Goal: Information Seeking & Learning: Find specific page/section

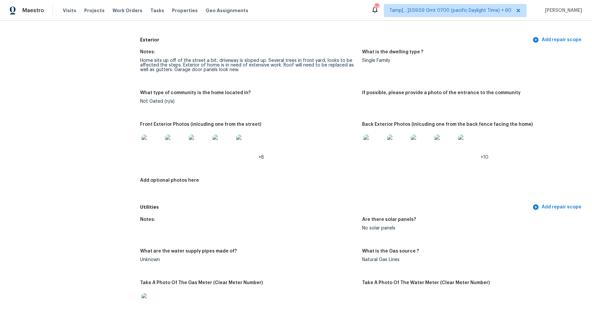
scroll to position [243, 0]
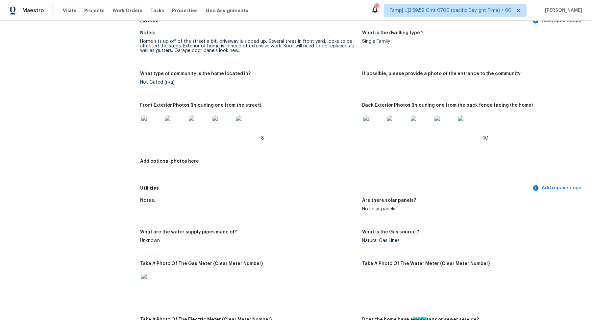
click at [147, 128] on img at bounding box center [151, 125] width 21 height 21
click at [360, 123] on figure "Front Exterior Photos (inlcuding one from the street) +8" at bounding box center [251, 127] width 222 height 48
click at [377, 125] on img at bounding box center [373, 125] width 21 height 21
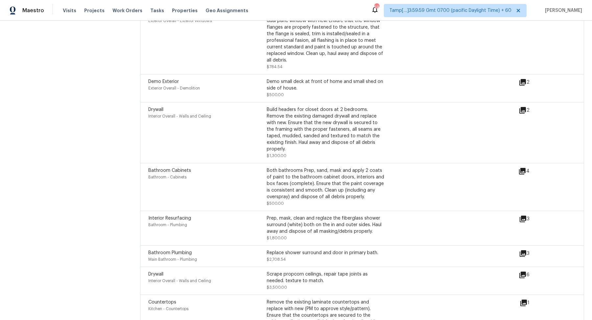
scroll to position [1777, 0]
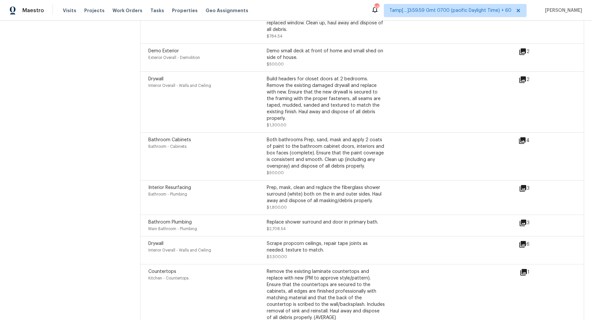
click at [524, 83] on icon at bounding box center [522, 79] width 7 height 7
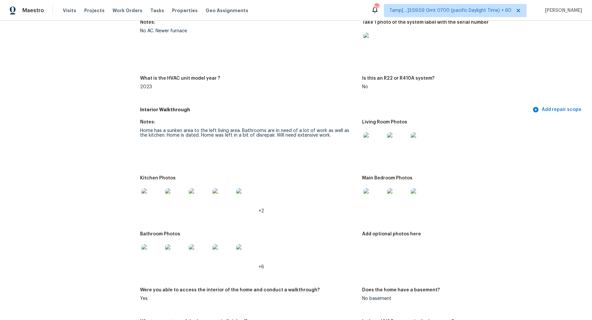
scroll to position [609, 0]
click at [365, 140] on img at bounding box center [373, 141] width 21 height 21
click at [157, 194] on img at bounding box center [151, 197] width 21 height 21
click at [375, 195] on img at bounding box center [373, 197] width 21 height 21
click at [154, 257] on img at bounding box center [151, 253] width 21 height 21
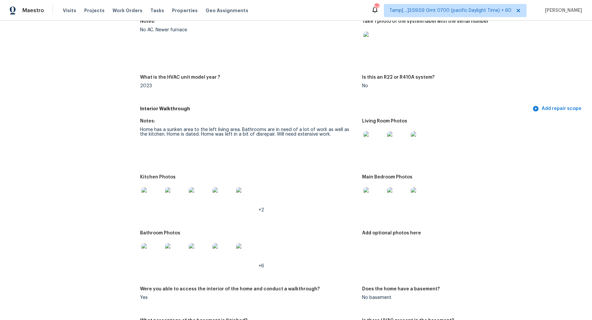
click at [231, 262] on img at bounding box center [222, 253] width 21 height 21
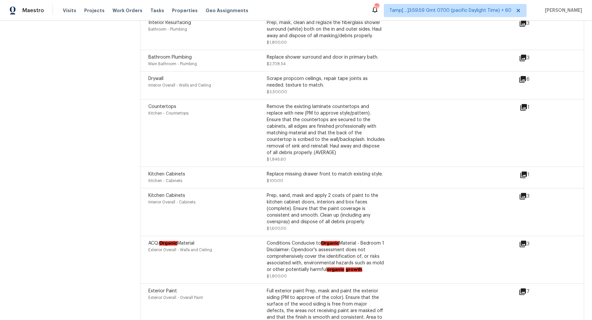
scroll to position [2070, 0]
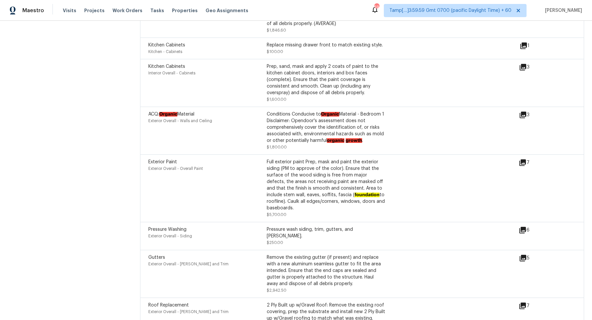
click at [517, 111] on div "ACQ: Organic Material Exterior Overall - Walls and Ceiling Conditions Conducive…" at bounding box center [333, 130] width 371 height 39
click at [527, 111] on div "3" at bounding box center [535, 115] width 32 height 8
click at [516, 114] on div "ACQ: Organic Material Exterior Overall - Walls and Ceiling Conditions Conducive…" at bounding box center [333, 130] width 371 height 39
click at [521, 112] on icon at bounding box center [523, 115] width 8 height 8
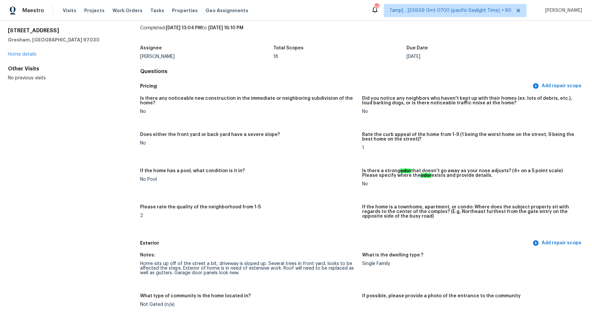
scroll to position [0, 0]
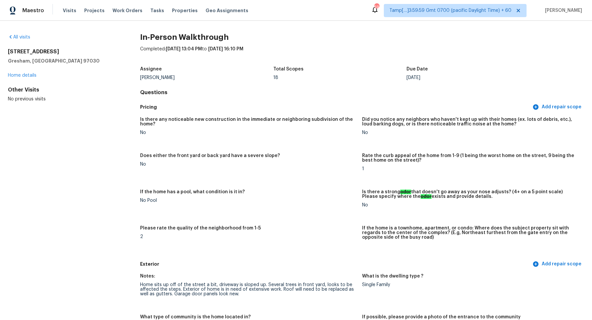
click at [12, 33] on div "All visits 3755 SW 4th St Gresham, OR 97030 Home details Other Visits No previo…" at bounding box center [296, 170] width 592 height 299
click at [17, 37] on link "All visits" at bounding box center [19, 37] width 22 height 5
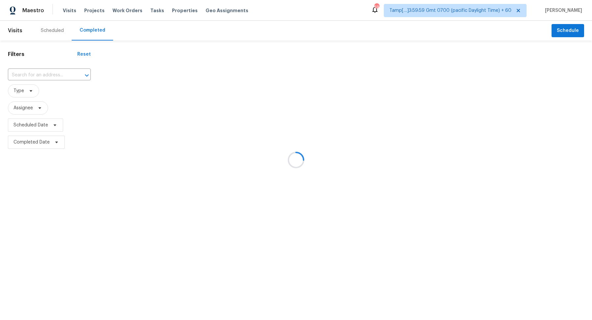
click at [34, 74] on div at bounding box center [296, 160] width 592 height 320
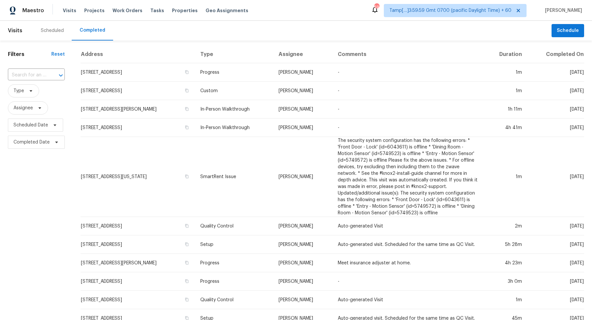
click at [34, 74] on input "text" at bounding box center [27, 75] width 38 height 10
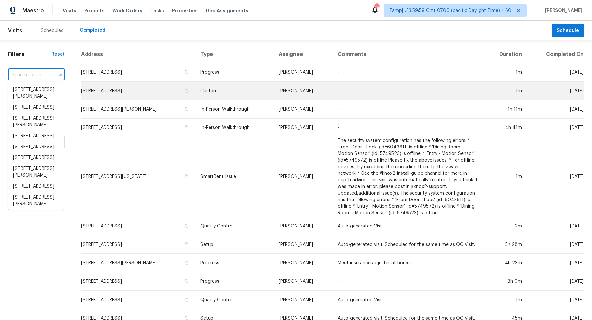
paste input "13550 Karl St Southgate, MI, 48195"
type input "13550 Karl St Southgate, MI, 48195"
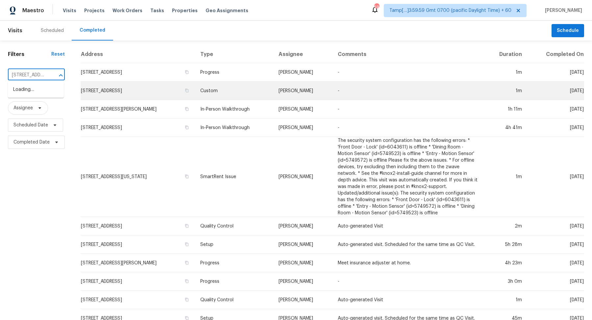
scroll to position [0, 41]
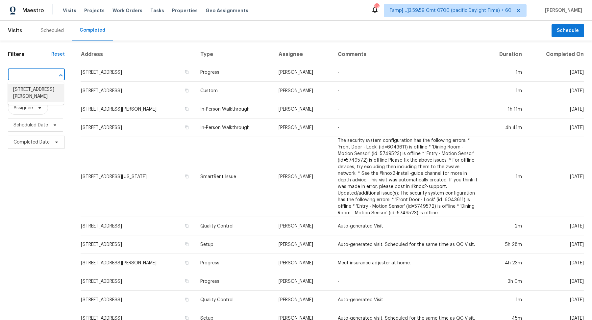
click at [38, 97] on li "13550 Karl St, Southgate, MI 48195" at bounding box center [36, 93] width 56 height 18
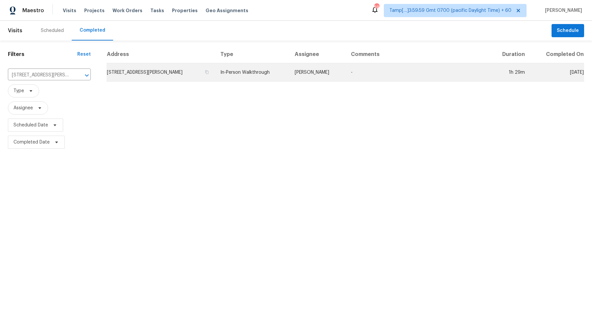
click at [147, 63] on td "13550 Karl St, Southgate, MI 48195" at bounding box center [161, 72] width 109 height 18
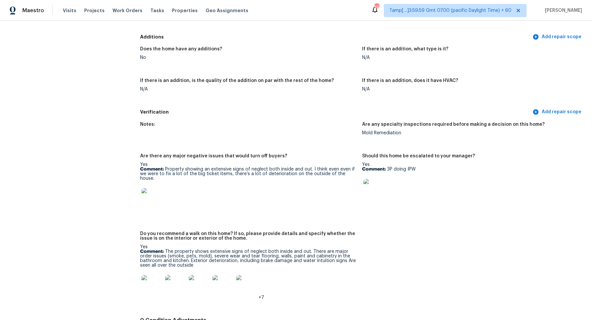
scroll to position [1379, 0]
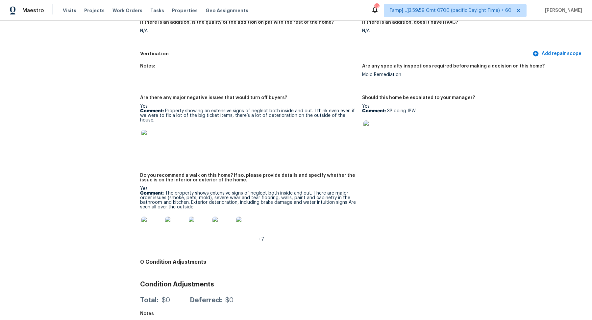
click at [155, 228] on img at bounding box center [151, 226] width 21 height 21
click at [159, 225] on img at bounding box center [151, 226] width 21 height 21
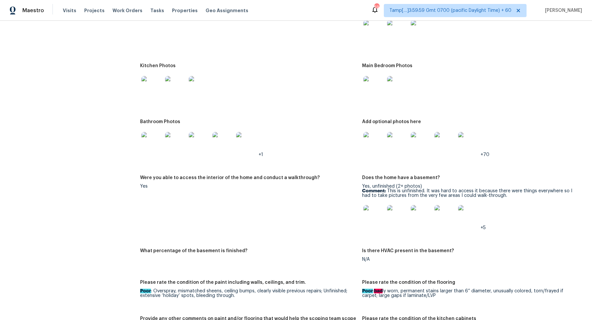
scroll to position [700, 0]
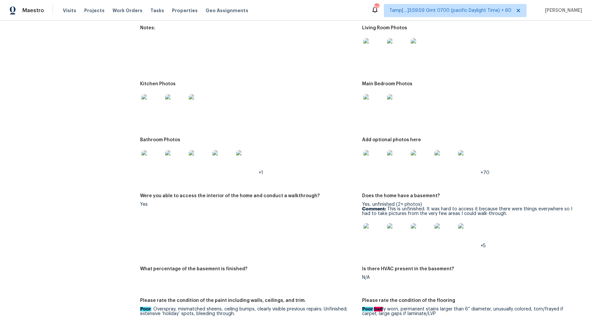
click at [372, 46] on img at bounding box center [373, 48] width 21 height 21
click at [155, 106] on img at bounding box center [151, 104] width 21 height 21
click at [149, 158] on img at bounding box center [151, 160] width 21 height 21
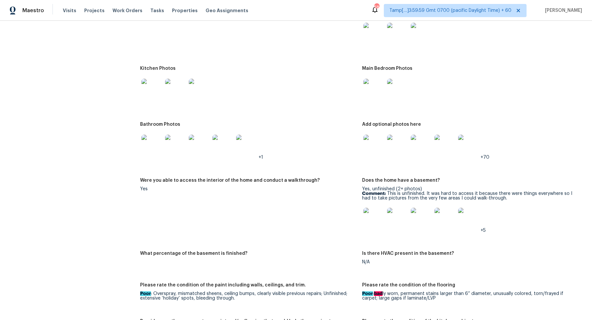
scroll to position [659, 0]
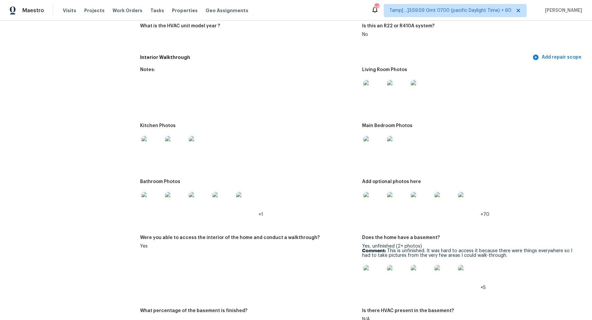
click at [377, 148] on img at bounding box center [373, 146] width 21 height 21
click at [380, 196] on img at bounding box center [373, 202] width 21 height 21
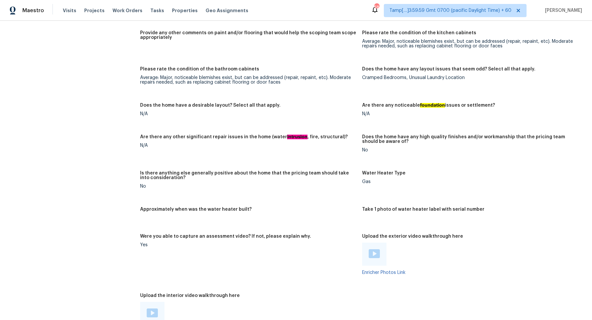
scroll to position [810, 0]
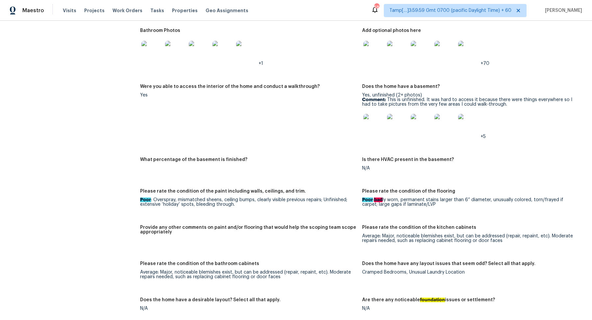
click at [365, 127] on img at bounding box center [373, 124] width 21 height 21
click at [381, 122] on img at bounding box center [373, 124] width 21 height 21
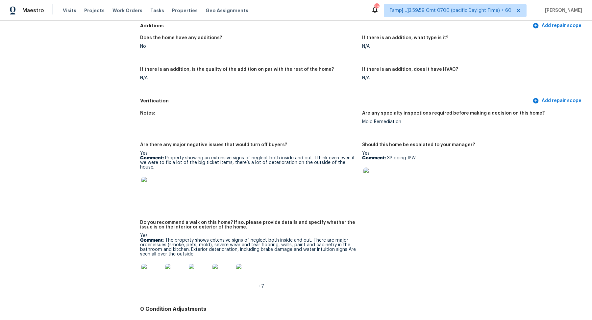
scroll to position [1379, 0]
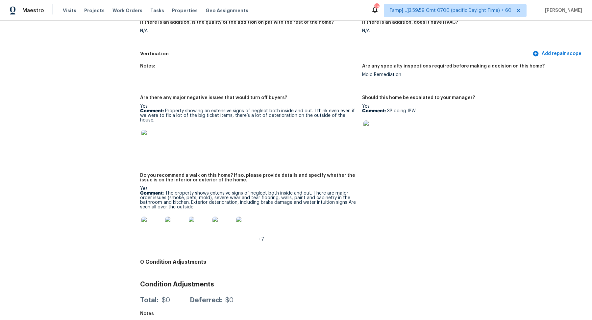
click at [326, 178] on h5 "Do you recommend a walk on this home? If so, please provide details and specify…" at bounding box center [248, 177] width 217 height 9
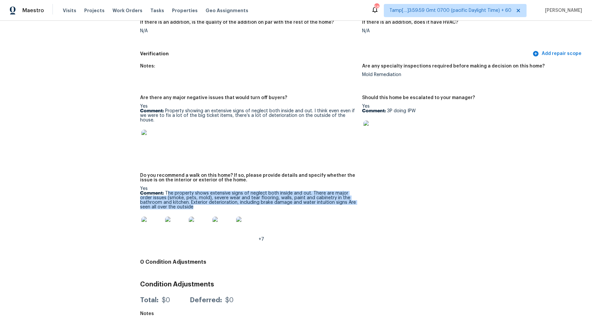
drag, startPoint x: 166, startPoint y: 189, endPoint x: 206, endPoint y: 204, distance: 43.0
click at [206, 204] on p "Comment: The property shows extensive signs of neglect both inside and out. The…" at bounding box center [248, 200] width 217 height 18
copy p "he property shows extensive signs of neglect both inside and out. There are maj…"
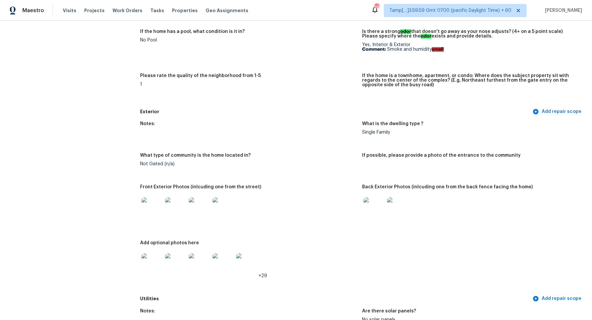
scroll to position [163, 0]
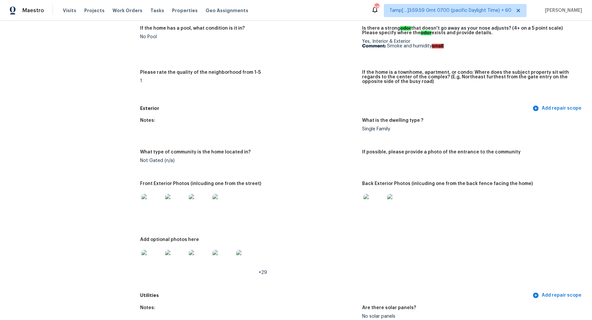
click at [365, 206] on img at bounding box center [373, 204] width 21 height 21
click at [378, 210] on img at bounding box center [373, 204] width 21 height 21
click at [148, 258] on img at bounding box center [151, 260] width 21 height 21
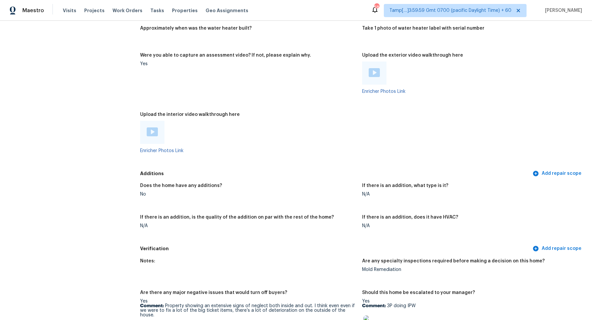
scroll to position [1379, 0]
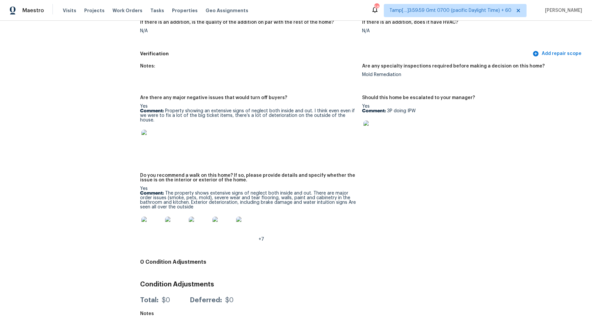
click at [185, 186] on div "Yes Comment: The property shows extensive signs of neglect both inside and out.…" at bounding box center [248, 213] width 217 height 55
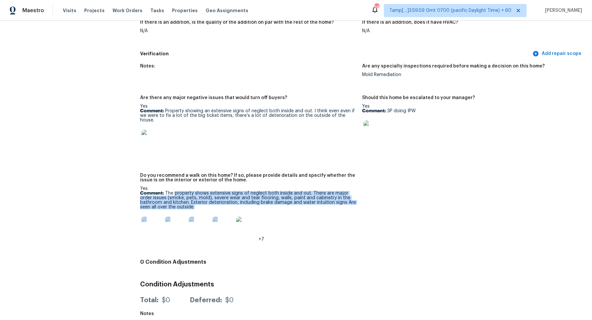
drag, startPoint x: 175, startPoint y: 190, endPoint x: 250, endPoint y: 236, distance: 88.3
click at [250, 236] on div "Yes Comment: The property shows extensive signs of neglect both inside and out.…" at bounding box center [248, 213] width 217 height 55
click at [245, 196] on p "Comment: The property shows extensive signs of neglect both inside and out. The…" at bounding box center [248, 200] width 217 height 18
drag, startPoint x: 175, startPoint y: 189, endPoint x: 213, endPoint y: 203, distance: 40.1
click at [213, 203] on p "Comment: The property shows extensive signs of neglect both inside and out. The…" at bounding box center [248, 200] width 217 height 18
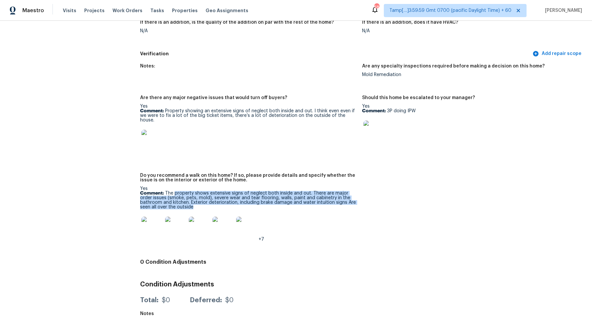
copy p "property shows extensive signs of neglect both inside and out. There are major …"
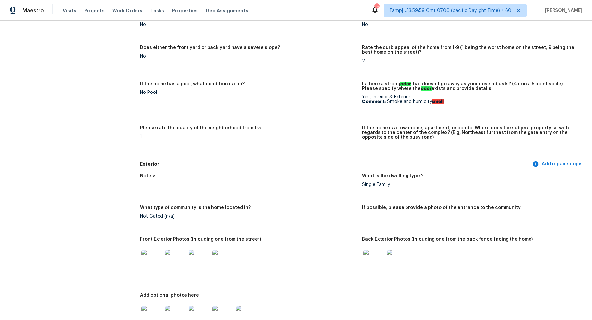
scroll to position [0, 0]
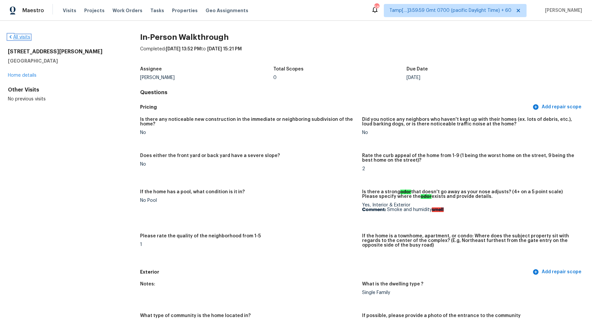
click at [22, 36] on link "All visits" at bounding box center [19, 37] width 22 height 5
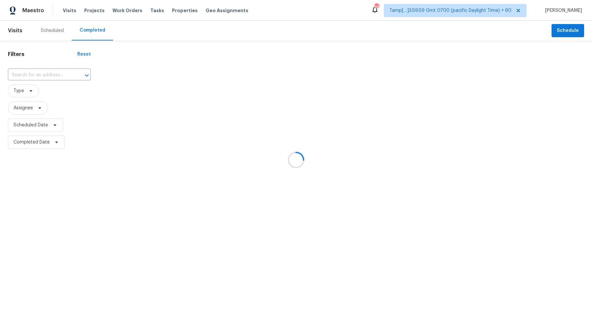
click at [64, 69] on div at bounding box center [296, 160] width 592 height 320
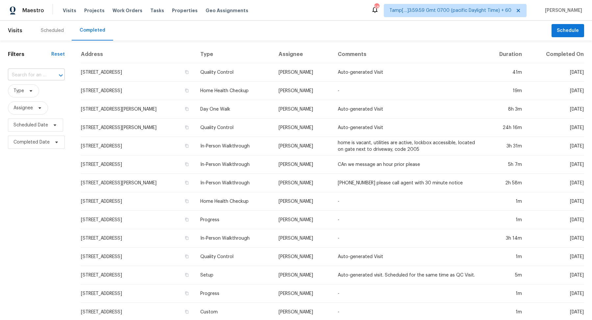
click at [48, 72] on div at bounding box center [56, 75] width 17 height 9
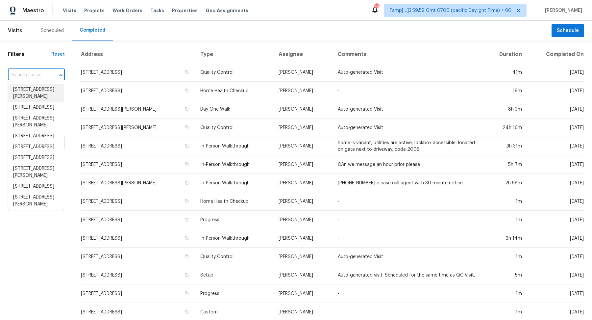
paste input "13615 Repa Ln, Houston, TX 77014"
type input "13615 Repa Ln, Houston, TX 77014"
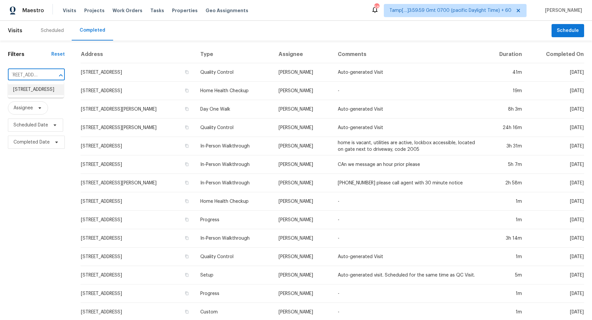
click at [25, 92] on li "13615 Repa Ln, Houston, TX 77014" at bounding box center [36, 89] width 56 height 11
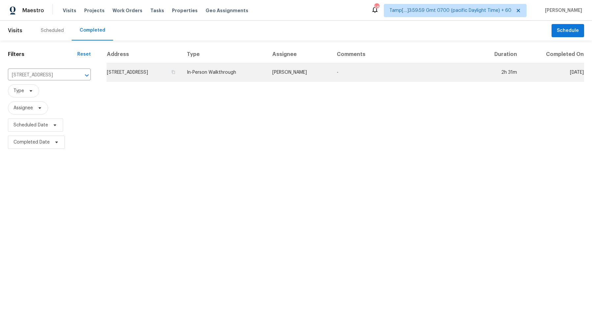
click at [138, 77] on td "13615 Repa Ln, Houston, TX 77014" at bounding box center [144, 72] width 75 height 18
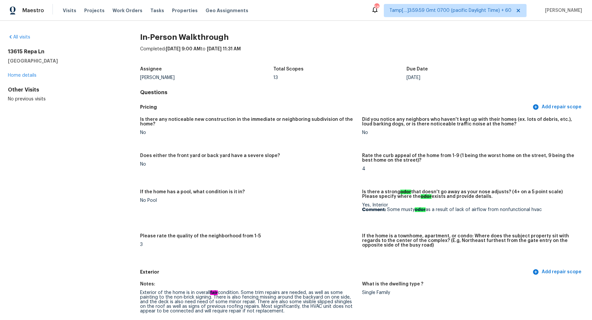
click at [18, 34] on div "All visits" at bounding box center [63, 37] width 111 height 7
click at [25, 37] on link "All visits" at bounding box center [19, 37] width 22 height 5
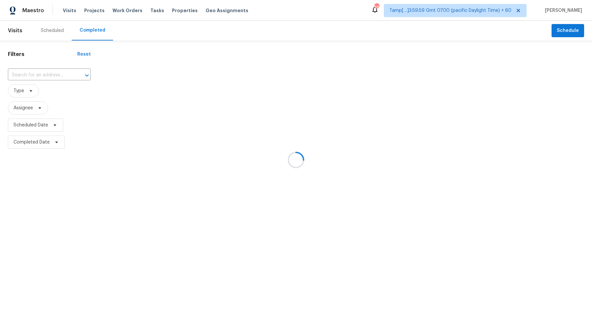
click at [30, 82] on div at bounding box center [296, 160] width 592 height 320
click at [37, 75] on div at bounding box center [296, 160] width 592 height 320
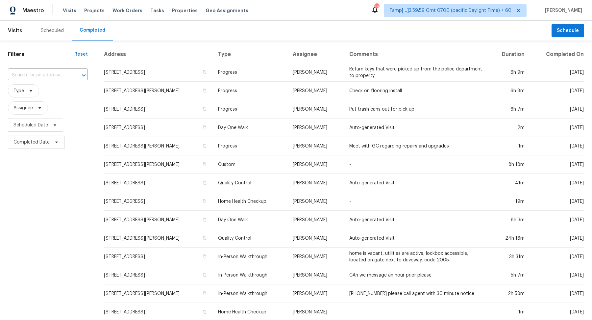
click at [37, 75] on input "text" at bounding box center [38, 75] width 61 height 10
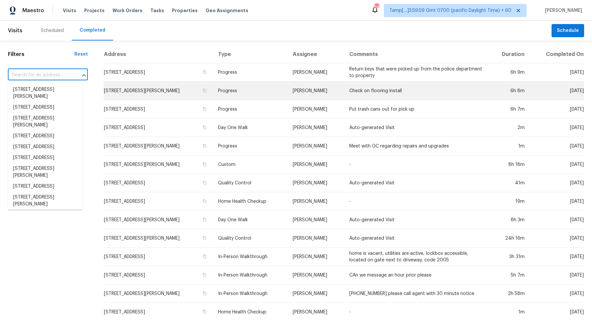
paste input "528 Kitti Wake Dr, West Columbia, SC 29170"
type input "528 Kitti Wake Dr, West Columbia, SC 29170"
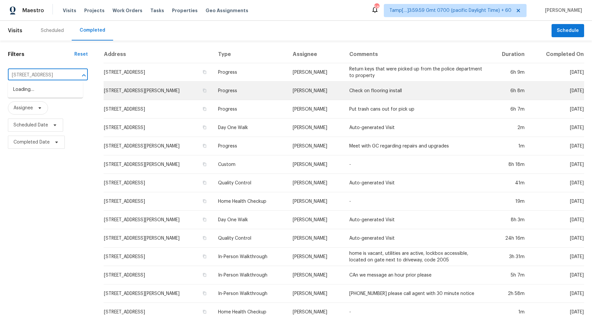
scroll to position [0, 41]
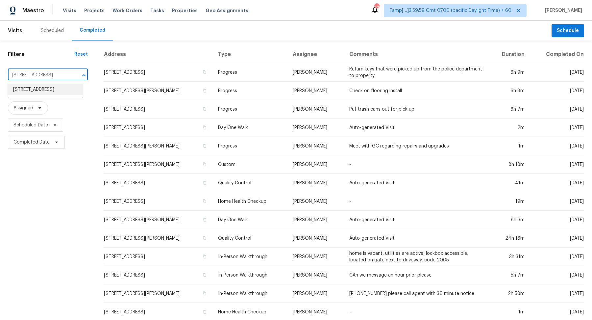
click at [59, 93] on li "528 Kitti Wake Dr, West Columbia, SC 29170" at bounding box center [45, 89] width 75 height 11
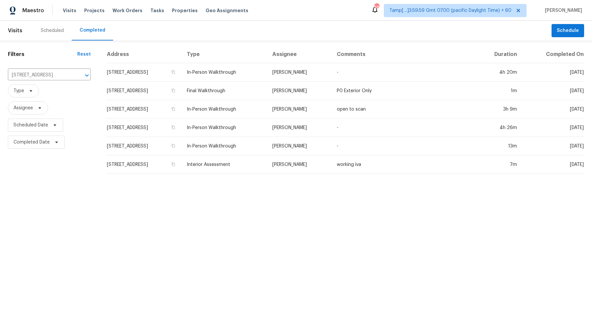
click at [130, 77] on td "528 Kitti Wake Dr, West Columbia, SC 29170" at bounding box center [144, 72] width 75 height 18
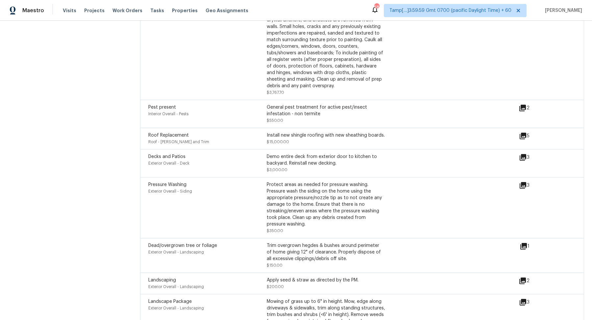
scroll to position [1917, 0]
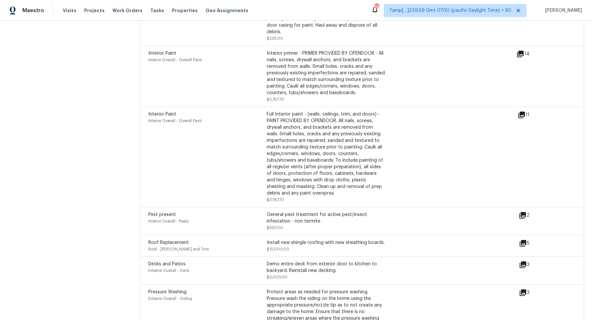
click at [520, 50] on icon at bounding box center [520, 54] width 8 height 8
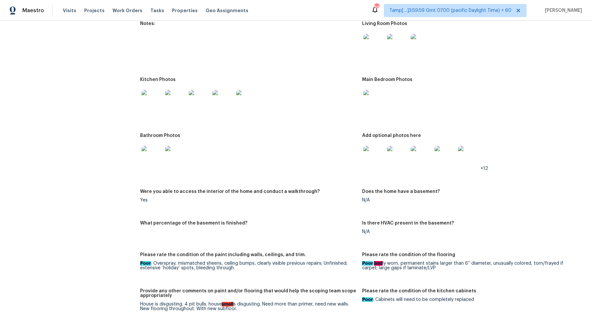
scroll to position [752, 0]
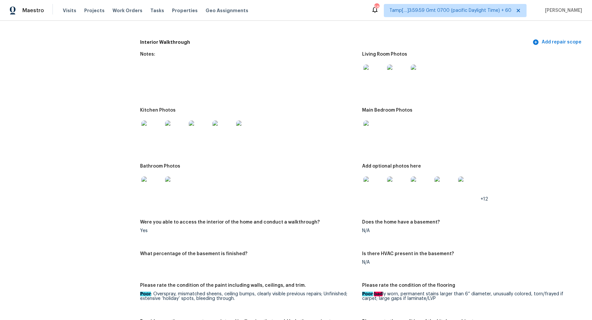
click at [369, 79] on img at bounding box center [373, 74] width 21 height 21
click at [156, 129] on img at bounding box center [151, 130] width 21 height 21
click at [376, 136] on img at bounding box center [373, 130] width 21 height 21
click at [144, 185] on img at bounding box center [151, 186] width 21 height 21
click at [368, 182] on img at bounding box center [373, 186] width 21 height 21
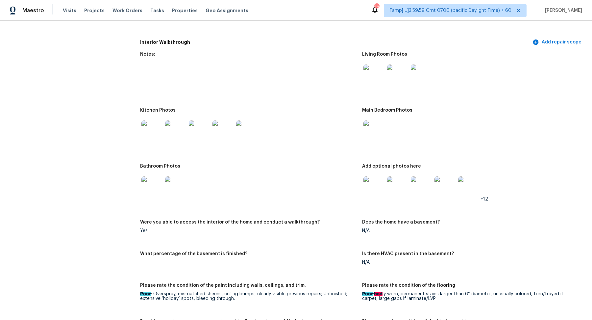
click at [157, 187] on img at bounding box center [151, 186] width 21 height 21
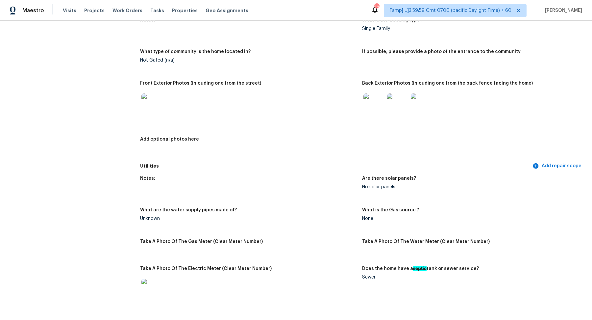
scroll to position [250, 0]
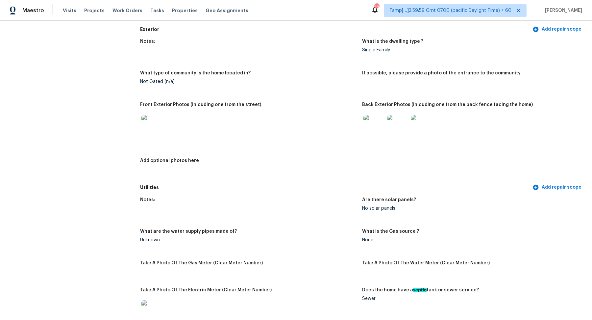
click at [373, 131] on img at bounding box center [373, 125] width 21 height 21
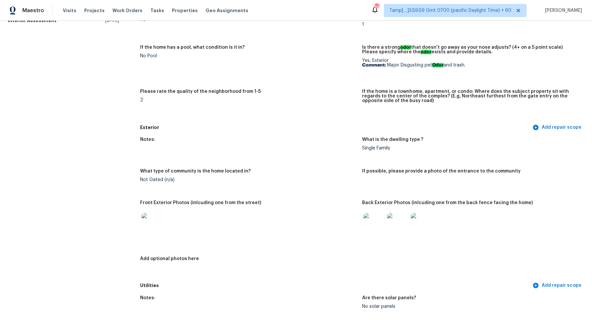
scroll to position [183, 0]
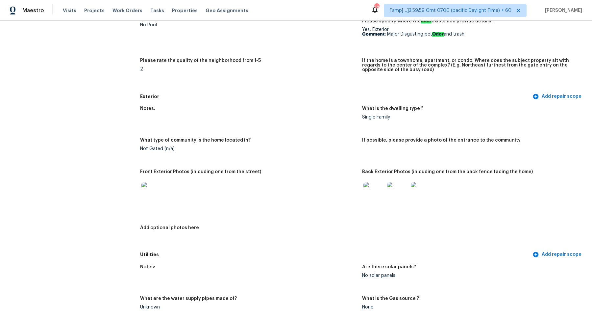
click at [149, 196] on img at bounding box center [151, 192] width 21 height 21
click at [378, 194] on img at bounding box center [373, 192] width 21 height 21
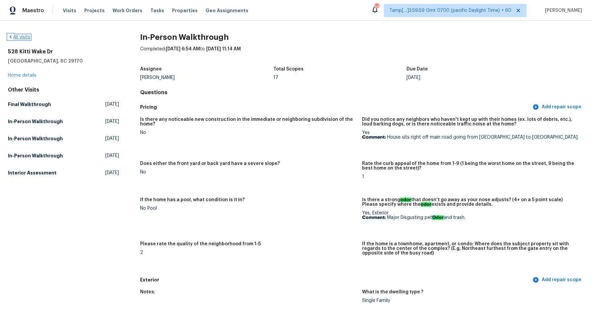
click at [28, 37] on link "All visits" at bounding box center [19, 37] width 22 height 5
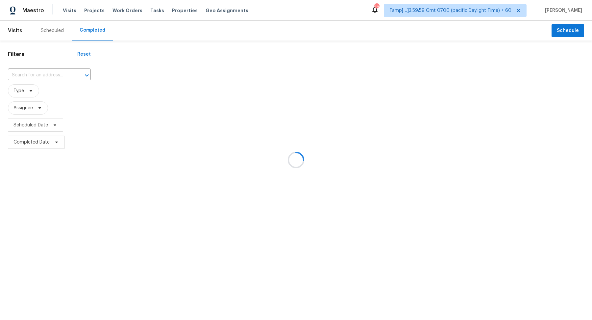
click at [70, 73] on div at bounding box center [296, 160] width 592 height 320
click at [42, 73] on div at bounding box center [296, 160] width 592 height 320
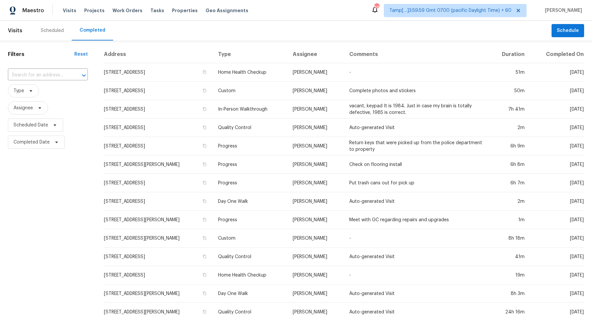
click at [42, 73] on input "text" at bounding box center [38, 75] width 61 height 10
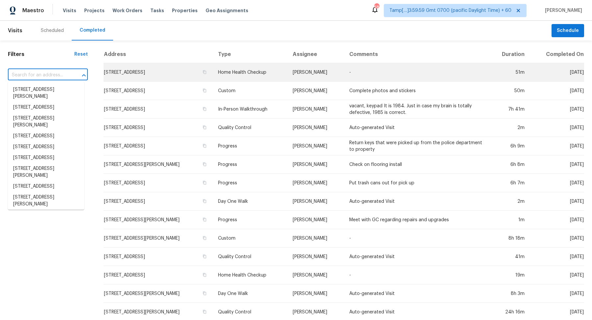
paste input "3770 Lakeside Walk Dr NW, Lilburn, GA 30047"
type input "3770 Lakeside Walk Dr NW, Lilburn, GA 30047"
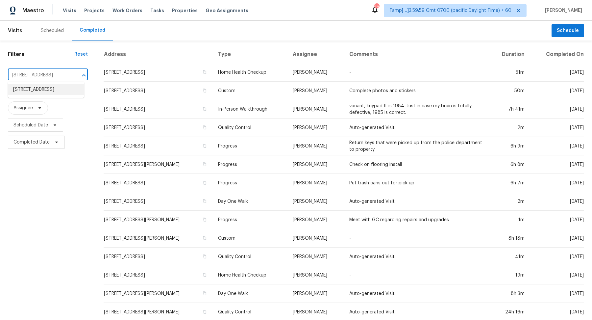
click at [39, 95] on li "3770 Lakeside Walk Dr NW, Lilburn, GA 30047" at bounding box center [46, 89] width 76 height 11
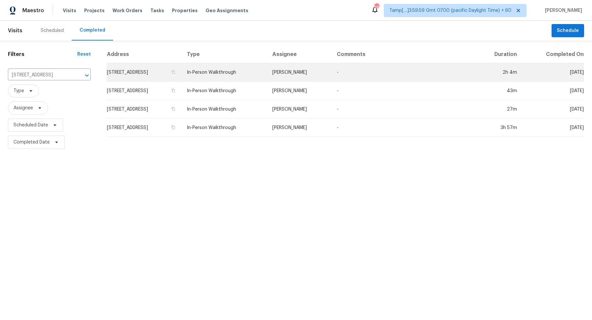
click at [161, 71] on td "3770 Lakeside Walk Dr NW, Lilburn, GA 30047" at bounding box center [144, 72] width 75 height 18
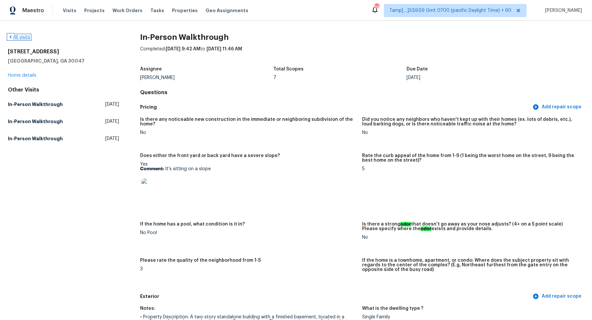
click at [22, 38] on link "All visits" at bounding box center [19, 37] width 22 height 5
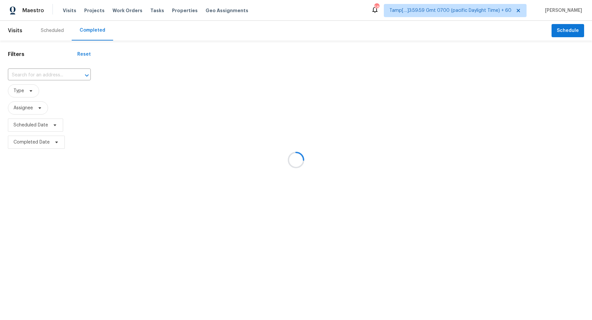
click at [35, 73] on div at bounding box center [296, 160] width 592 height 320
click at [39, 74] on div at bounding box center [296, 160] width 592 height 320
click at [39, 74] on input "text" at bounding box center [40, 75] width 64 height 10
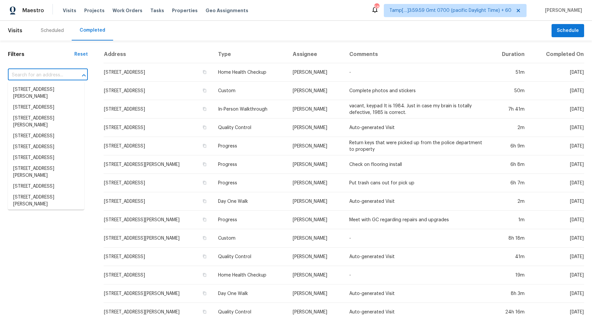
click at [49, 76] on input "text" at bounding box center [38, 75] width 61 height 10
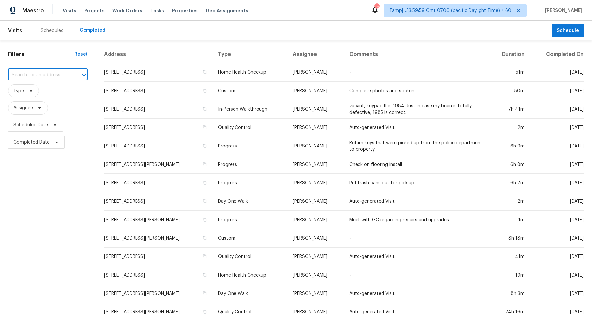
paste input "3010 W La Salle St, Phoenix, AZ 85041"
type input "3010 W La Salle St, Phoenix, AZ 85041"
click at [33, 91] on li "3010 W La Salle St, Phoenix, AZ 85041" at bounding box center [46, 89] width 76 height 11
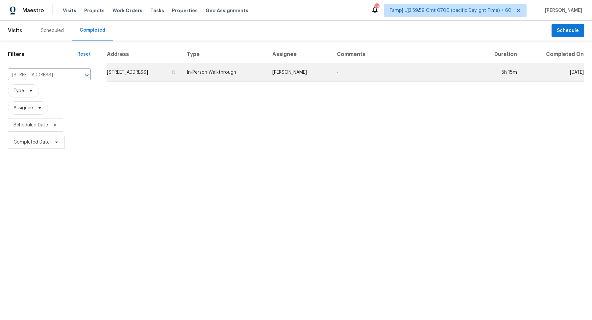
click at [163, 73] on td "3010 W La Salle St, Phoenix, AZ 85041" at bounding box center [144, 72] width 75 height 18
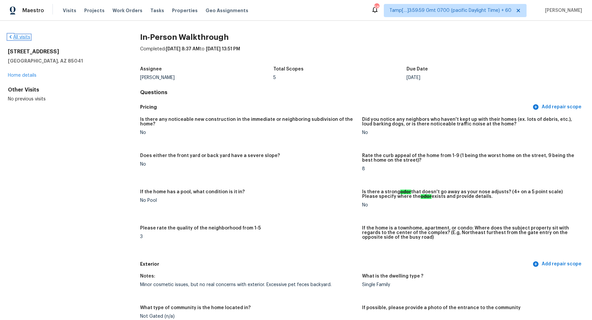
click at [15, 37] on link "All visits" at bounding box center [19, 37] width 22 height 5
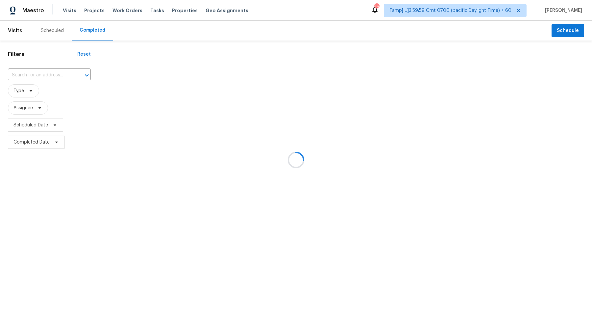
click at [54, 75] on div at bounding box center [296, 160] width 592 height 320
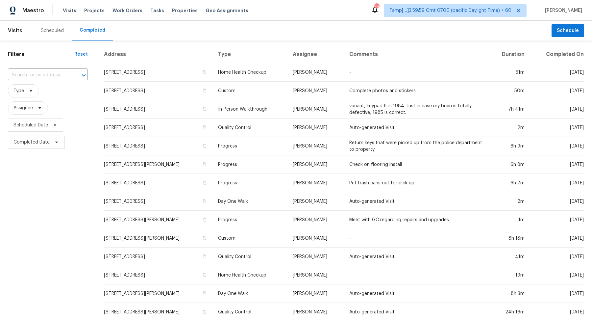
click at [54, 75] on input "text" at bounding box center [38, 75] width 61 height 10
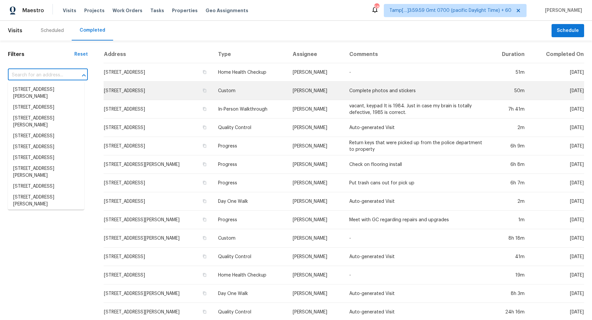
paste input "2603 Greenhill Dr, Mesquite, TX 75150"
type input "2603 Greenhill Dr, Mesquite, TX 75150"
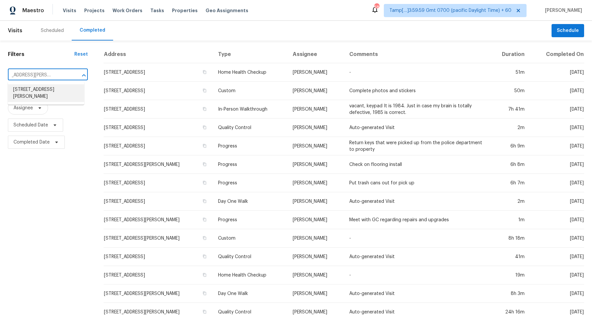
click at [50, 96] on li "2603 Greenhill Dr, Mesquite, TX 75150" at bounding box center [46, 93] width 76 height 18
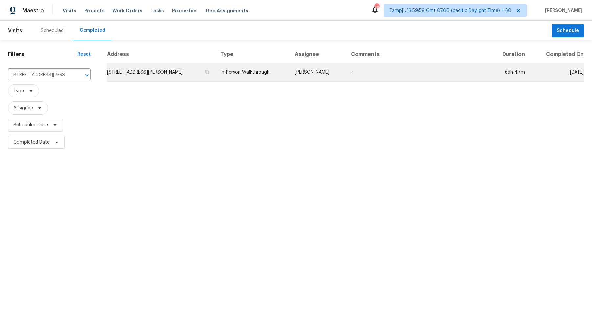
click at [175, 77] on td "2603 Greenhill Dr, Mesquite, TX 75150" at bounding box center [161, 72] width 109 height 18
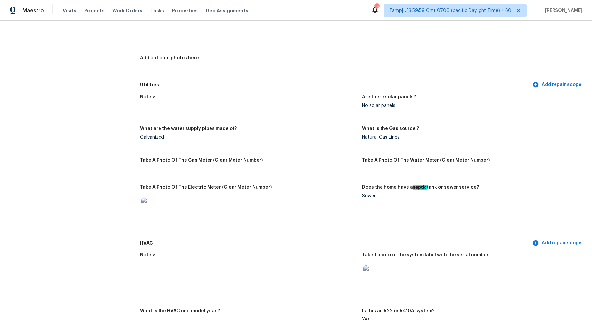
scroll to position [283, 0]
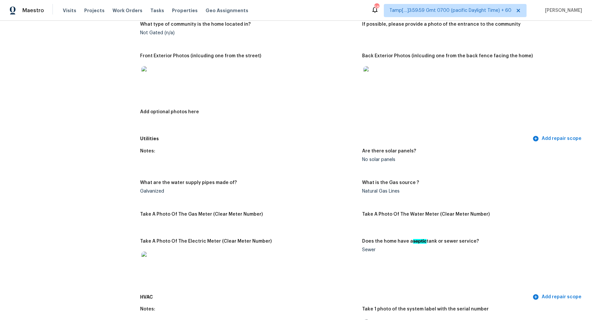
click at [376, 79] on img at bounding box center [373, 76] width 21 height 21
click at [151, 81] on img at bounding box center [151, 76] width 21 height 21
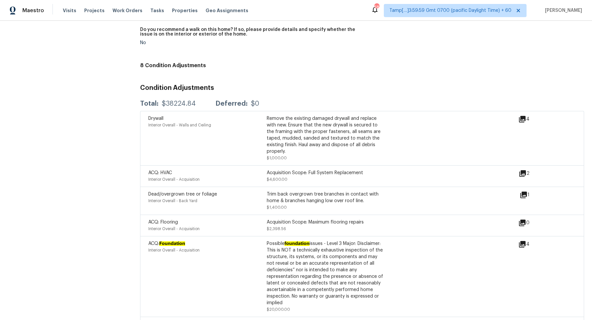
click at [240, 169] on div "ACQ: HVAC" at bounding box center [207, 172] width 118 height 7
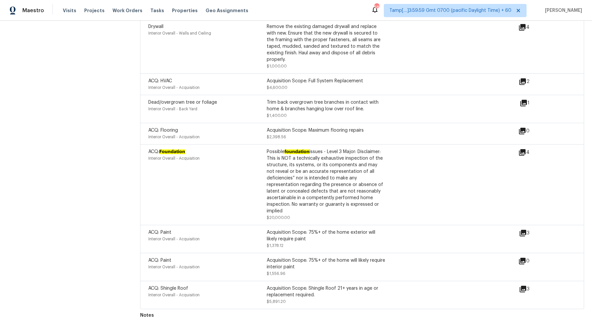
click at [524, 149] on icon at bounding box center [522, 152] width 8 height 8
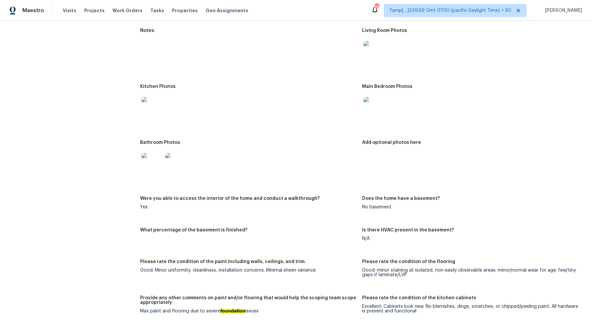
scroll to position [646, 0]
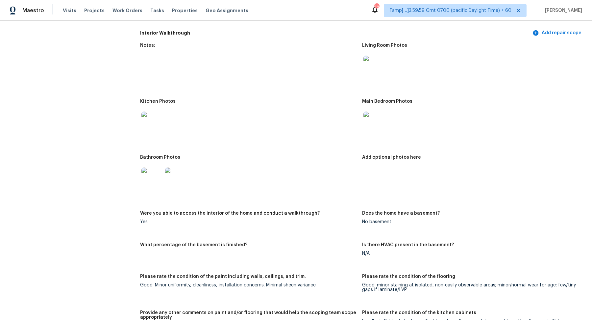
click at [162, 175] on img at bounding box center [151, 177] width 21 height 21
click at [371, 124] on img at bounding box center [373, 121] width 21 height 21
click at [370, 68] on img at bounding box center [373, 66] width 21 height 21
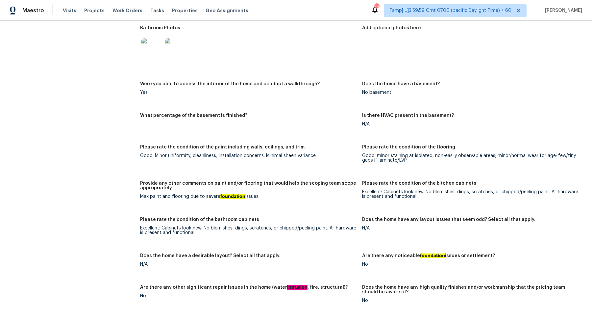
scroll to position [722, 0]
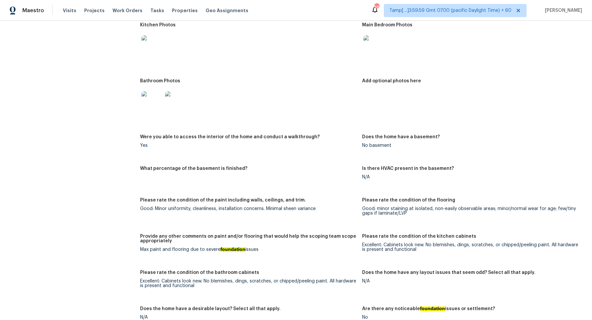
click at [159, 105] on img at bounding box center [151, 101] width 21 height 21
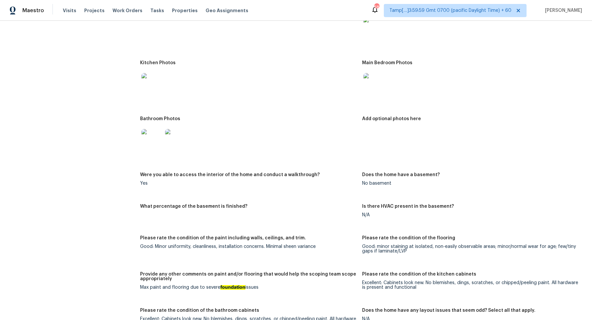
click at [144, 84] on img at bounding box center [151, 83] width 21 height 21
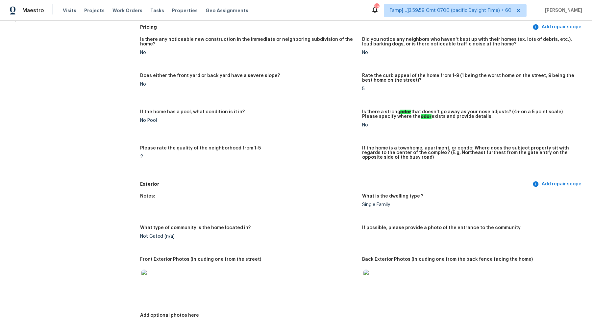
scroll to position [0, 0]
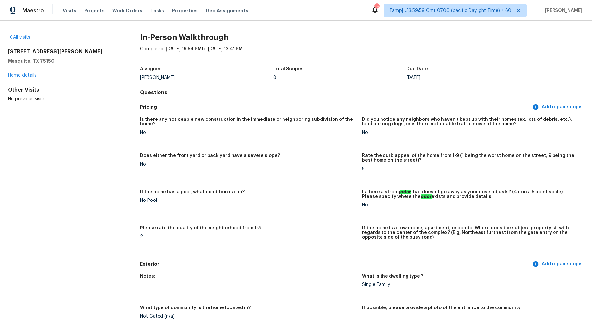
click at [22, 33] on div "All visits 2603 Greenhill Dr Mesquite, TX 75150 Home details Other Visits No pr…" at bounding box center [296, 170] width 592 height 299
click at [22, 38] on link "All visits" at bounding box center [19, 37] width 22 height 5
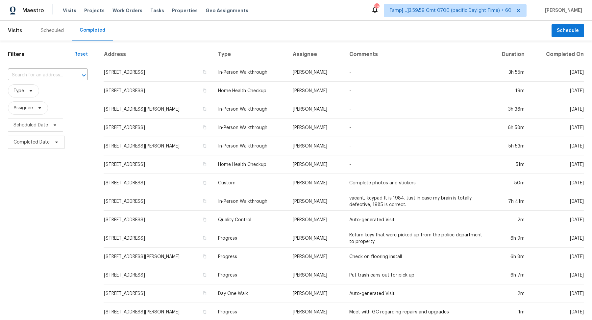
click at [39, 80] on div "​" at bounding box center [48, 75] width 80 height 14
click at [42, 77] on input "text" at bounding box center [38, 75] width 61 height 10
paste input "702 Rhodes Ave, Kings Mountain, NC 28086"
type input "702 Rhodes Ave, Kings Mountain, NC 28086"
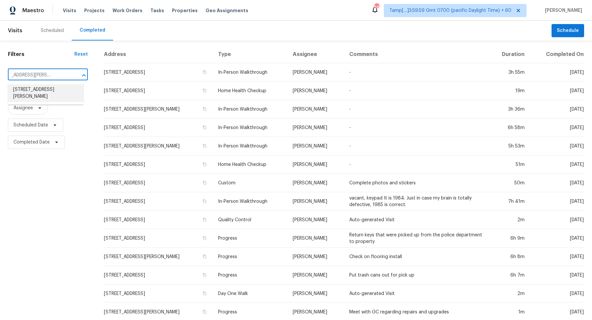
click at [27, 92] on li "702 Rhodes Ave, Kings Mountain, NC 28086" at bounding box center [46, 93] width 76 height 18
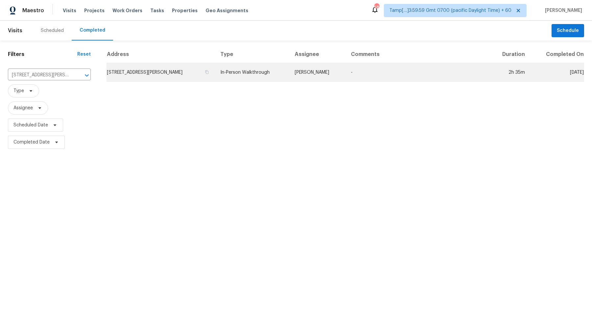
click at [126, 74] on td "702 Rhodes Ave, Kings Mountain, NC 28086" at bounding box center [161, 72] width 109 height 18
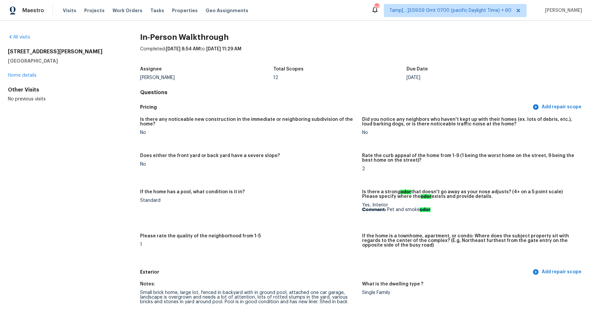
click at [16, 34] on div "All visits" at bounding box center [63, 37] width 111 height 7
click at [16, 36] on link "All visits" at bounding box center [19, 37] width 22 height 5
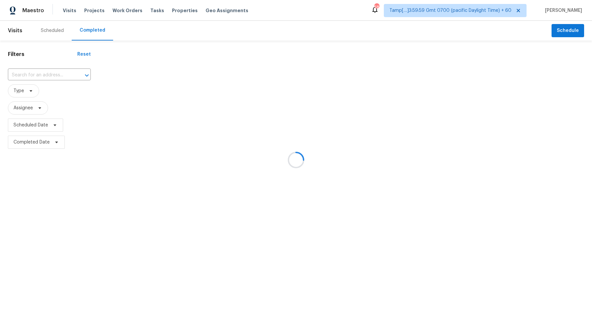
click at [48, 77] on div at bounding box center [296, 160] width 592 height 320
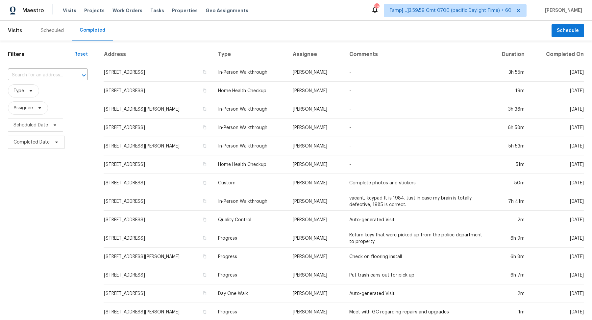
click at [27, 69] on div "​" at bounding box center [48, 75] width 80 height 14
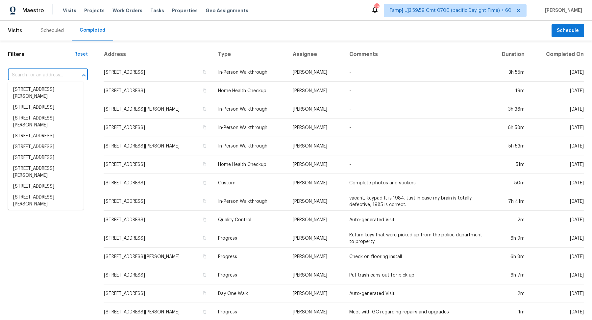
click at [28, 69] on div "​" at bounding box center [48, 75] width 80 height 14
paste input "240 W Lake Dr NW, Atlanta, GA 30314"
type input "240 W Lake Dr NW, Atlanta, GA 30314"
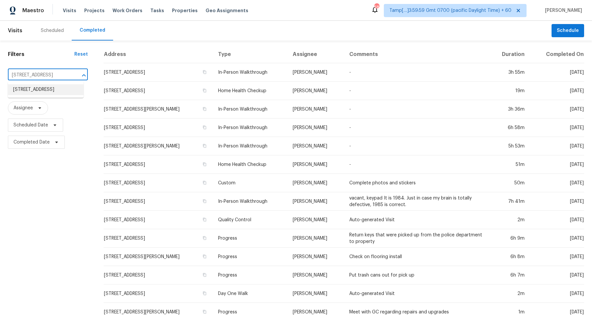
click at [37, 90] on li "240 W Lake Dr NW, Atlanta, GA 30314" at bounding box center [46, 89] width 76 height 11
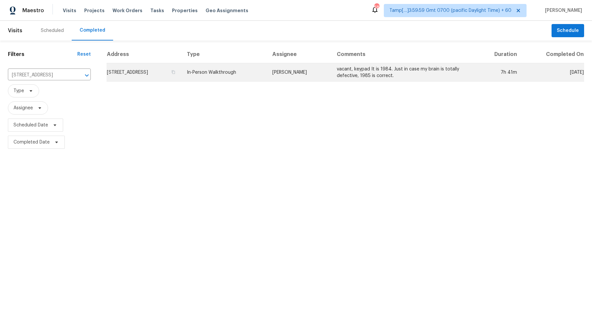
click at [161, 77] on td "240 W Lake Dr NW, Atlanta, GA 30314" at bounding box center [144, 72] width 75 height 18
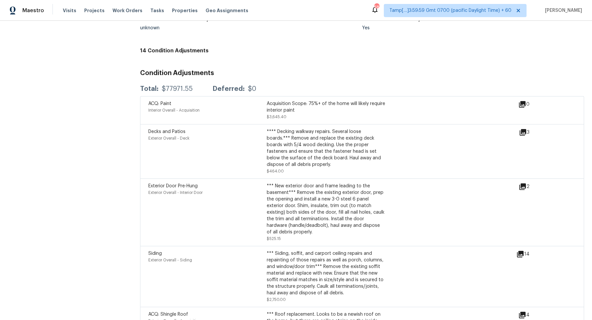
scroll to position [2530, 0]
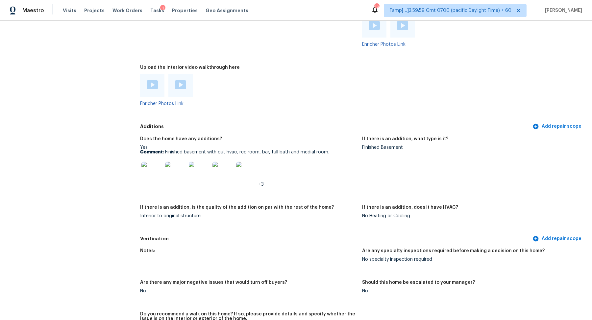
scroll to position [1580, 0]
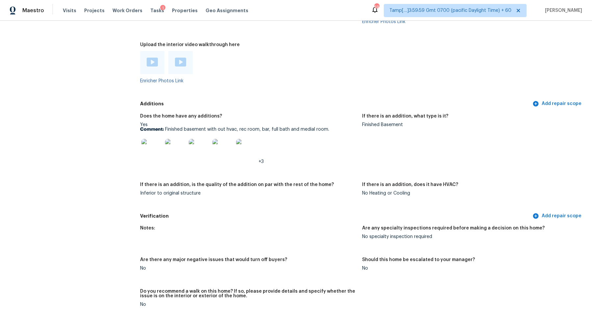
click at [146, 149] on img at bounding box center [151, 149] width 21 height 21
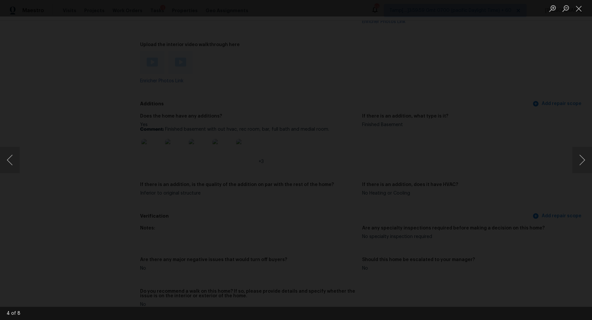
click at [481, 39] on div "Lightbox" at bounding box center [296, 160] width 592 height 320
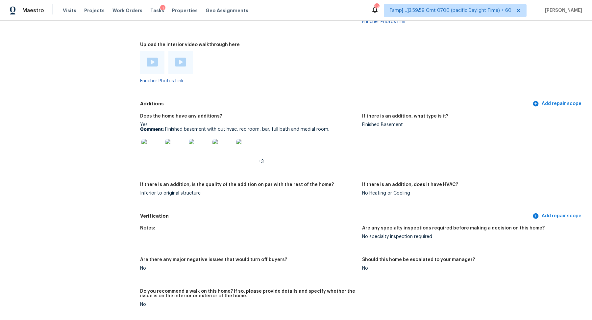
click at [180, 145] on img at bounding box center [175, 149] width 21 height 21
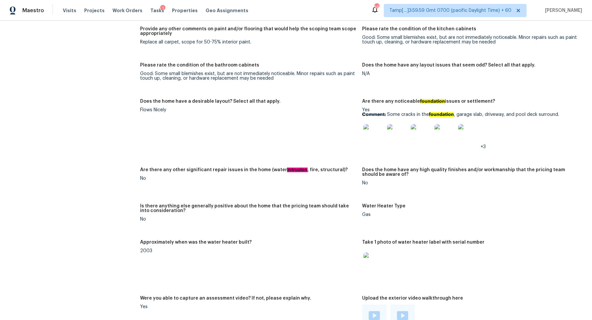
scroll to position [1259, 0]
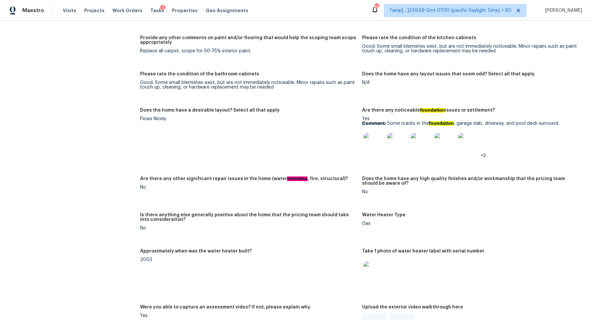
click at [375, 138] on img at bounding box center [373, 143] width 21 height 21
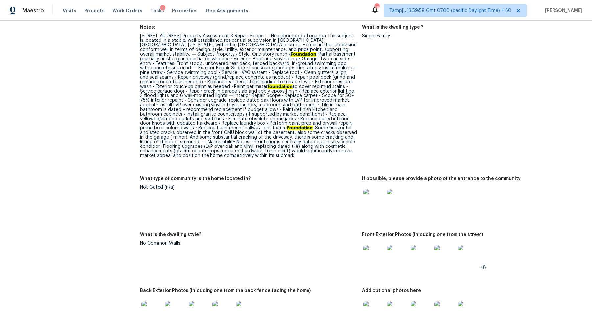
scroll to position [238, 0]
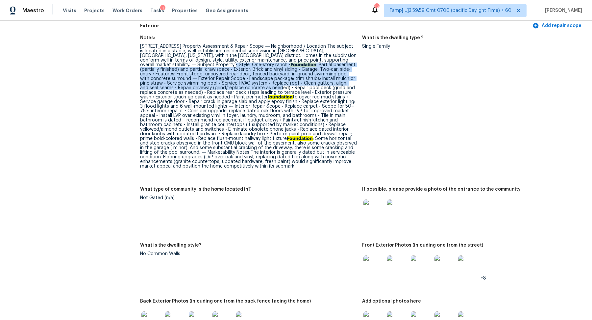
drag, startPoint x: 230, startPoint y: 65, endPoint x: 325, endPoint y: 85, distance: 97.4
click at [325, 86] on div "793 Chesterfield Dr, Lawrenceville, GA 30044 Property Assessment & Repair Scope…" at bounding box center [248, 106] width 217 height 124
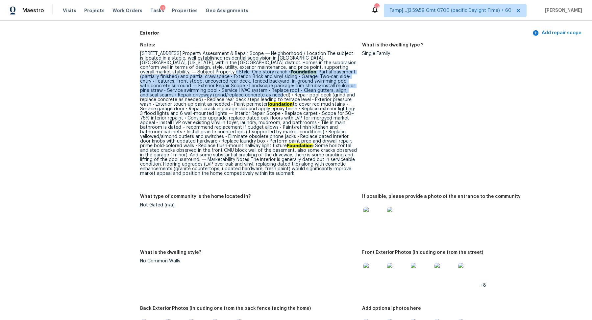
scroll to position [225, 0]
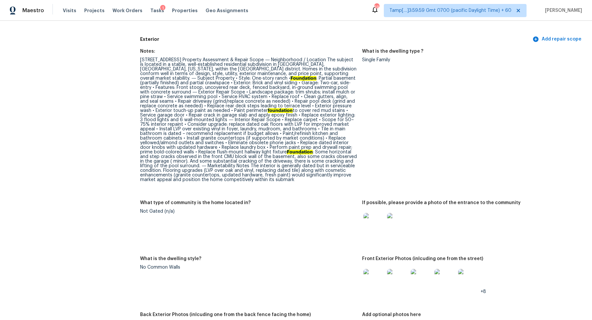
click at [370, 124] on figure "What is the dwelling type ? Single Family" at bounding box center [473, 120] width 222 height 143
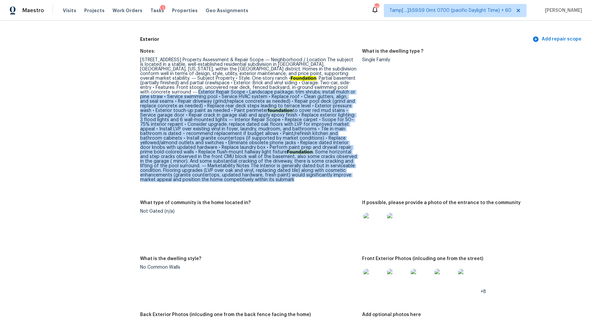
drag, startPoint x: 240, startPoint y: 92, endPoint x: 344, endPoint y: 185, distance: 139.2
click at [344, 186] on figure "Notes: 793 Chesterfield Dr, Lawrenceville, GA 30044 Property Assessment & Repai…" at bounding box center [251, 120] width 222 height 143
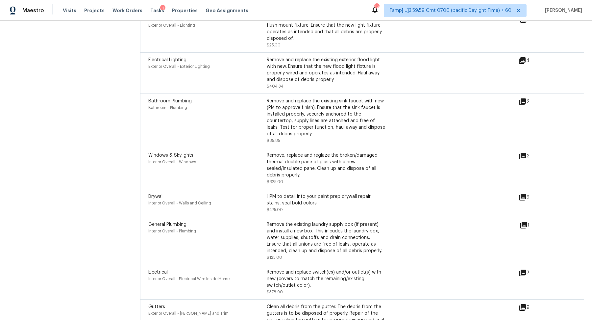
scroll to position [1977, 0]
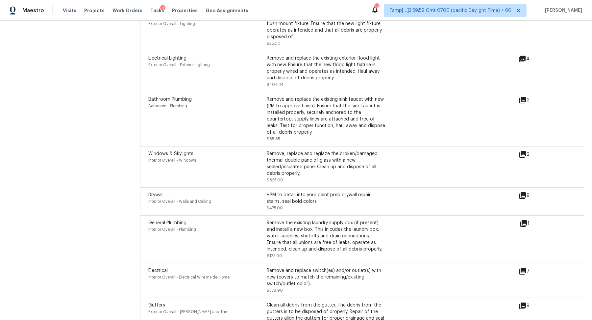
click at [302, 193] on div "HPM to detail into your paint prep drywall repair stains, seal bold colors" at bounding box center [326, 197] width 118 height 13
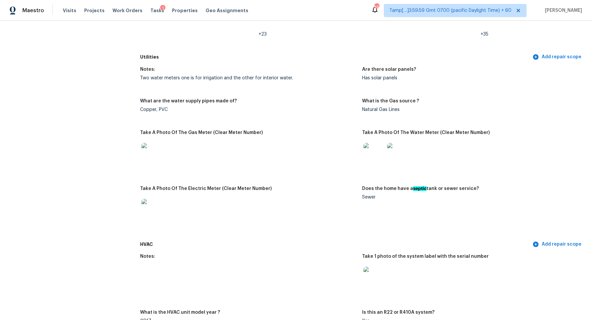
scroll to position [486, 0]
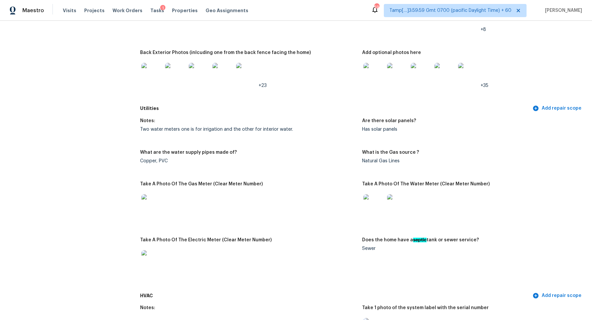
click at [153, 65] on img at bounding box center [151, 73] width 21 height 21
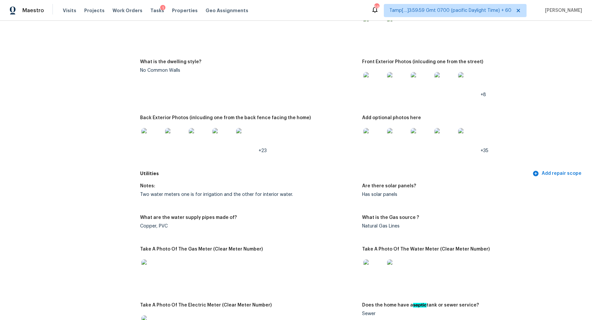
scroll to position [398, 0]
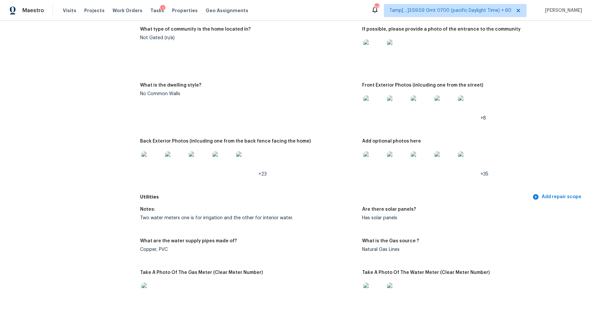
click at [363, 102] on img at bounding box center [373, 105] width 21 height 21
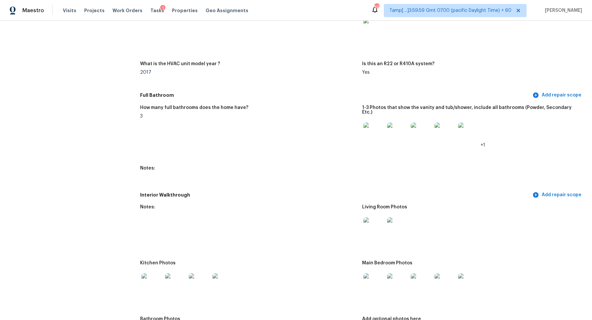
scroll to position [926, 0]
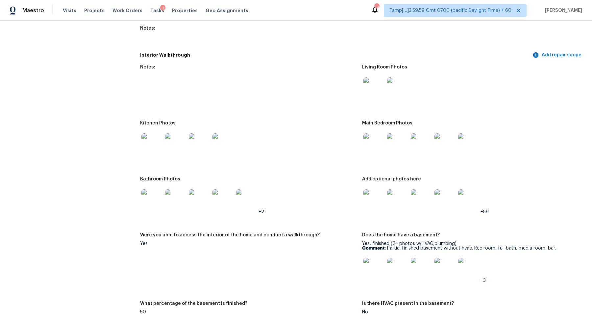
click at [374, 86] on img at bounding box center [373, 87] width 21 height 21
click at [148, 148] on img at bounding box center [151, 143] width 21 height 21
click at [378, 148] on img at bounding box center [373, 143] width 21 height 21
click at [374, 148] on img at bounding box center [373, 143] width 21 height 21
click at [148, 189] on img at bounding box center [151, 199] width 21 height 21
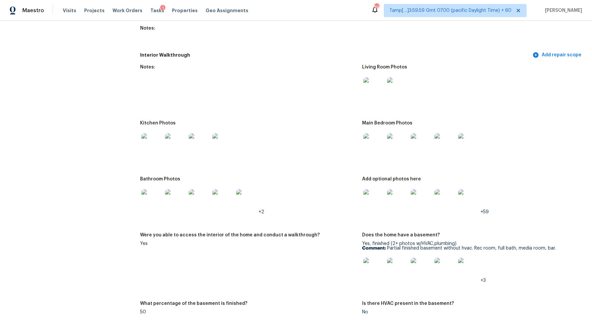
scroll to position [981, 0]
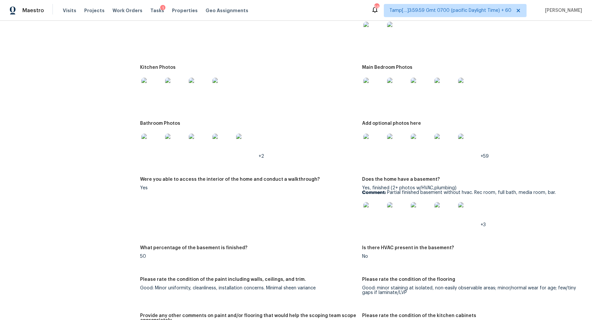
click at [371, 145] on img at bounding box center [373, 144] width 21 height 21
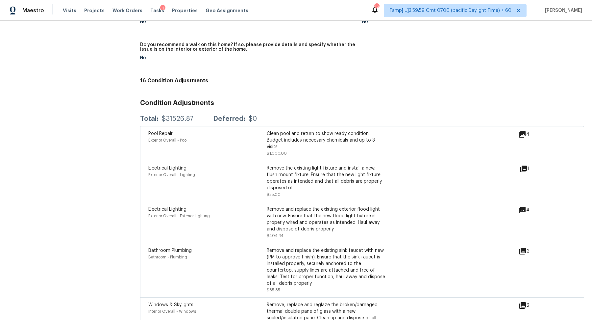
scroll to position [1930, 0]
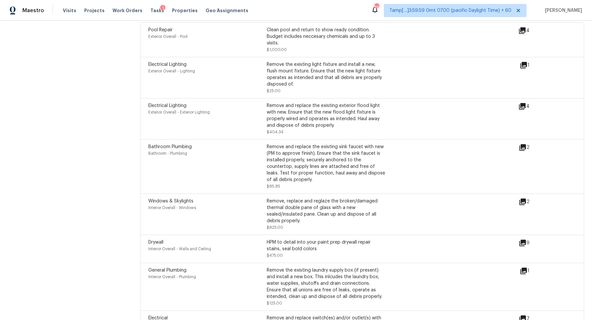
click at [520, 243] on div "9" at bounding box center [535, 249] width 32 height 20
click at [523, 242] on icon at bounding box center [522, 242] width 7 height 7
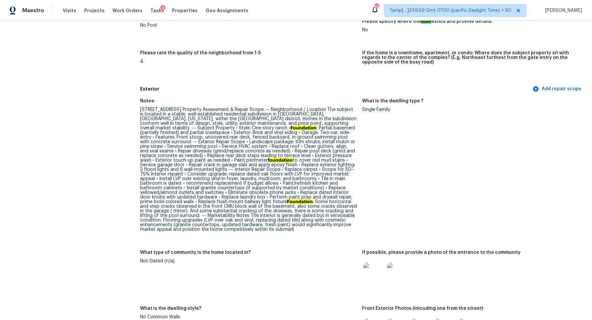
scroll to position [242, 0]
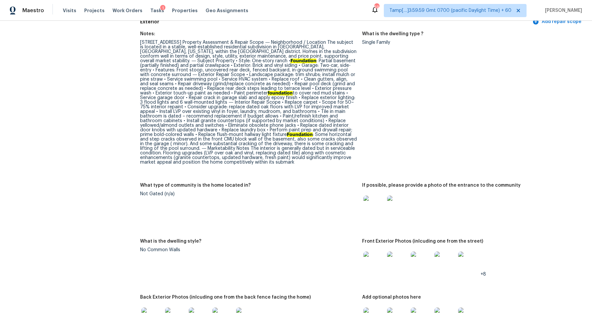
drag, startPoint x: 312, startPoint y: 63, endPoint x: 359, endPoint y: 84, distance: 51.2
click at [360, 85] on figure "Notes: 793 Chesterfield Dr, Lawrenceville, GA 30044 Property Assessment & Repai…" at bounding box center [251, 103] width 222 height 143
click at [293, 82] on div "793 Chesterfield Dr, Lawrenceville, GA 30044 Property Assessment & Repair Scope…" at bounding box center [248, 102] width 217 height 124
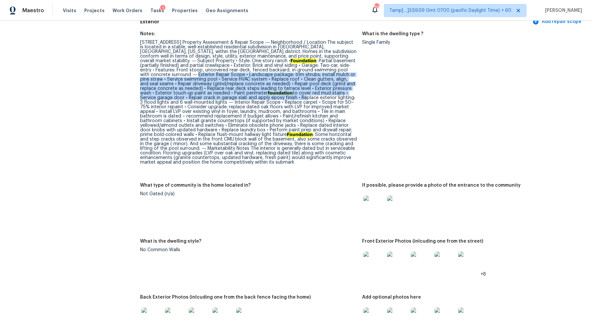
drag, startPoint x: 240, startPoint y: 75, endPoint x: 328, endPoint y: 99, distance: 91.7
click at [328, 99] on div "793 Chesterfield Dr, Lawrenceville, GA 30044 Property Assessment & Repair Scope…" at bounding box center [248, 102] width 217 height 124
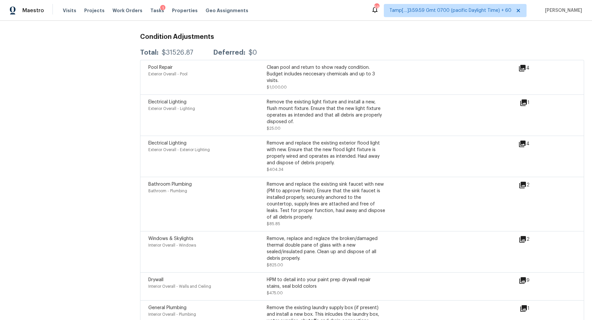
scroll to position [1890, 0]
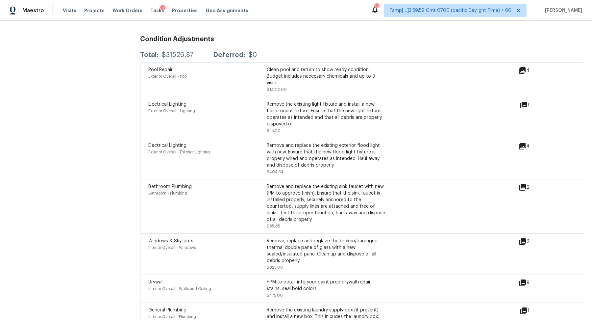
click at [331, 202] on div "Remove and replace the existing sink faucet with new (PM to approve finish). En…" at bounding box center [326, 202] width 118 height 39
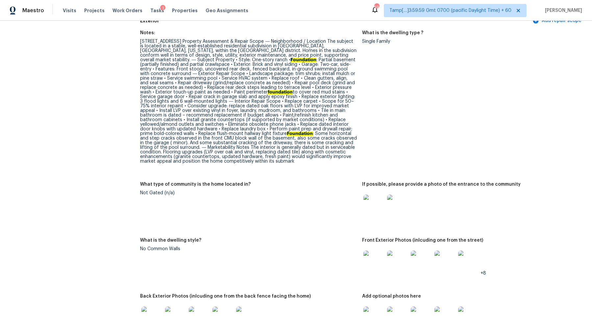
scroll to position [210, 0]
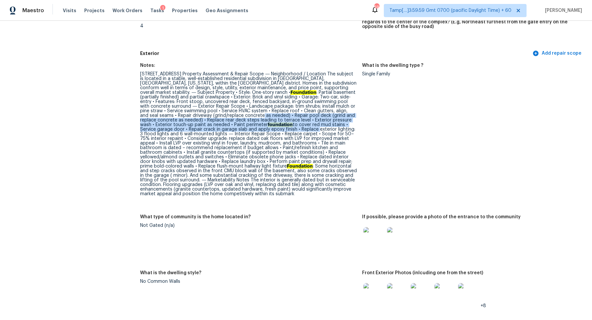
drag, startPoint x: 307, startPoint y: 115, endPoint x: 354, endPoint y: 127, distance: 48.7
click at [354, 128] on div "793 Chesterfield Dr, Lawrenceville, GA 30044 Property Assessment & Repair Scope…" at bounding box center [248, 134] width 217 height 124
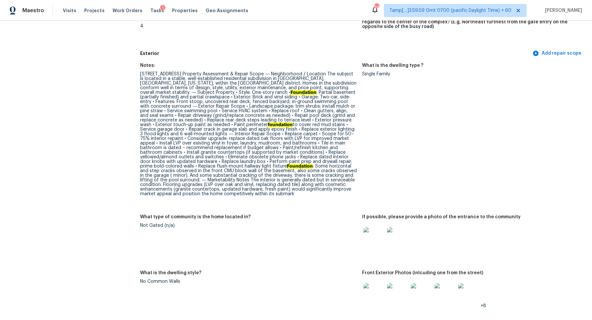
click at [315, 154] on div "793 Chesterfield Dr, Lawrenceville, GA 30044 Property Assessment & Repair Scope…" at bounding box center [248, 134] width 217 height 124
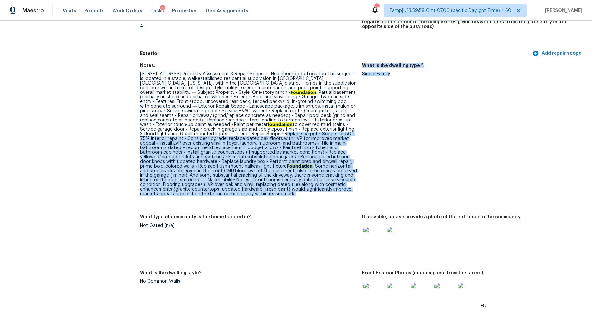
drag, startPoint x: 326, startPoint y: 135, endPoint x: 361, endPoint y: 153, distance: 39.9
click at [363, 153] on div "Notes: 793 Chesterfield Dr, Lawrenceville, GA 30044 Property Assessment & Repai…" at bounding box center [362, 218] width 444 height 319
click at [271, 162] on div "793 Chesterfield Dr, Lawrenceville, GA 30044 Property Assessment & Repair Scope…" at bounding box center [248, 134] width 217 height 124
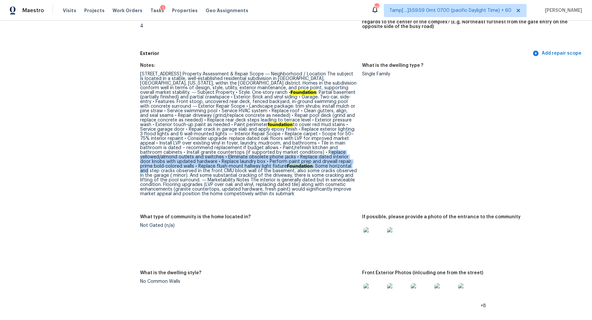
drag, startPoint x: 332, startPoint y: 154, endPoint x: 344, endPoint y: 167, distance: 17.3
click at [345, 167] on div "793 Chesterfield Dr, Lawrenceville, GA 30044 Property Assessment & Repair Scope…" at bounding box center [248, 134] width 217 height 124
click at [284, 159] on div "793 Chesterfield Dr, Lawrenceville, GA 30044 Property Assessment & Repair Scope…" at bounding box center [248, 134] width 217 height 124
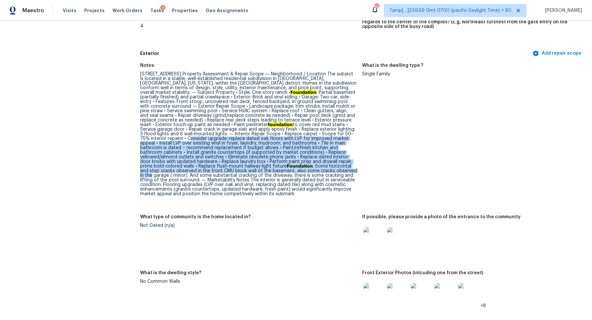
drag, startPoint x: 234, startPoint y: 138, endPoint x: 345, endPoint y: 171, distance: 115.5
click at [345, 171] on div "793 Chesterfield Dr, Lawrenceville, GA 30044 Property Assessment & Repair Scope…" at bounding box center [248, 134] width 217 height 124
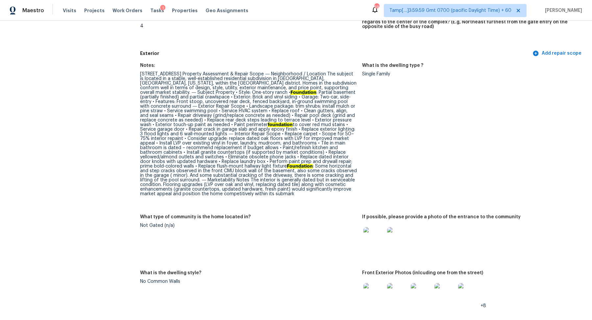
click at [345, 170] on div "793 Chesterfield Dr, Lawrenceville, GA 30044 Property Assessment & Repair Scope…" at bounding box center [248, 134] width 217 height 124
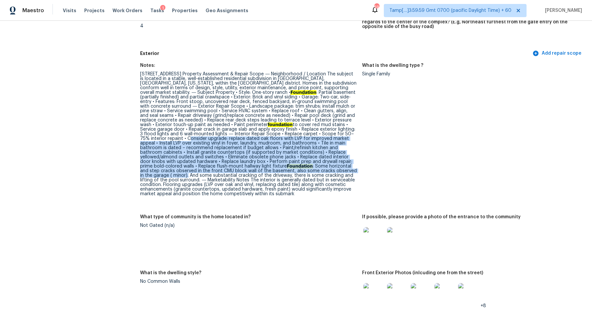
drag, startPoint x: 234, startPoint y: 138, endPoint x: 174, endPoint y: 179, distance: 72.0
click at [174, 178] on div "793 Chesterfield Dr, Lawrenceville, GA 30044 Property Assessment & Repair Scope…" at bounding box center [248, 134] width 217 height 124
copy div "Consider upgrade: replace dated oak floors with LVP for improved market appeal …"
click at [260, 140] on div "793 Chesterfield Dr, Lawrenceville, GA 30044 Property Assessment & Repair Scope…" at bounding box center [248, 134] width 217 height 124
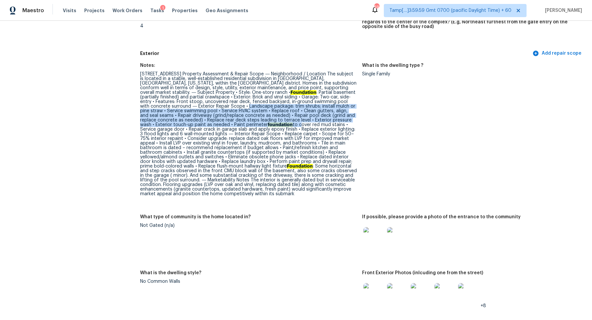
drag, startPoint x: 290, startPoint y: 106, endPoint x: 336, endPoint y: 122, distance: 48.4
click at [336, 122] on div "793 Chesterfield Dr, Lawrenceville, GA 30044 Property Assessment & Repair Scope…" at bounding box center [248, 134] width 217 height 124
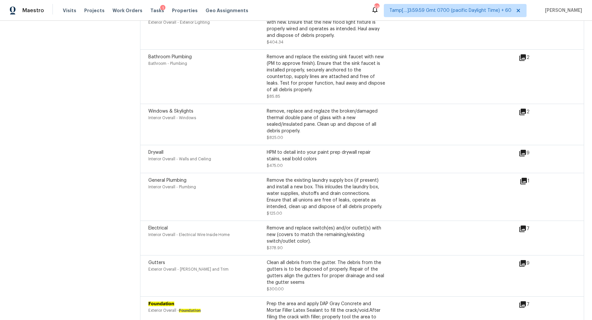
scroll to position [2012, 0]
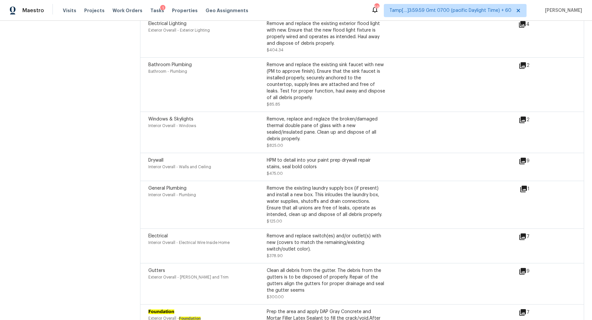
click at [465, 157] on div "Drywall Interior Overall - Walls and Ceiling HPM to detail into your paint prep…" at bounding box center [333, 167] width 370 height 20
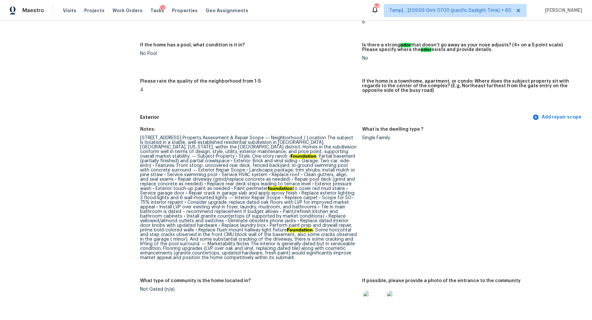
scroll to position [0, 0]
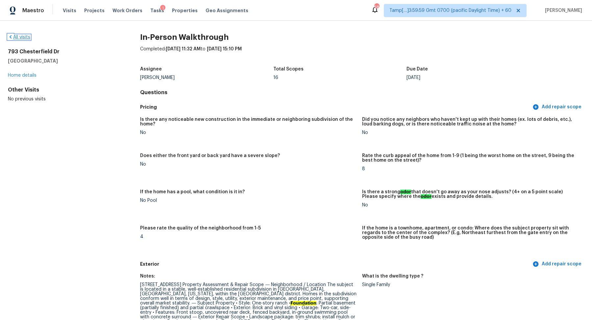
click at [15, 38] on link "All visits" at bounding box center [19, 37] width 22 height 5
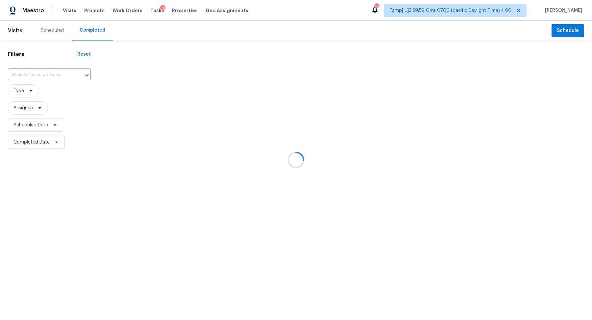
click at [50, 75] on div at bounding box center [296, 160] width 592 height 320
click at [74, 75] on div at bounding box center [82, 75] width 17 height 9
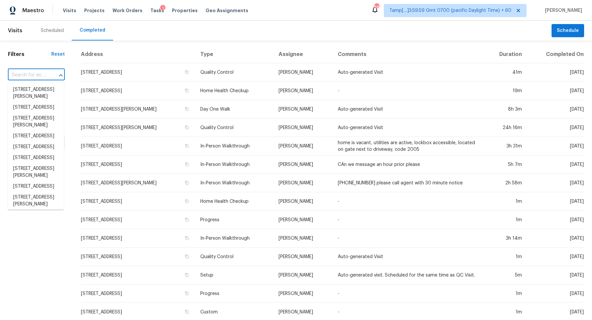
click at [50, 75] on div at bounding box center [56, 75] width 17 height 9
paste input "[STREET_ADDRESS][PERSON_NAME]"
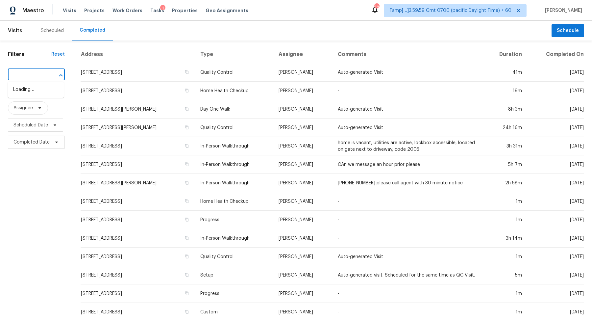
type input "[STREET_ADDRESS][PERSON_NAME]"
click at [39, 76] on input "text" at bounding box center [27, 75] width 38 height 10
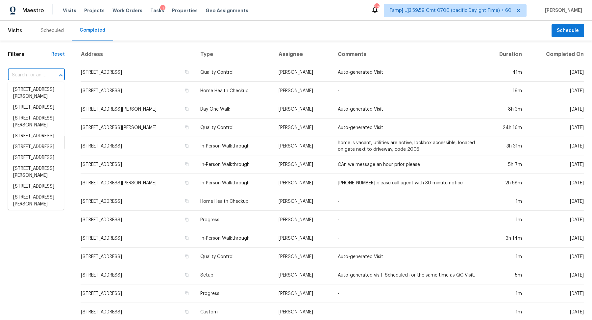
paste input "[STREET_ADDRESS][PERSON_NAME]"
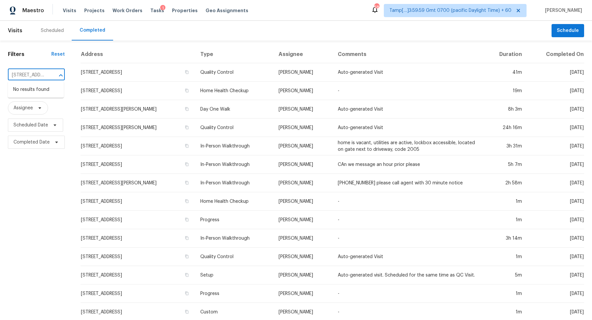
scroll to position [0, 66]
type input "[STREET_ADDRESS][PERSON_NAME]"
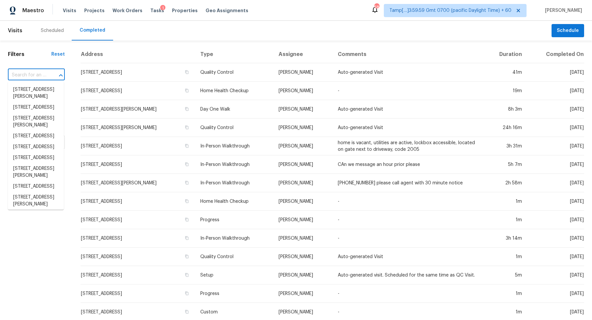
click at [41, 79] on input "text" at bounding box center [27, 75] width 38 height 10
paste input "[STREET_ADDRESS][PERSON_NAME]"
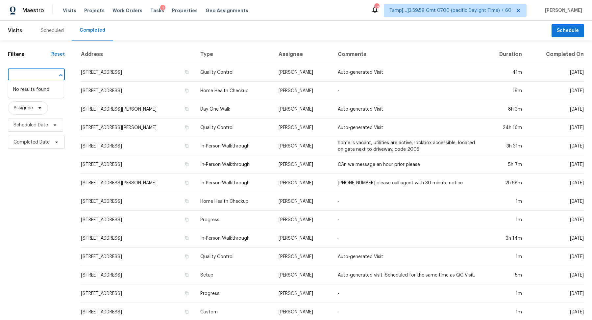
scroll to position [0, 35]
click at [29, 75] on input "[STREET_ADDRESS][PERSON_NAME]" at bounding box center [27, 75] width 38 height 10
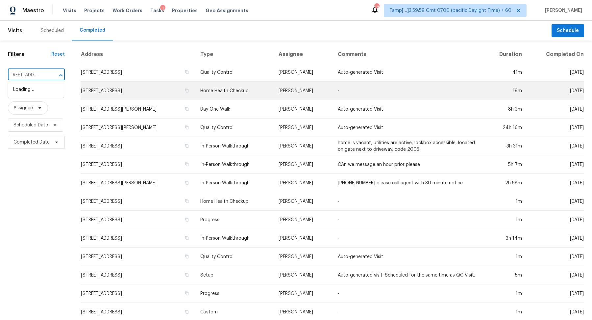
type input "3261 Chesterfield Ct, Snellville, GA 30039"
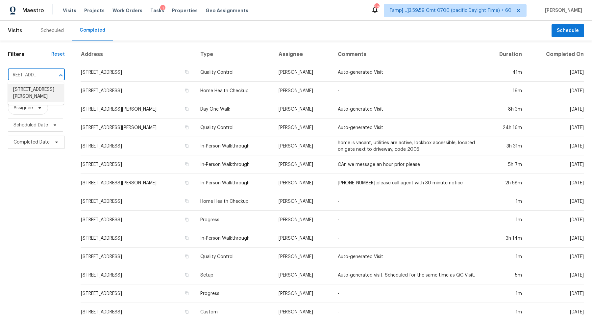
click at [20, 89] on li "[STREET_ADDRESS][PERSON_NAME]" at bounding box center [36, 93] width 56 height 18
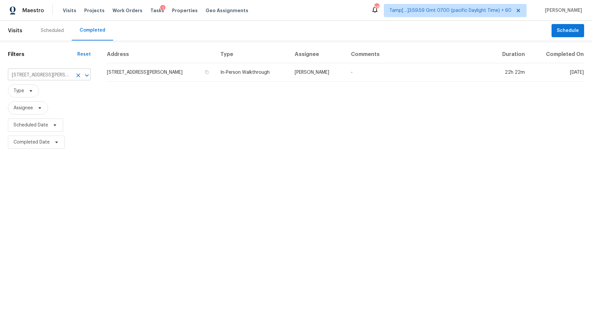
click at [34, 76] on input "[STREET_ADDRESS][PERSON_NAME]" at bounding box center [40, 75] width 64 height 10
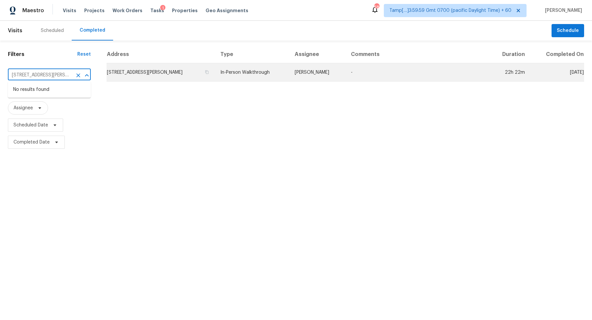
click at [146, 66] on td "[STREET_ADDRESS][PERSON_NAME]" at bounding box center [161, 72] width 109 height 18
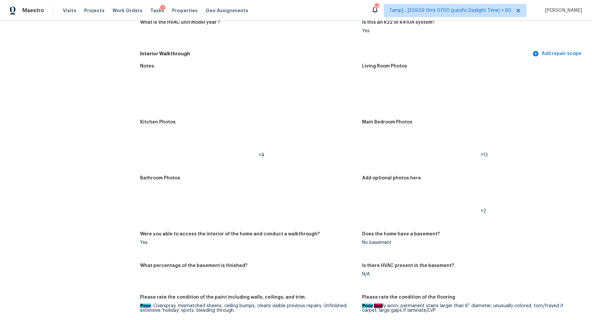
scroll to position [722, 0]
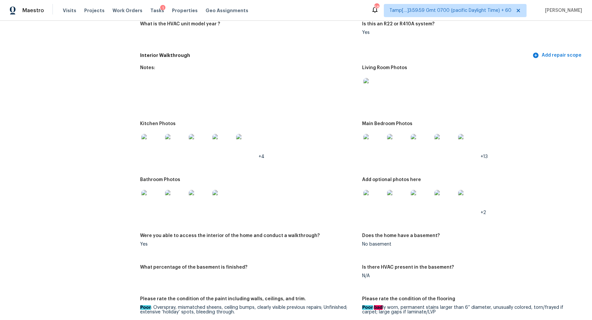
click at [365, 154] on div at bounding box center [374, 144] width 24 height 29
click at [370, 148] on img at bounding box center [373, 144] width 21 height 21
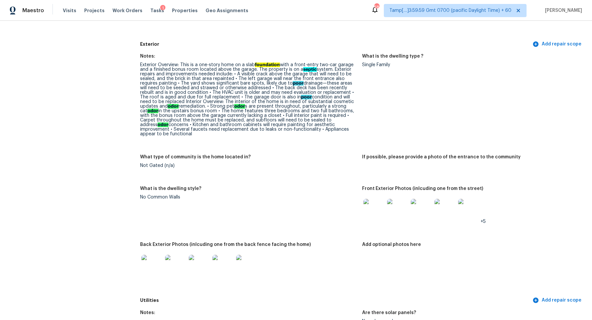
scroll to position [231, 0]
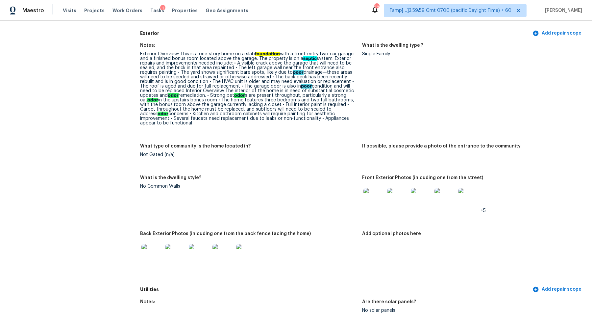
click at [154, 255] on img at bounding box center [151, 254] width 21 height 21
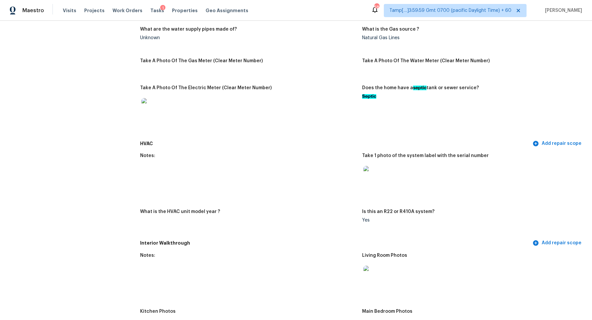
scroll to position [735, 0]
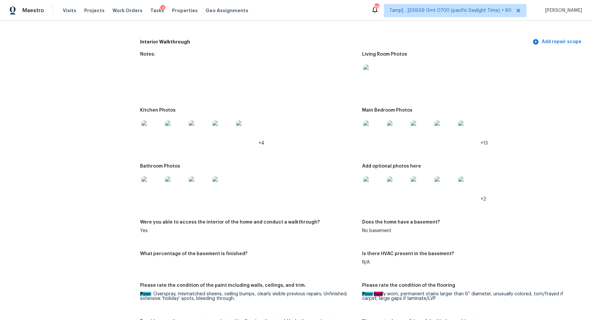
click at [146, 132] on img at bounding box center [151, 130] width 21 height 21
click at [369, 127] on img at bounding box center [373, 130] width 21 height 21
click at [152, 188] on img at bounding box center [151, 186] width 21 height 21
click at [370, 184] on img at bounding box center [373, 186] width 21 height 21
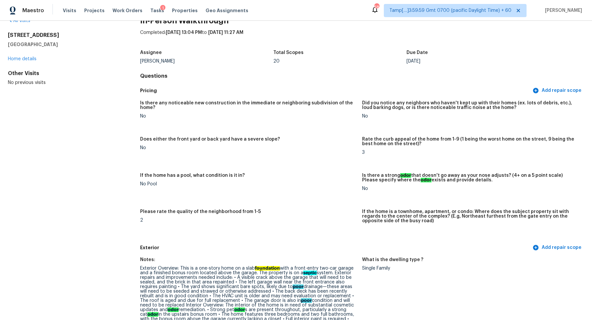
scroll to position [0, 0]
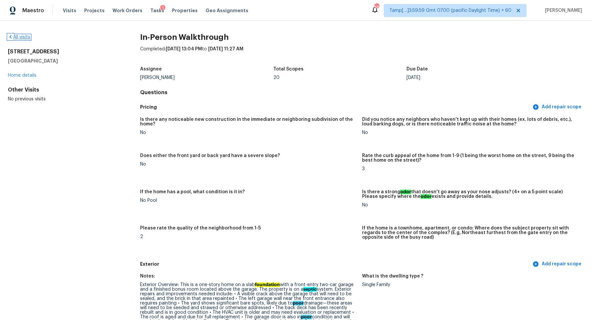
click at [16, 35] on link "All visits" at bounding box center [19, 37] width 22 height 5
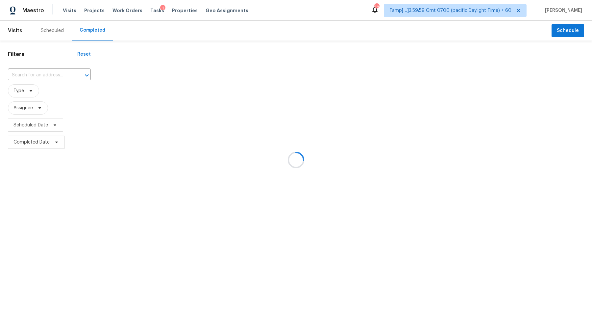
click at [46, 77] on div at bounding box center [296, 160] width 592 height 320
click at [51, 77] on div at bounding box center [296, 160] width 592 height 320
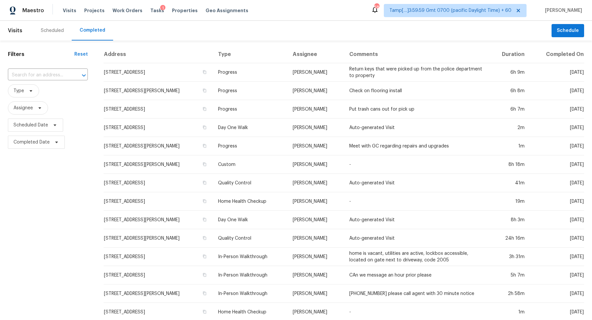
click at [51, 77] on input "text" at bounding box center [38, 75] width 61 height 10
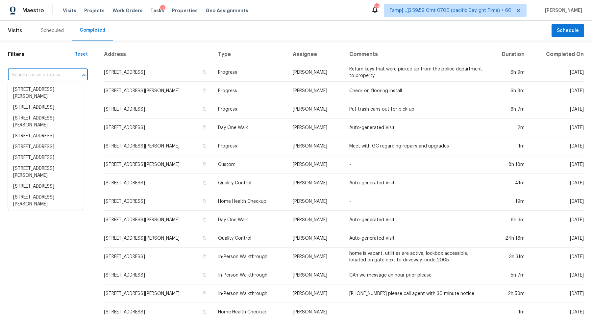
paste input "848 Jamestown Ave, Elyria, OH 44035"
type input "848 Jamestown Ave, Elyria, OH 44035"
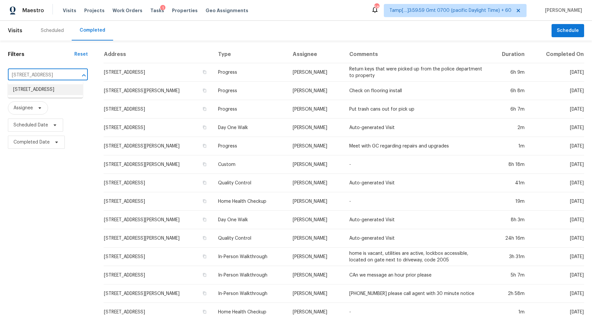
click at [53, 89] on li "848 Jamestown Ave, Elyria, OH 44035" at bounding box center [45, 89] width 75 height 11
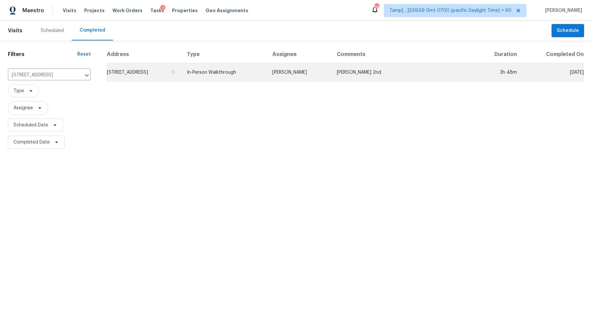
click at [158, 78] on td "848 Jamestown Ave, Elyria, OH 44035" at bounding box center [144, 72] width 75 height 18
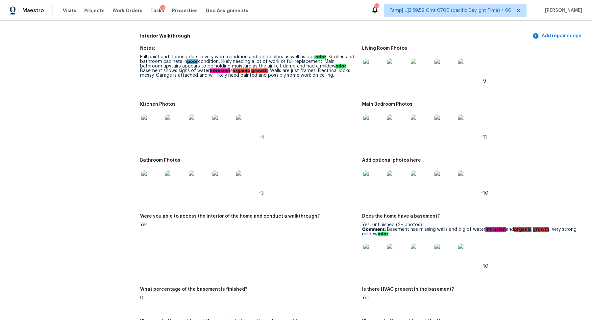
scroll to position [741, 0]
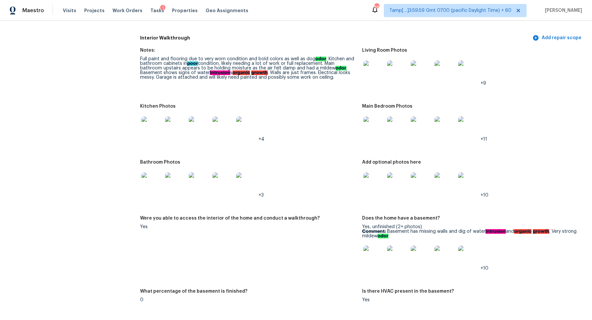
click at [382, 123] on img at bounding box center [373, 126] width 21 height 21
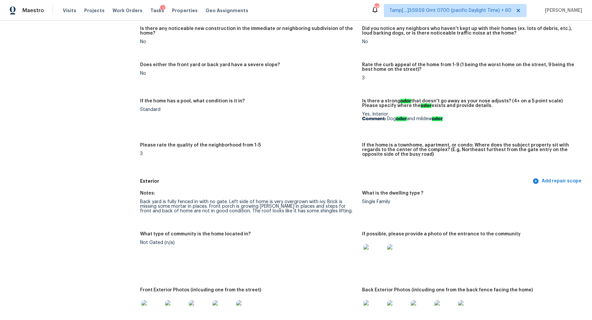
scroll to position [0, 0]
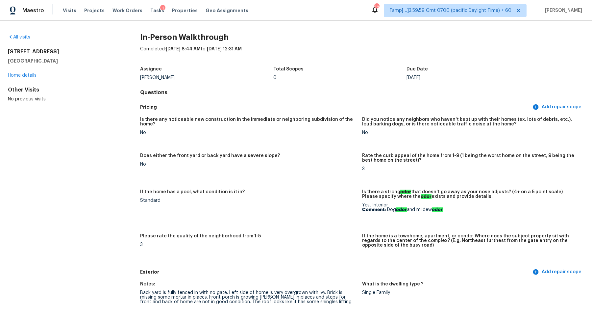
click at [22, 39] on div "All visits" at bounding box center [63, 37] width 111 height 7
click at [24, 37] on link "All visits" at bounding box center [19, 37] width 22 height 5
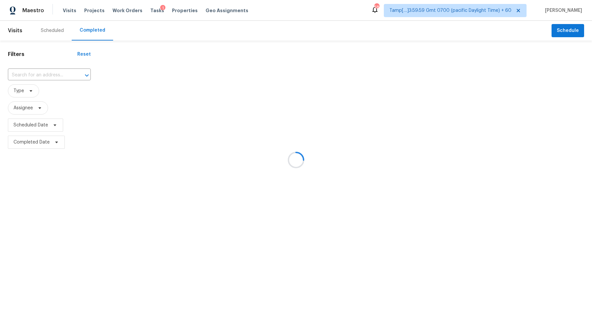
click at [46, 78] on div at bounding box center [296, 160] width 592 height 320
click at [72, 72] on div at bounding box center [296, 160] width 592 height 320
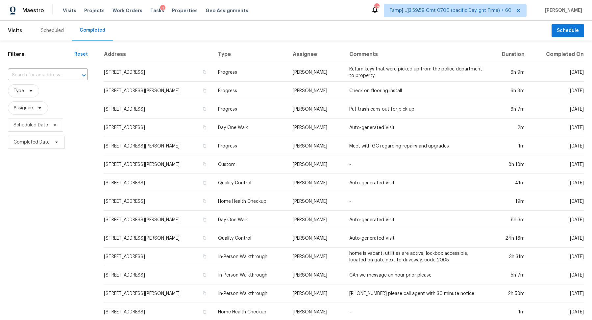
click at [72, 72] on div at bounding box center [79, 75] width 17 height 9
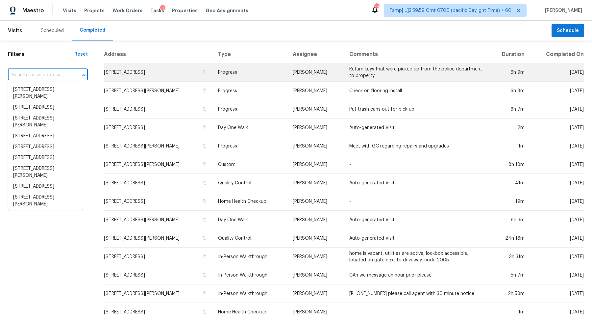
paste input "1235 Firefly Cir, Colorado Springs, CO 80916"
type input "1235 Firefly Cir, Colorado Springs, CO 80916"
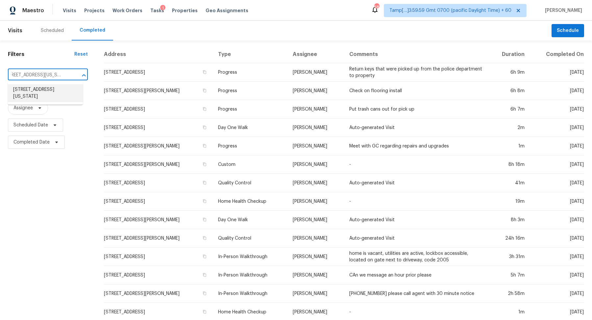
click at [64, 87] on li "1235 Firefly Cir, Colorado Springs, CO 80916" at bounding box center [45, 93] width 75 height 18
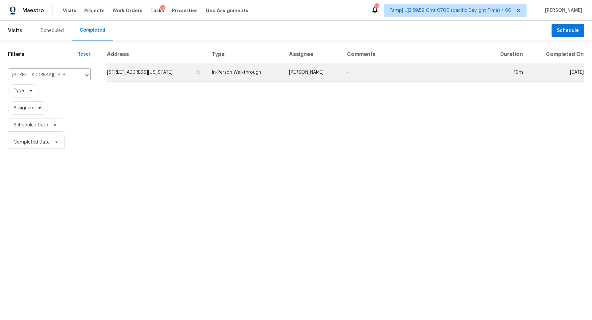
click at [150, 73] on td "1235 Firefly Cir, Colorado Springs, CO 80916" at bounding box center [157, 72] width 100 height 18
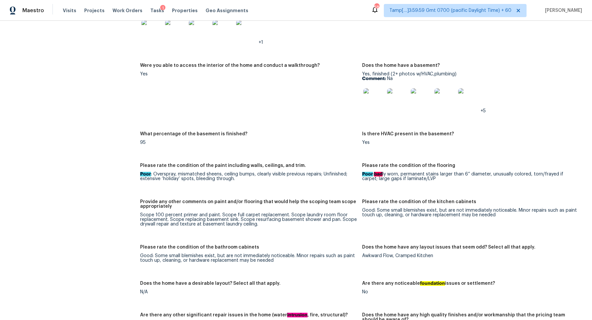
scroll to position [769, 0]
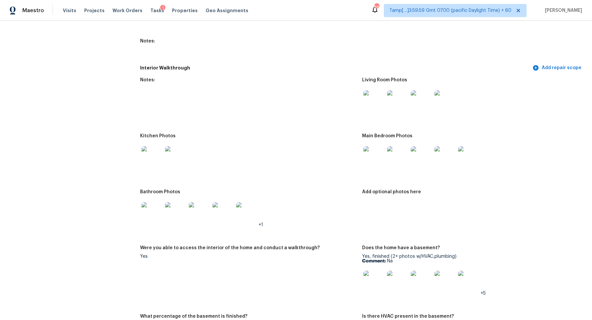
click at [370, 97] on img at bounding box center [373, 100] width 21 height 21
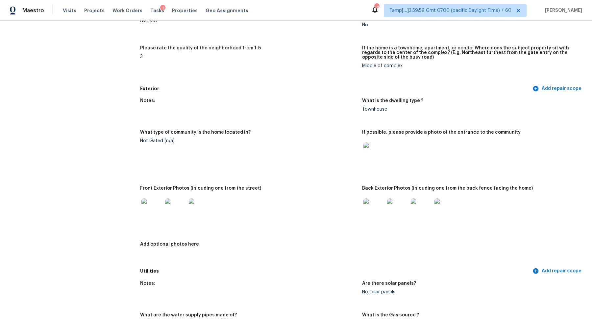
scroll to position [0, 0]
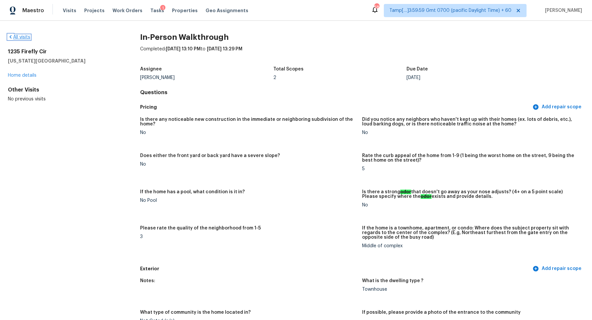
click at [11, 37] on icon at bounding box center [11, 36] width 2 height 3
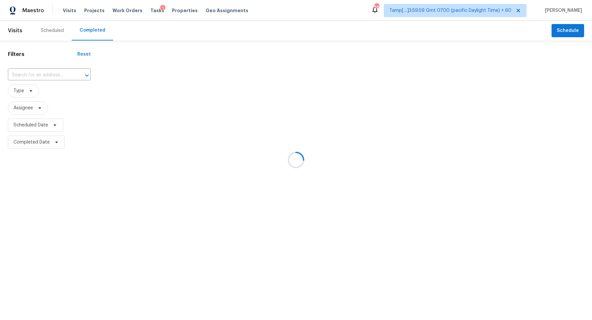
click at [44, 81] on div at bounding box center [296, 160] width 592 height 320
click at [44, 80] on div at bounding box center [296, 160] width 592 height 320
click at [52, 76] on div at bounding box center [296, 160] width 592 height 320
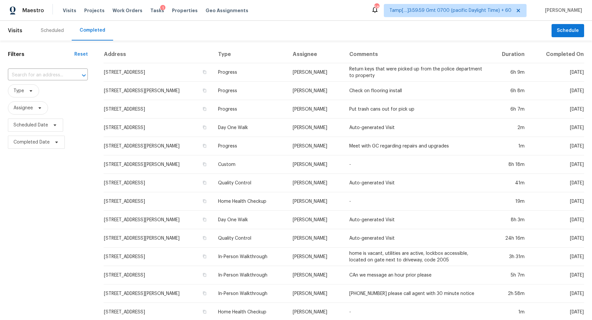
click at [52, 76] on input "text" at bounding box center [38, 75] width 61 height 10
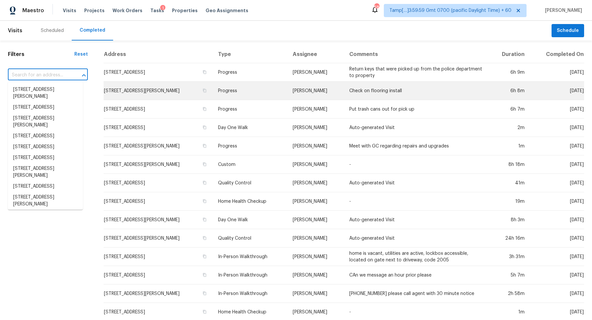
paste input "4068 Lake Tahoe Cir, West Palm Beach, FL 33409"
type input "4068 Lake Tahoe Cir, West Palm Beach, FL 33409"
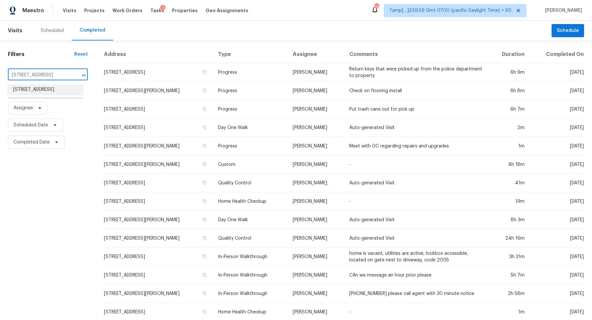
click at [72, 91] on li "4068 Lake Tahoe Cir, West Palm Beach, FL 33409" at bounding box center [45, 89] width 75 height 11
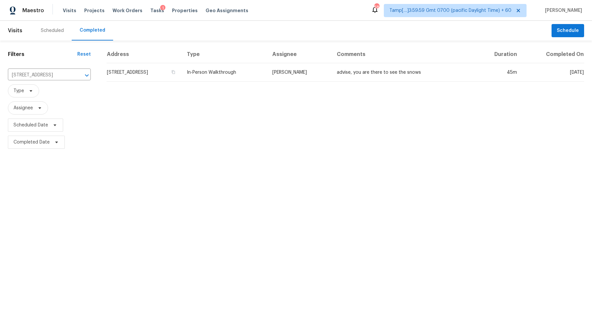
click at [138, 75] on td "4068 Lake Tahoe Cir, West Palm Beach, FL 33409" at bounding box center [144, 72] width 75 height 18
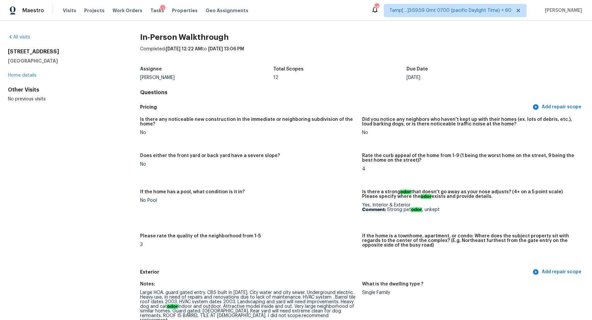
click at [29, 34] on div "All visits" at bounding box center [63, 37] width 111 height 7
click at [28, 34] on div "All visits" at bounding box center [63, 37] width 111 height 7
click at [16, 40] on div "All visits 4068 Lake Tahoe Cir West Palm Beach, FL 33409 Home details Other Vis…" at bounding box center [63, 68] width 111 height 68
click at [27, 33] on div "All visits 4068 Lake Tahoe Cir West Palm Beach, FL 33409 Home details Other Vis…" at bounding box center [296, 170] width 592 height 299
click at [21, 40] on div "All visits" at bounding box center [63, 37] width 111 height 7
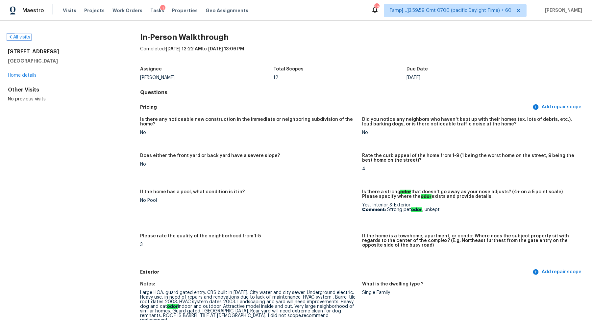
click at [26, 39] on link "All visits" at bounding box center [19, 37] width 22 height 5
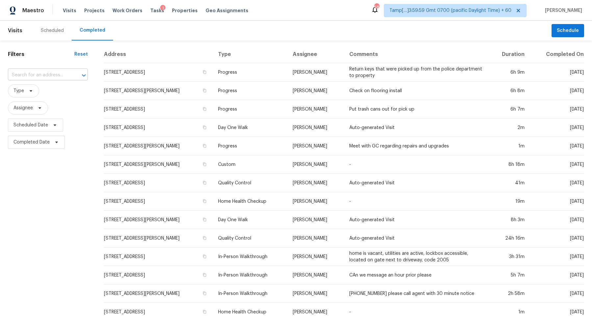
click at [37, 74] on input "text" at bounding box center [38, 75] width 61 height 10
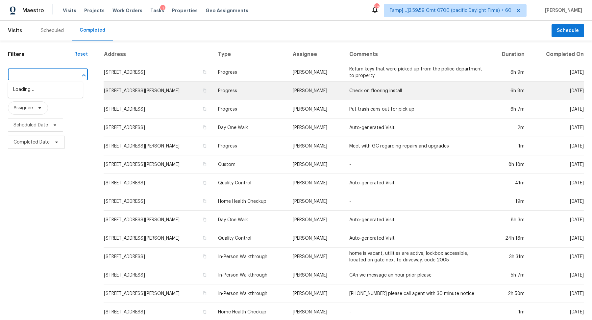
paste input "13615 Repa Ln, Houston, TX 77014"
type input "13615 Repa Ln, Houston, TX 77014"
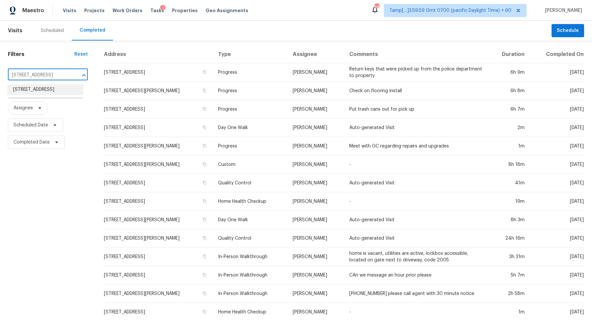
click at [53, 95] on li "13615 Repa Ln, Houston, TX 77014" at bounding box center [45, 89] width 75 height 11
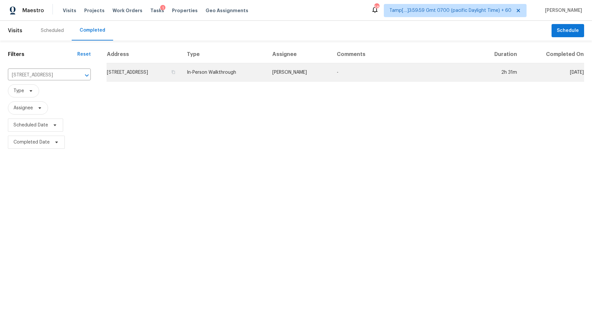
click at [155, 75] on td "13615 Repa Ln, Houston, TX 77014" at bounding box center [144, 72] width 75 height 18
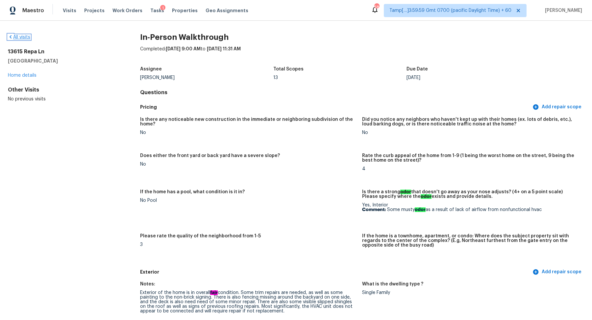
click at [21, 38] on link "All visits" at bounding box center [19, 37] width 22 height 5
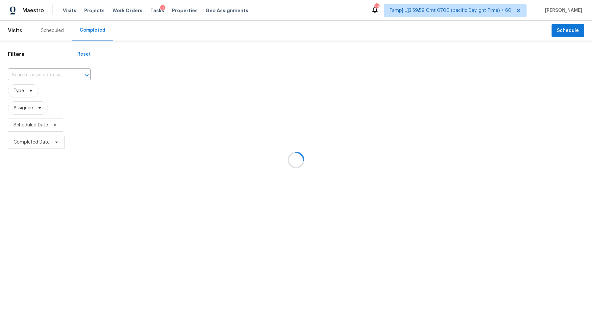
click at [52, 78] on div at bounding box center [296, 160] width 592 height 320
click at [51, 78] on div at bounding box center [296, 160] width 592 height 320
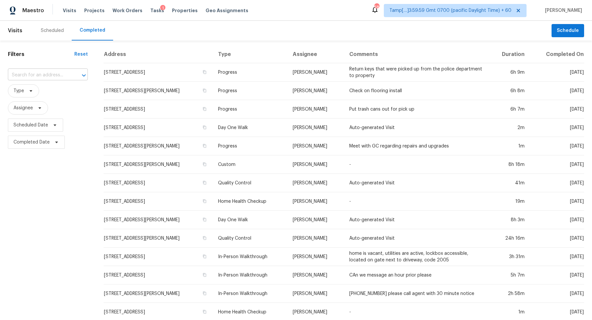
click at [42, 77] on input "text" at bounding box center [38, 75] width 61 height 10
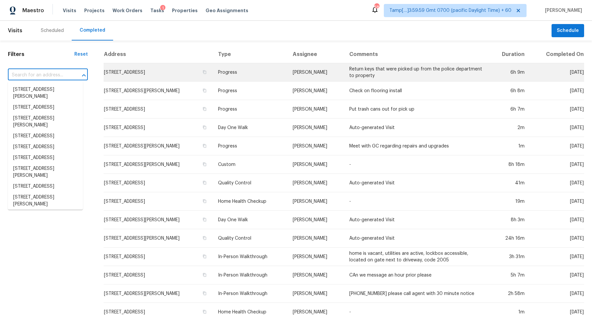
paste input "473 Bottesford Dr NW, Kennesaw, GA 30144"
type input "473 Bottesford Dr NW, Kennesaw, GA 30144"
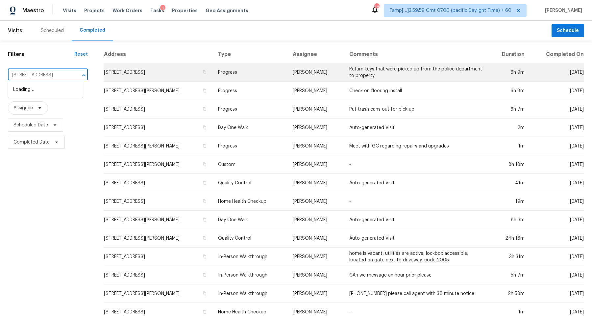
scroll to position [0, 41]
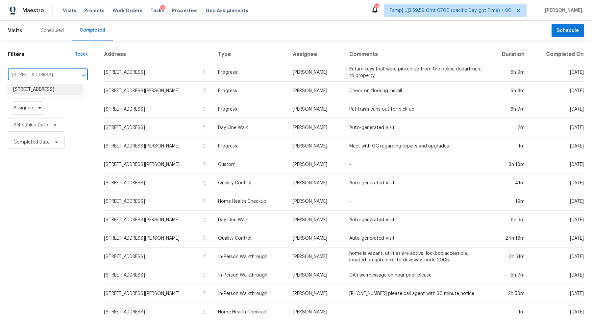
click at [44, 95] on li "473 Bottesford Dr NW, Kennesaw, GA 30144" at bounding box center [45, 89] width 75 height 11
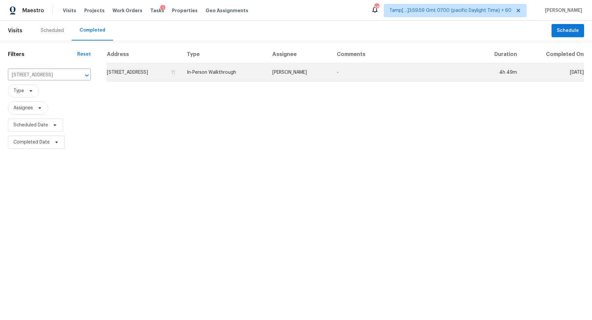
click at [169, 71] on td "473 Bottesford Dr NW, Kennesaw, GA 30144" at bounding box center [144, 72] width 75 height 18
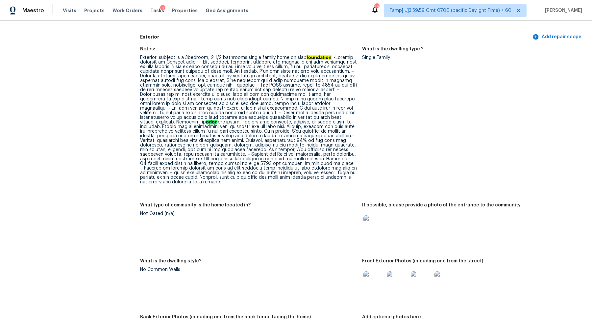
scroll to position [222, 0]
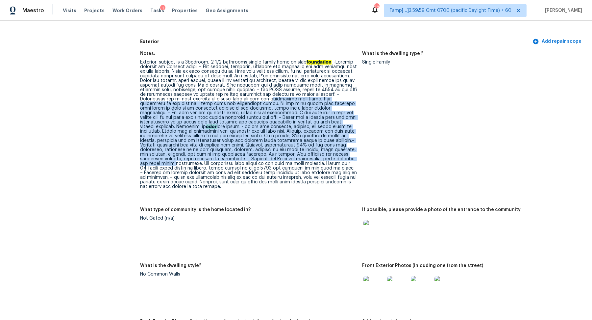
drag, startPoint x: 276, startPoint y: 100, endPoint x: 360, endPoint y: 159, distance: 102.9
click at [360, 159] on figure "Notes: Exterior: subject is a 3bedroom, 2 1/2 bathrooms single family home on s…" at bounding box center [251, 125] width 222 height 148
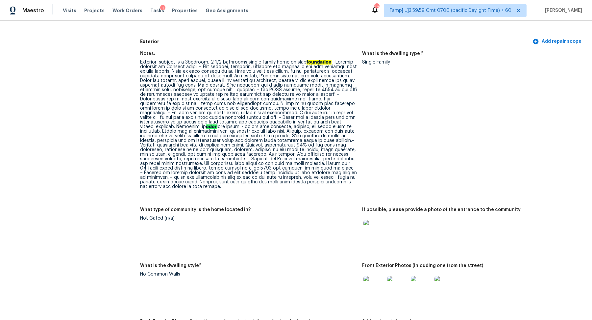
click at [296, 170] on div "Exterior: subject is a 3bedroom, 2 1/2 bathrooms single family home on slab fou…" at bounding box center [248, 124] width 217 height 129
click at [313, 127] on div "Exterior: subject is a 3bedroom, 2 1/2 bathrooms single family home on slab fou…" at bounding box center [248, 124] width 217 height 129
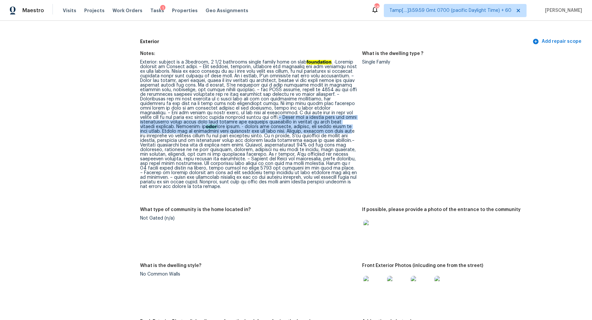
drag, startPoint x: 232, startPoint y: 116, endPoint x: 298, endPoint y: 130, distance: 66.7
click at [298, 130] on div "Exterior: subject is a 3bedroom, 2 1/2 bathrooms single family home on slab fou…" at bounding box center [248, 124] width 217 height 129
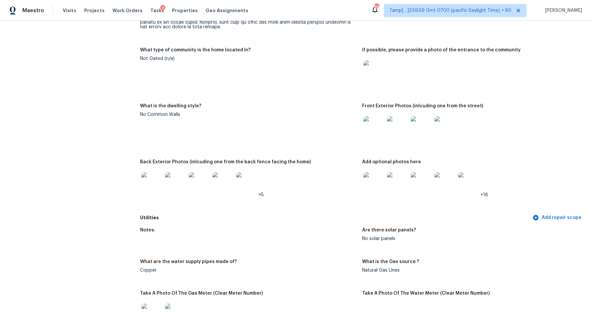
scroll to position [0, 0]
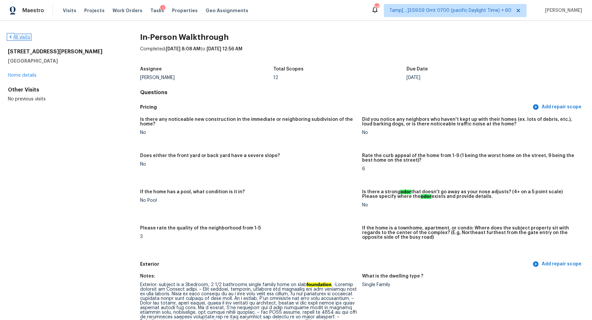
click at [26, 38] on link "All visits" at bounding box center [19, 37] width 22 height 5
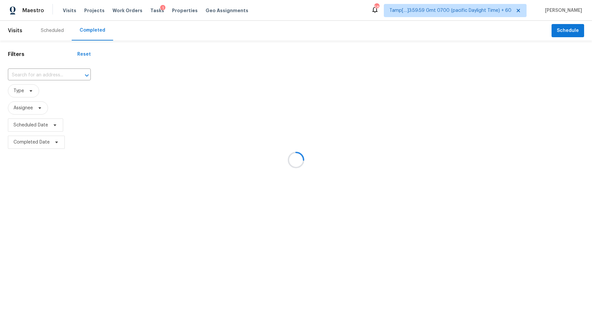
click at [57, 73] on div at bounding box center [296, 160] width 592 height 320
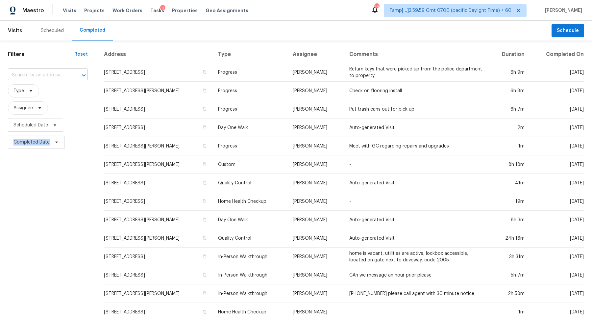
click at [71, 72] on div at bounding box center [79, 75] width 17 height 9
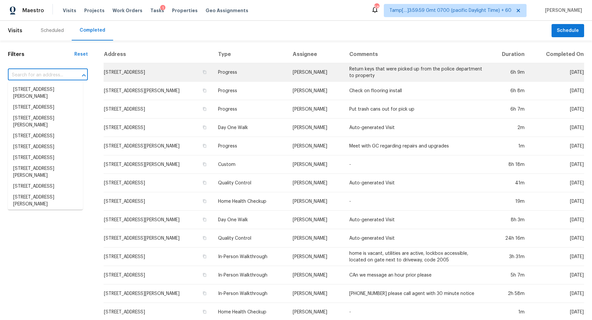
paste input "1162 Plaza Walk Dr, Charlotte, NC 28215"
type input "1162 Plaza Walk Dr, Charlotte, NC 28215"
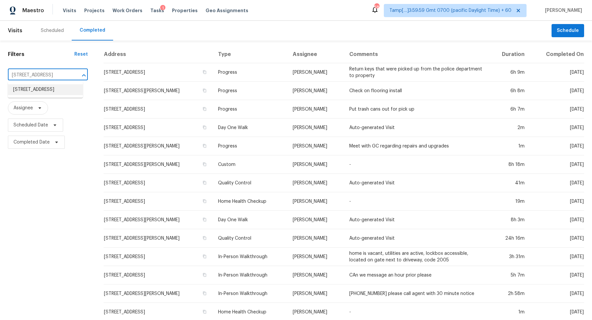
click at [53, 95] on li "1162 Plaza Walk Dr, Charlotte, NC 28215" at bounding box center [45, 89] width 75 height 11
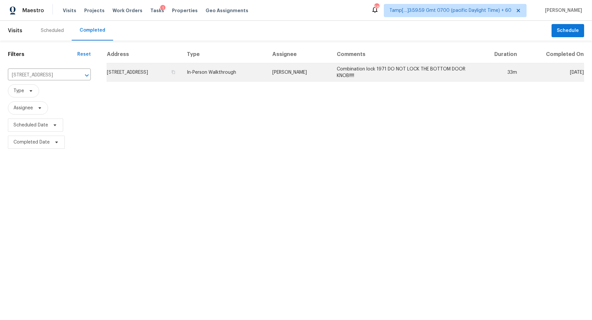
click at [174, 69] on td "1162 Plaza Walk Dr, Charlotte, NC 28215" at bounding box center [144, 72] width 75 height 18
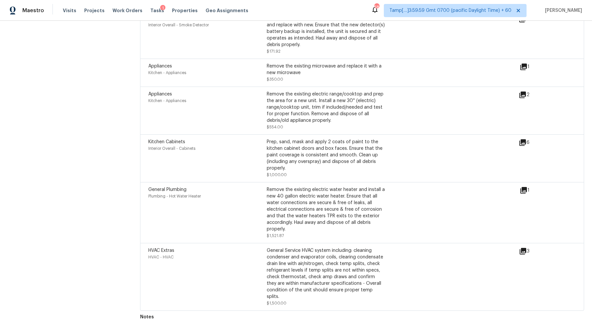
scroll to position [1707, 0]
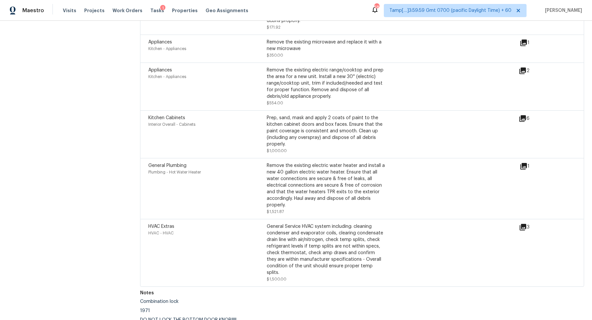
drag, startPoint x: 436, startPoint y: 246, endPoint x: 436, endPoint y: 257, distance: 10.5
click at [436, 247] on div "HVAC Extras HVAC - HVAC General Service HVAC system including: cleaning condens…" at bounding box center [333, 252] width 371 height 59
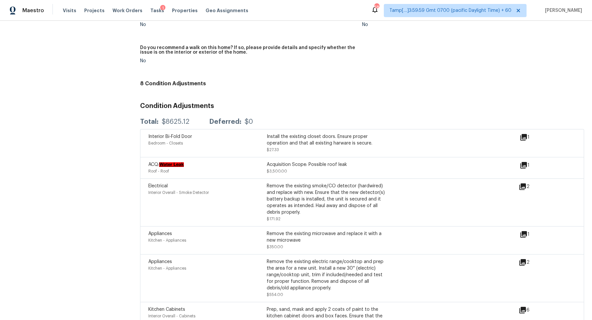
scroll to position [1394, 0]
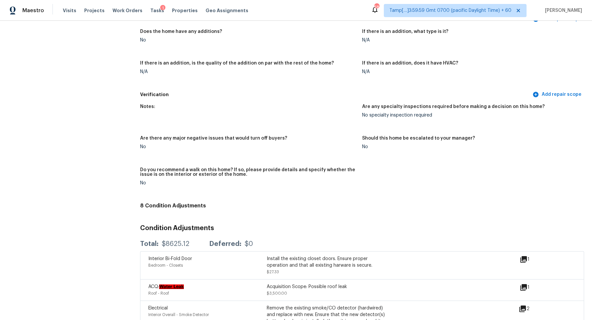
click at [523, 286] on icon at bounding box center [523, 287] width 7 height 7
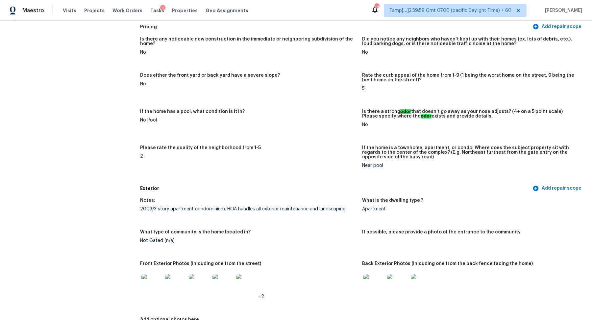
scroll to position [0, 0]
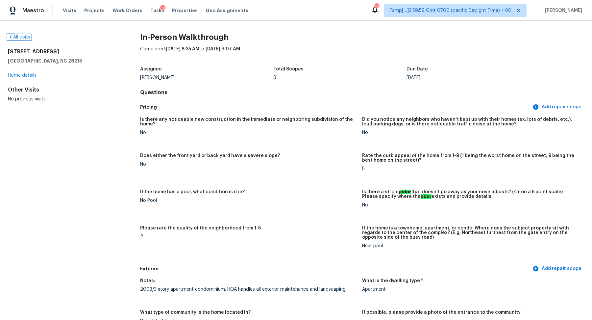
click at [21, 35] on link "All visits" at bounding box center [19, 37] width 22 height 5
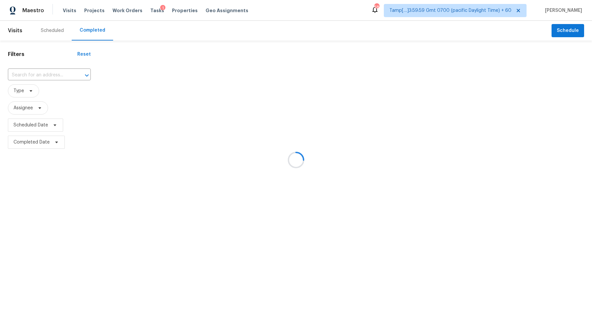
click at [38, 73] on div at bounding box center [296, 160] width 592 height 320
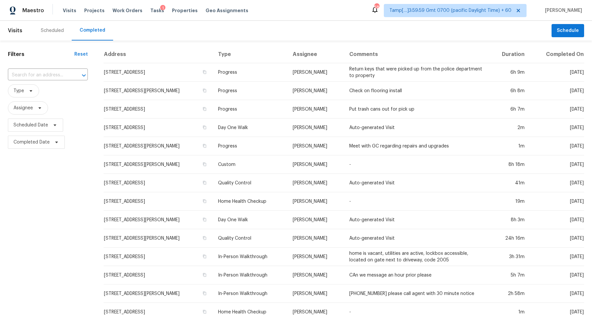
click at [38, 73] on input "text" at bounding box center [38, 75] width 61 height 10
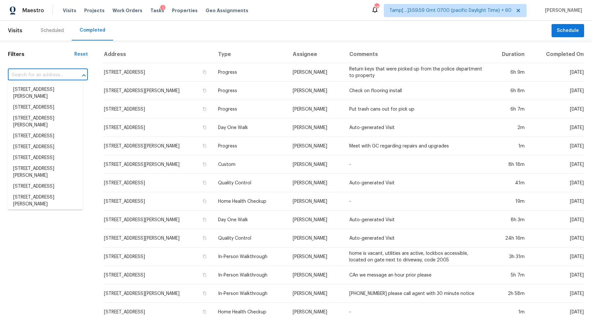
paste input "14252 Polo Ranch St, Haslet, TX 76052"
type input "14252 Polo Ranch St, Haslet, TX 76052"
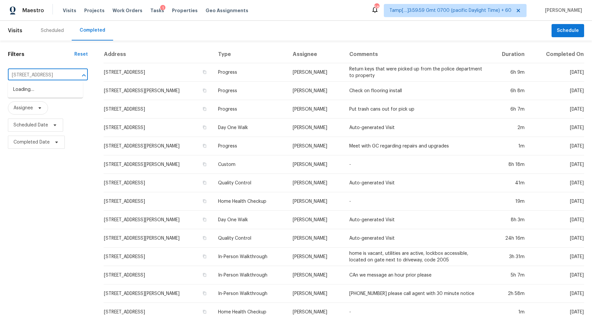
scroll to position [0, 30]
click at [44, 86] on li "14252 Polo Ranch St, Haslet, TX 76052" at bounding box center [45, 89] width 75 height 11
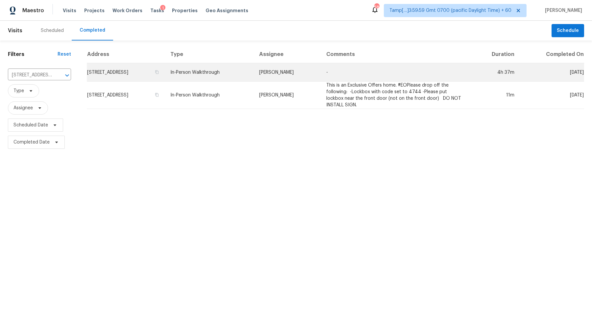
click at [149, 78] on td "14252 Polo Ranch St, Haslet, TX 76052" at bounding box center [126, 72] width 78 height 18
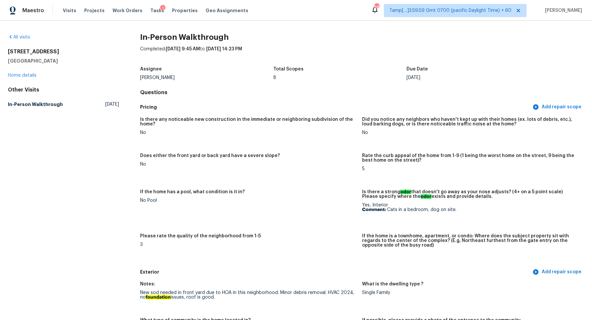
click at [26, 41] on div "All visits 14252 Polo Ranch St Haslet, TX 76052 Home details Other Visits In-Pe…" at bounding box center [63, 72] width 111 height 76
click at [19, 36] on link "All visits" at bounding box center [19, 37] width 22 height 5
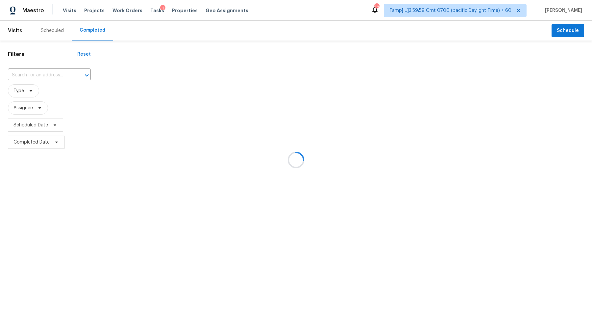
click at [65, 75] on div at bounding box center [296, 160] width 592 height 320
click at [59, 75] on div at bounding box center [296, 160] width 592 height 320
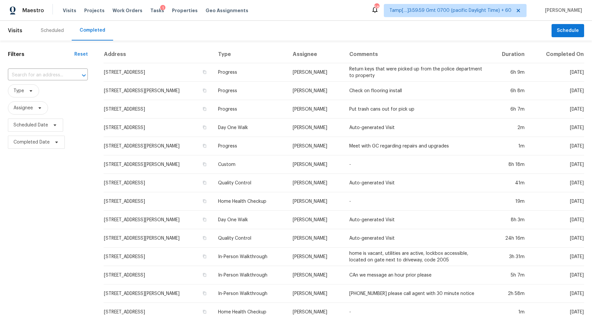
click at [59, 75] on input "text" at bounding box center [38, 75] width 61 height 10
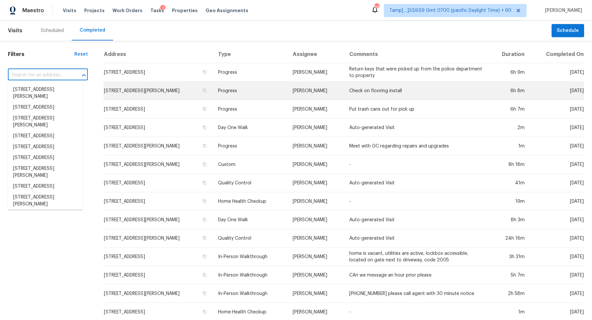
paste input "2916 Pinewood Hill Dr, Matthews, NC 28105"
type input "2916 Pinewood Hill Dr, Matthews, NC 28105"
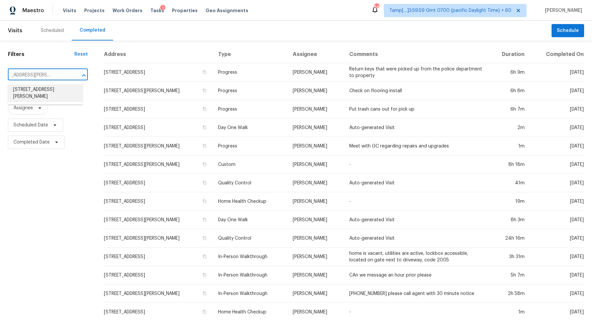
click at [56, 90] on li "2916 Pinewood Hill Dr, Matthews, NC 28105" at bounding box center [45, 93] width 75 height 18
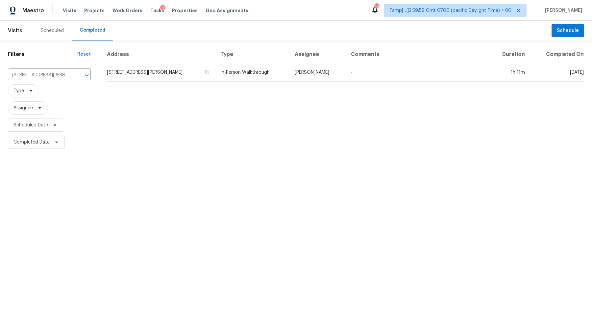
click at [162, 79] on td "2916 Pinewood Hill Dr, Matthews, NC 28105" at bounding box center [161, 72] width 109 height 18
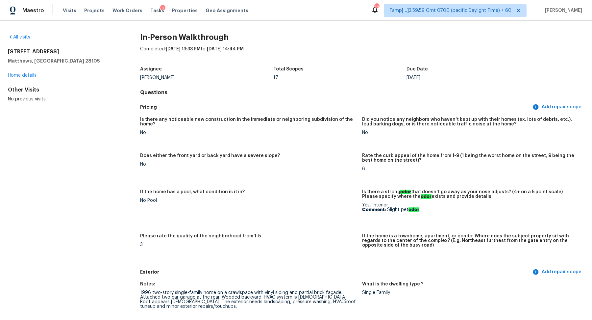
click at [17, 33] on div "All visits 2916 Pinewood Hill Dr Matthews, NC 28105 Home details Other Visits N…" at bounding box center [296, 170] width 592 height 299
click at [26, 40] on div "All visits 2916 Pinewood Hill Dr Matthews, NC 28105 Home details Other Visits N…" at bounding box center [63, 68] width 111 height 68
click at [28, 37] on link "All visits" at bounding box center [19, 37] width 22 height 5
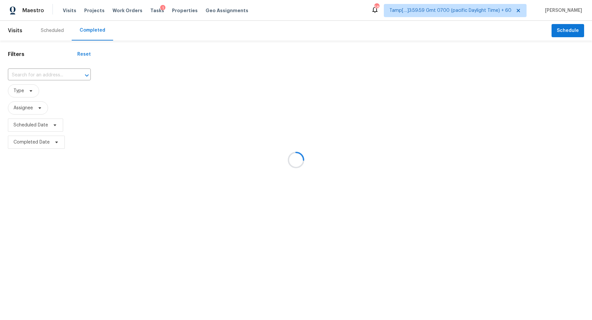
click at [55, 79] on div at bounding box center [296, 160] width 592 height 320
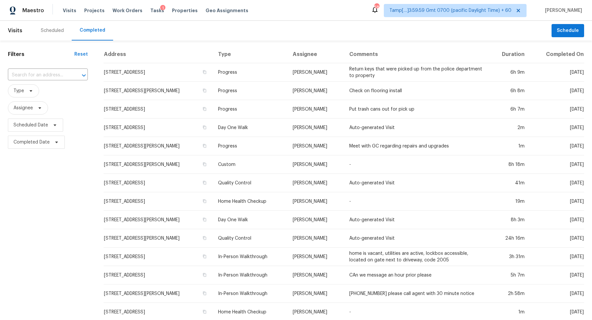
click at [55, 76] on input "text" at bounding box center [38, 75] width 61 height 10
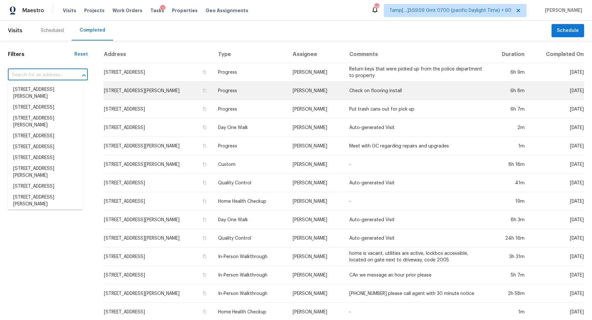
paste input "6308 Woodmont Blvd, Peachtree Corners, GA 30092"
type input "6308 Woodmont Blvd, Peachtree Corners, GA 30092"
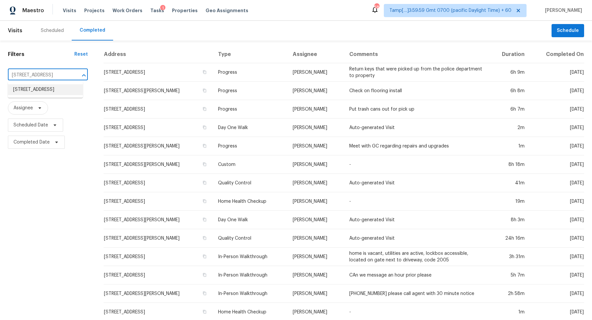
click at [38, 86] on li "6308 Woodmont Blvd, Peachtree Corners, GA 30092" at bounding box center [45, 89] width 75 height 11
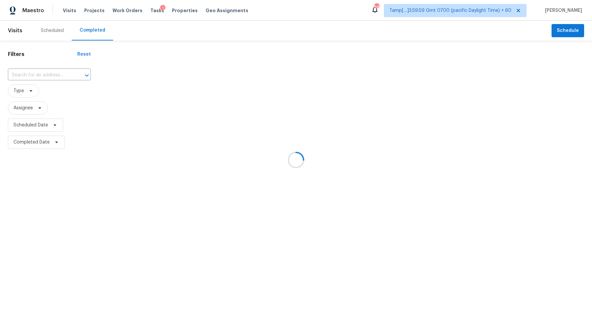
type input "6308 Woodmont Blvd, Peachtree Corners, GA 30092"
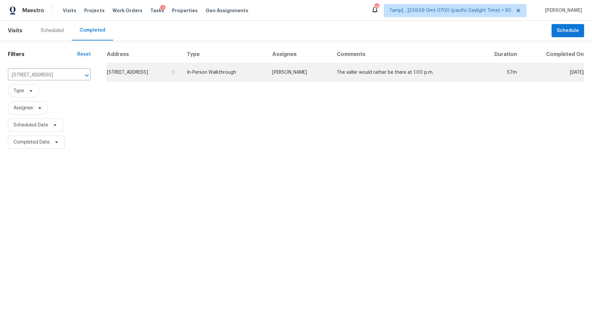
click at [177, 74] on td "6308 Woodmont Blvd, Peachtree Corners, GA 30092" at bounding box center [144, 72] width 75 height 18
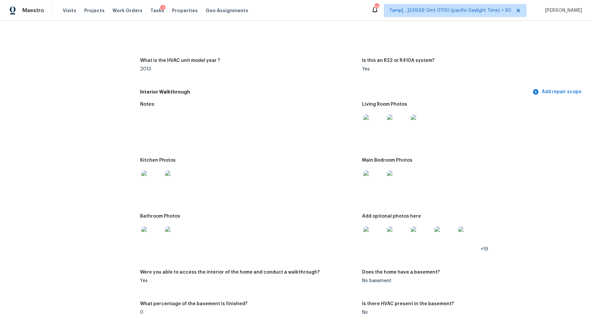
scroll to position [734, 0]
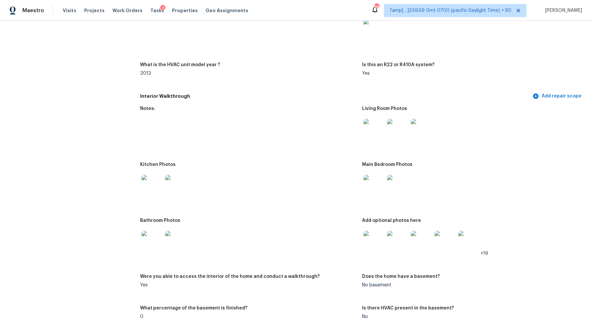
click at [373, 136] on img at bounding box center [373, 129] width 21 height 21
click at [149, 184] on img at bounding box center [151, 185] width 21 height 21
click at [386, 129] on div at bounding box center [398, 129] width 24 height 29
click at [365, 181] on img at bounding box center [373, 185] width 21 height 21
click at [375, 233] on img at bounding box center [373, 241] width 21 height 21
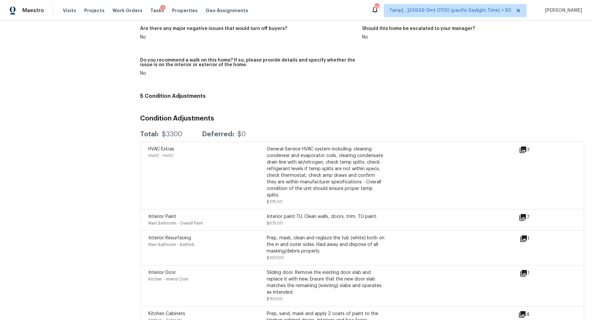
scroll to position [1599, 0]
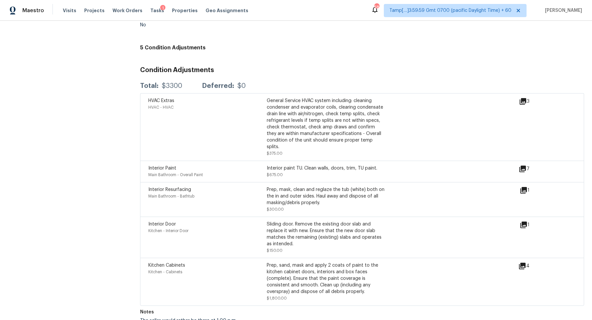
click at [522, 165] on icon at bounding box center [522, 168] width 7 height 7
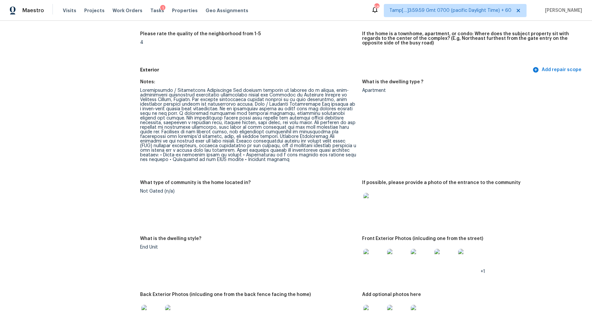
scroll to position [209, 0]
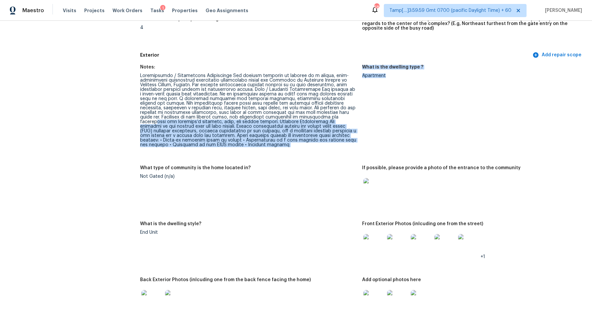
drag, startPoint x: 289, startPoint y: 118, endPoint x: 375, endPoint y: 133, distance: 87.0
click at [375, 133] on div "Notes: What is the dwelling type ? Apartment What type of community is the home…" at bounding box center [362, 195] width 444 height 268
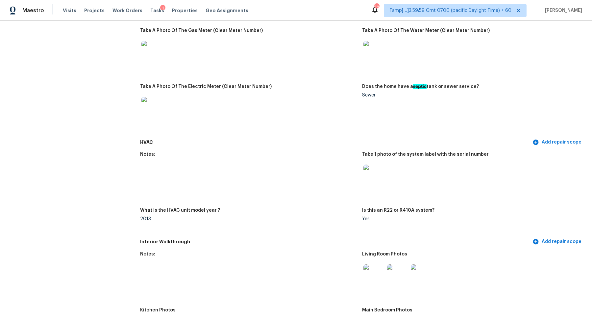
scroll to position [377, 0]
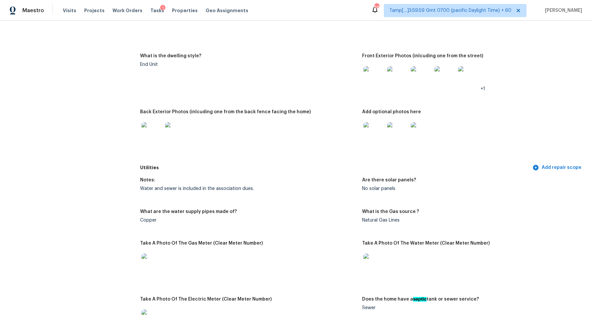
click at [158, 147] on figure "Back Exterior Photos (inlcuding one from the back fence facing the home)" at bounding box center [251, 134] width 222 height 48
click at [154, 139] on img at bounding box center [151, 132] width 21 height 21
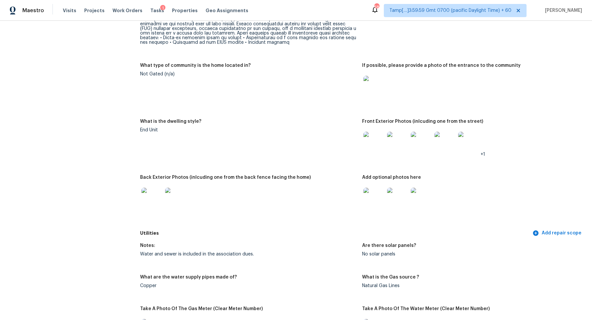
scroll to position [0, 0]
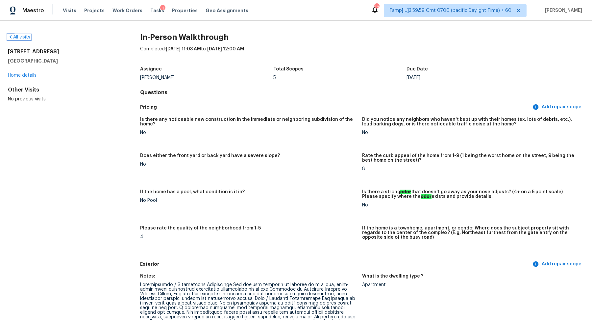
click at [26, 37] on link "All visits" at bounding box center [19, 37] width 22 height 5
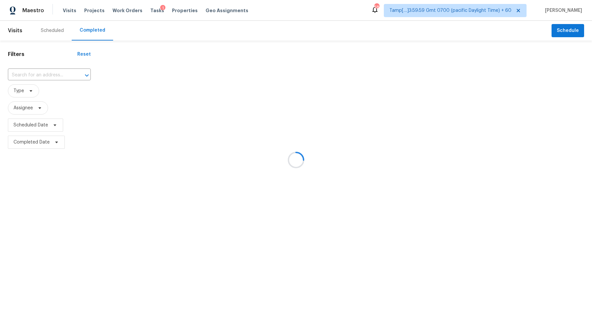
click at [60, 76] on div at bounding box center [296, 160] width 592 height 320
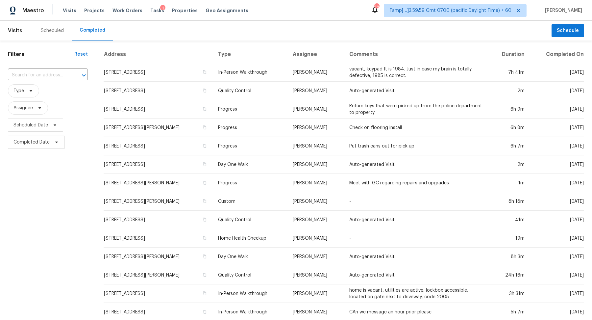
click at [39, 66] on div "Filters Reset ​ Type Assignee Scheduled Date Completed Date" at bounding box center [48, 244] width 96 height 408
click at [39, 72] on input "text" at bounding box center [38, 75] width 61 height 10
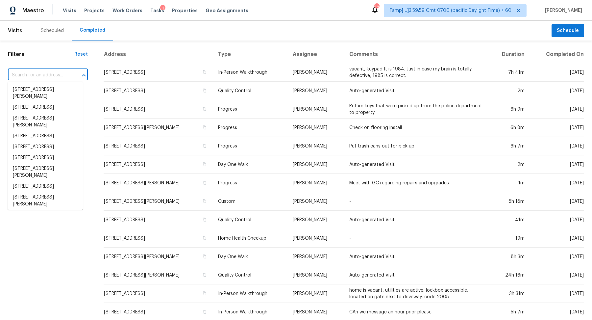
paste input "221 Village Glen Way, Mount Holly, NC 28120"
type input "221 Village Glen Way, Mount Holly, NC 28120"
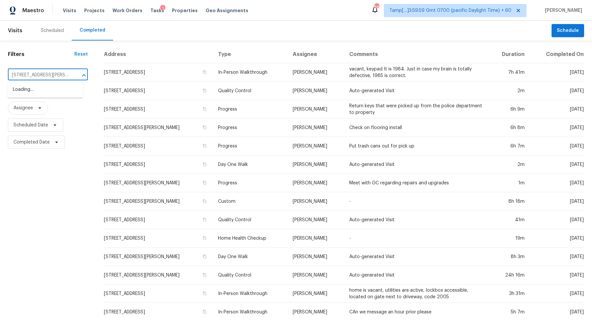
scroll to position [0, 42]
click at [53, 87] on li "221 Village Glen Way, Mount Holly, NC 28120" at bounding box center [45, 96] width 75 height 25
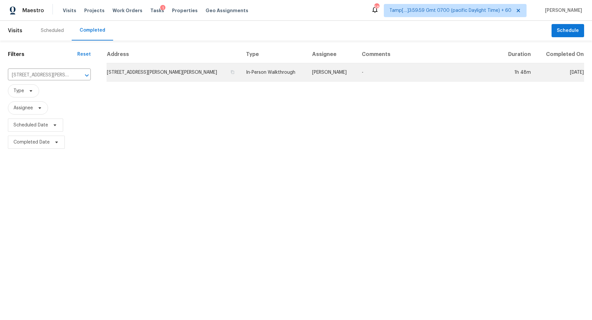
click at [141, 68] on td "221 Village Glen Way, Mount Holly, NC 28120" at bounding box center [174, 72] width 134 height 18
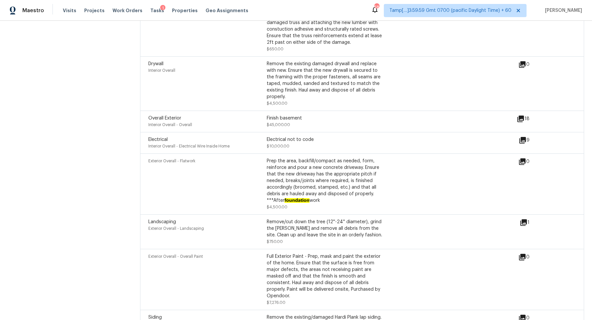
scroll to position [1860, 0]
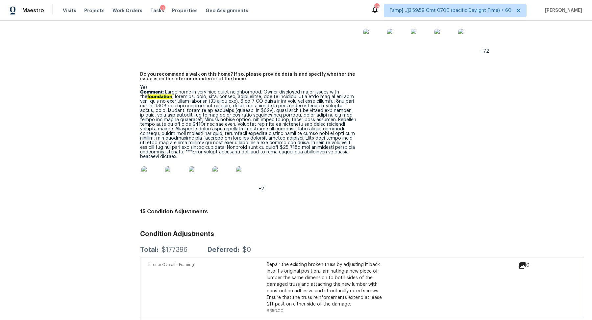
click at [174, 246] on div "$177396" at bounding box center [175, 249] width 26 height 7
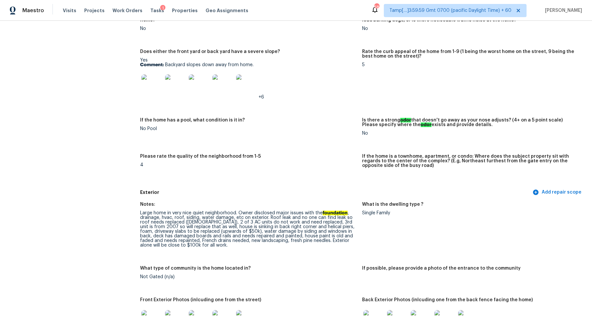
scroll to position [0, 0]
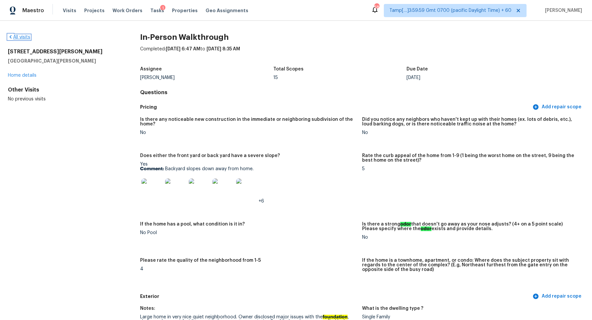
click at [28, 35] on link "All visits" at bounding box center [19, 37] width 22 height 5
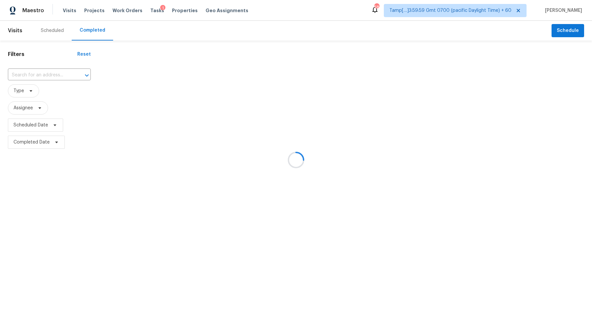
click at [59, 73] on div at bounding box center [296, 160] width 592 height 320
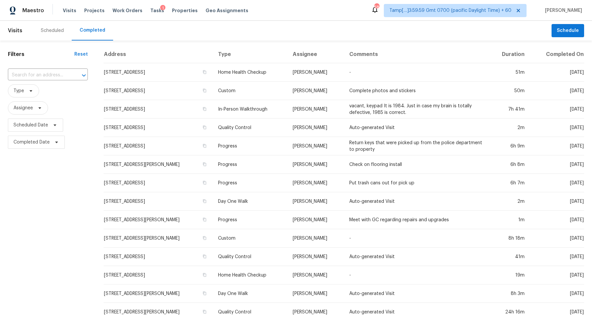
click at [59, 73] on input "text" at bounding box center [38, 75] width 61 height 10
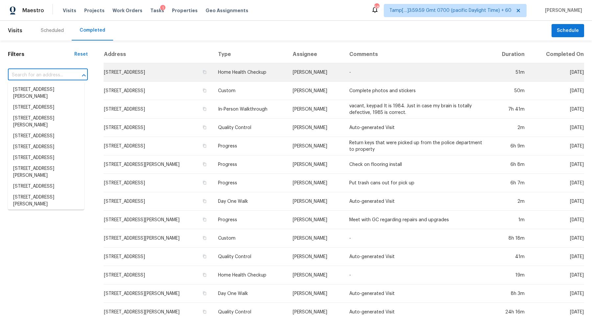
paste input "240 W Lake Dr NW, Atlanta, GA 30314"
type input "240 W Lake Dr NW, Atlanta, GA 30314"
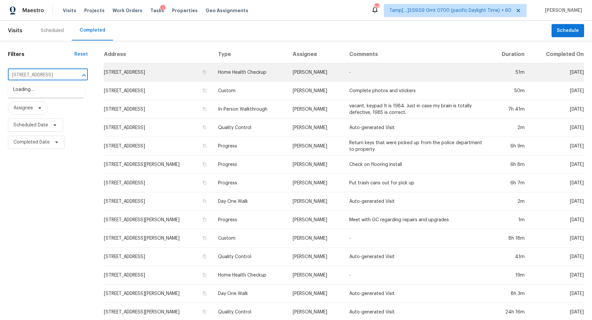
scroll to position [0, 27]
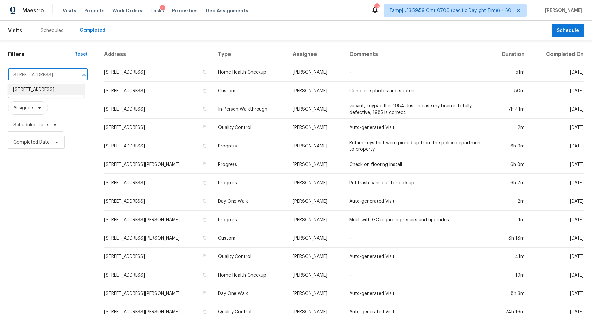
click at [46, 91] on li "240 W Lake Dr NW, Atlanta, GA 30314" at bounding box center [46, 89] width 76 height 11
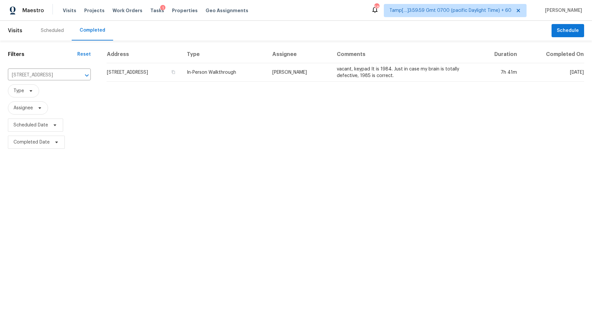
click at [161, 69] on td "240 W Lake Dr NW, Atlanta, GA 30314" at bounding box center [144, 72] width 75 height 18
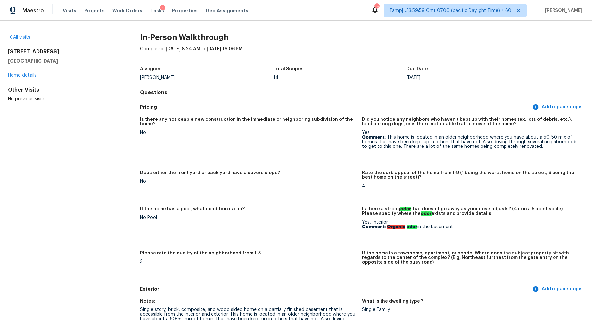
click at [14, 40] on div "All visits" at bounding box center [63, 37] width 111 height 7
click at [16, 39] on div "All visits" at bounding box center [63, 37] width 111 height 7
click at [23, 34] on div "All visits" at bounding box center [63, 37] width 111 height 7
click at [24, 38] on link "All visits" at bounding box center [19, 37] width 22 height 5
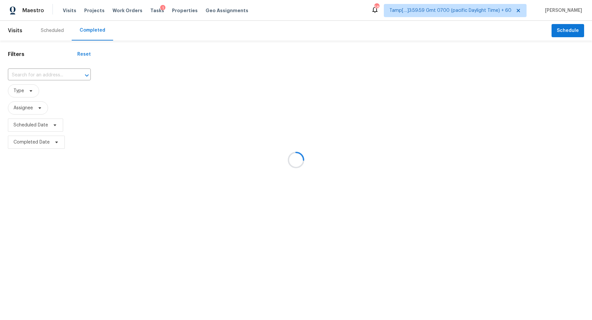
click at [30, 77] on div at bounding box center [296, 160] width 592 height 320
click at [41, 75] on div at bounding box center [296, 160] width 592 height 320
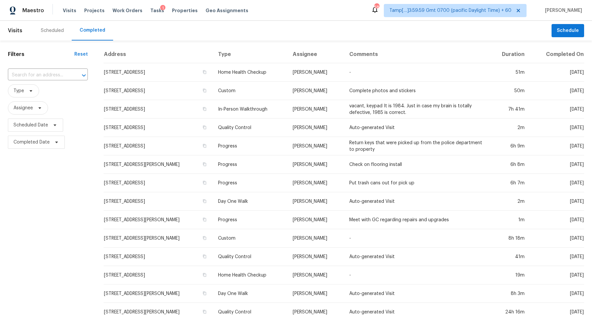
click at [41, 75] on input "text" at bounding box center [38, 75] width 61 height 10
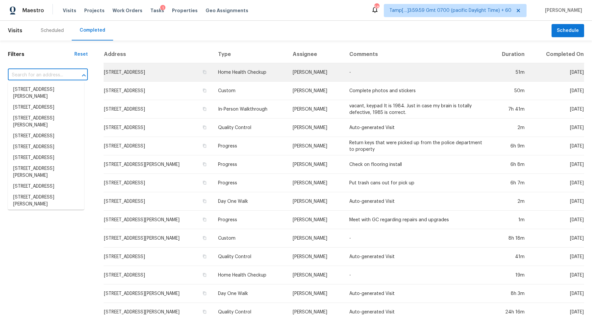
paste input "5005 SW Mitchell St Unit 3, Portland, OR 97221"
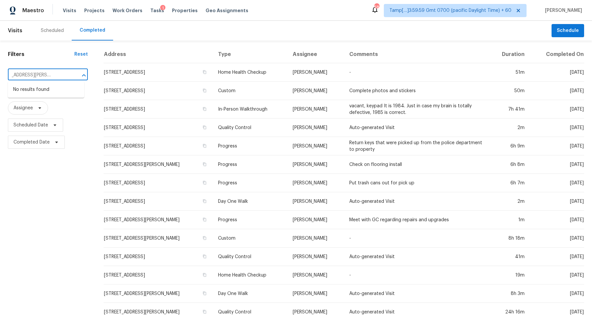
type input "5005 SW Mitchell St Unit 3, Portland, OR 97221"
click at [44, 75] on input "text" at bounding box center [38, 75] width 61 height 10
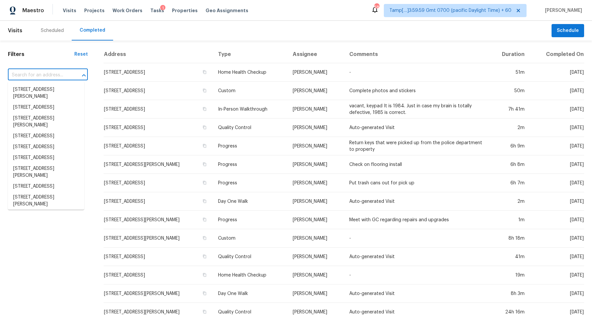
paste input "5005 SW Mitchell St Unit 3, Portland, OR 97221"
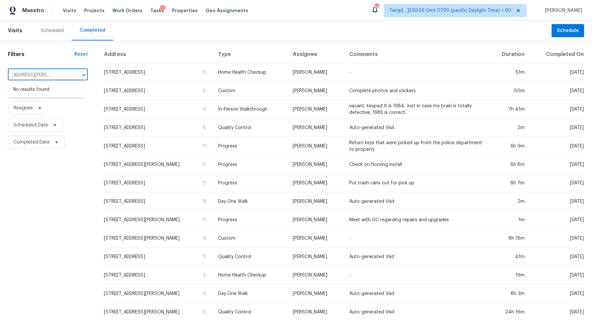
click at [23, 74] on input "5005 SW Mitchell St Unit 3, Portland, OR 97221" at bounding box center [38, 75] width 61 height 10
type input "5005 SW Mitchell St, Portland, OR 97221"
click at [37, 91] on li "5005 SW Mitchell St Unit 3, Portland, OR 97221" at bounding box center [46, 93] width 76 height 18
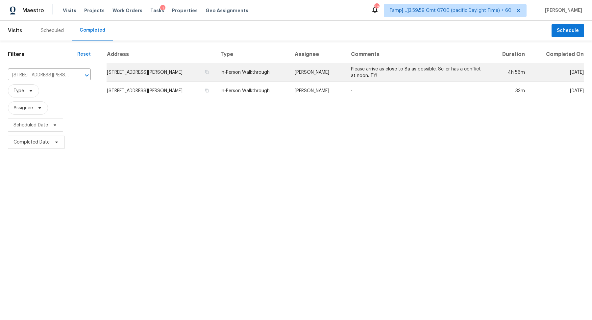
click at [137, 76] on td "5005 SW Mitchell St Unit 3, Portland, OR 97221" at bounding box center [161, 72] width 109 height 18
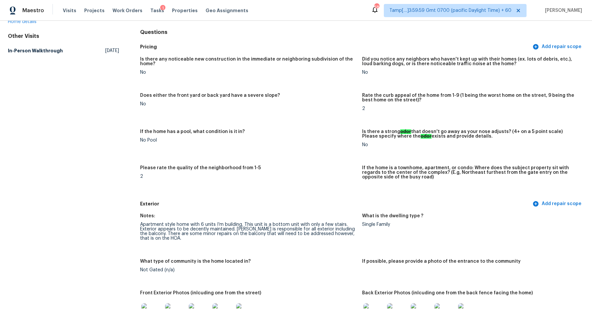
scroll to position [148, 0]
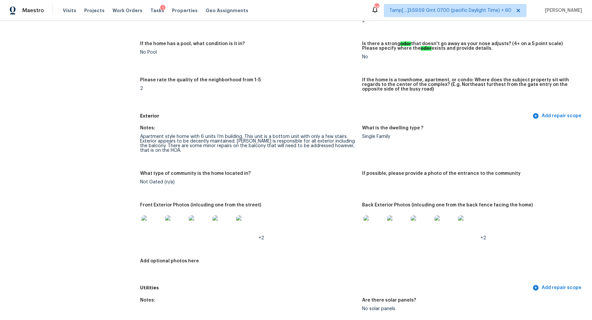
click at [145, 229] on img at bounding box center [151, 225] width 21 height 21
click at [365, 219] on img at bounding box center [373, 225] width 21 height 21
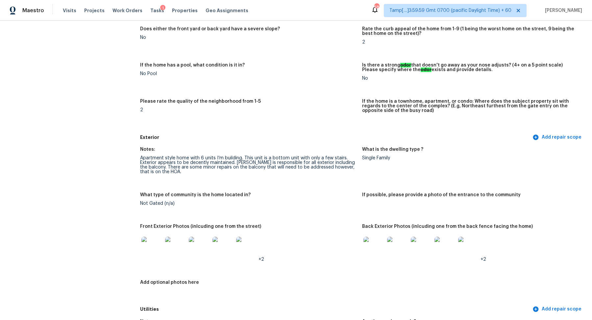
scroll to position [146, 0]
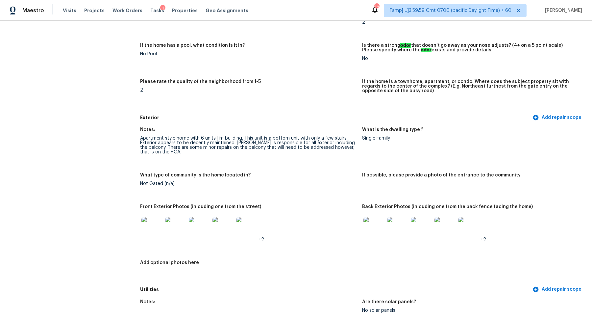
click at [371, 231] on img at bounding box center [373, 227] width 21 height 21
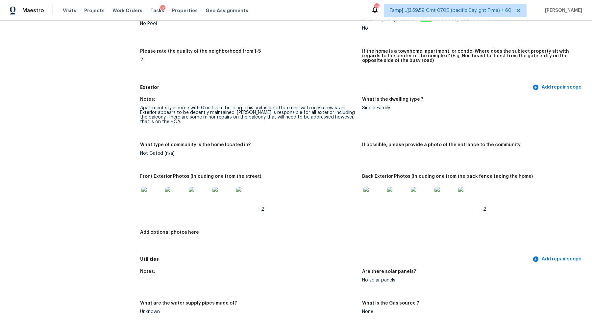
scroll to position [194, 0]
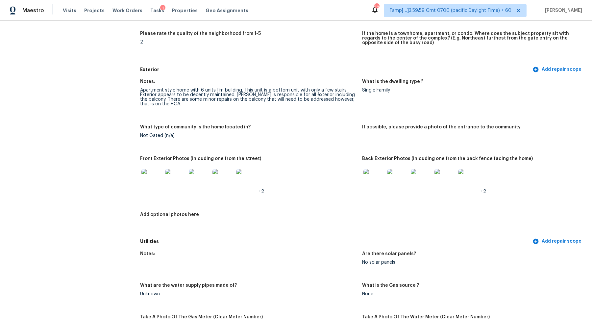
click at [145, 180] on img at bounding box center [151, 179] width 21 height 21
click at [376, 183] on img at bounding box center [373, 179] width 21 height 21
click at [320, 199] on figure "Front Exterior Photos (inlcuding one from the street) +2" at bounding box center [251, 180] width 222 height 48
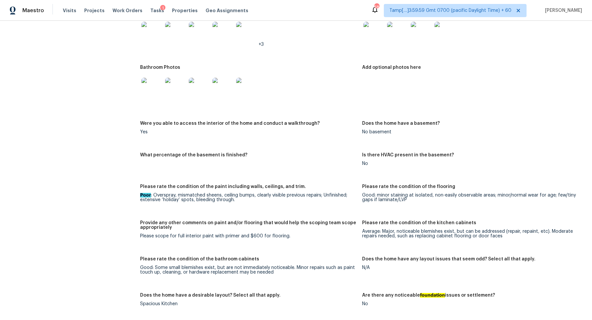
scroll to position [622, 0]
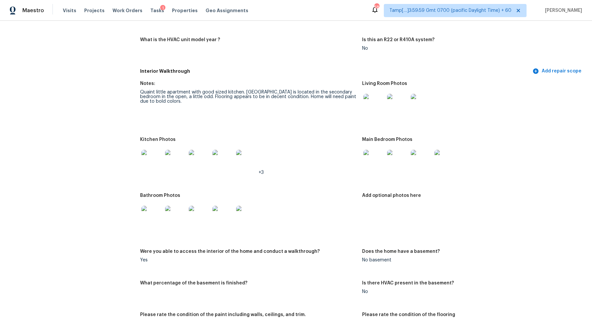
click at [361, 105] on figure "Notes: Quaint little apartment with good sized kitchen. Laundry is located in t…" at bounding box center [251, 105] width 222 height 48
click at [369, 105] on img at bounding box center [373, 104] width 21 height 21
click at [154, 158] on img at bounding box center [151, 160] width 21 height 21
click at [389, 156] on img at bounding box center [397, 160] width 21 height 21
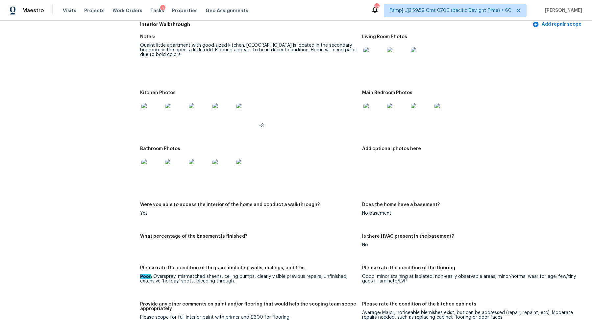
click at [168, 171] on img at bounding box center [175, 169] width 21 height 21
click at [380, 123] on img at bounding box center [373, 113] width 21 height 21
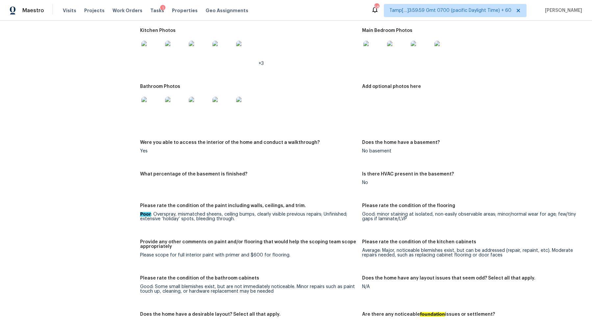
scroll to position [681, 0]
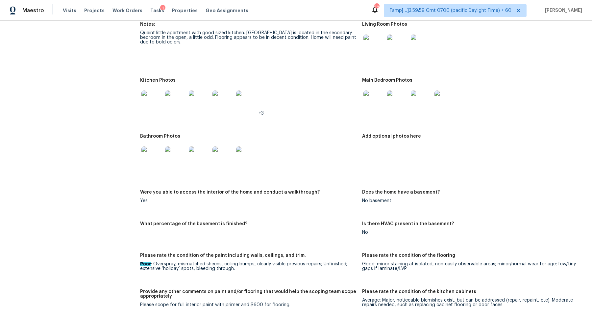
click at [167, 93] on img at bounding box center [175, 100] width 21 height 21
click at [151, 102] on img at bounding box center [151, 100] width 21 height 21
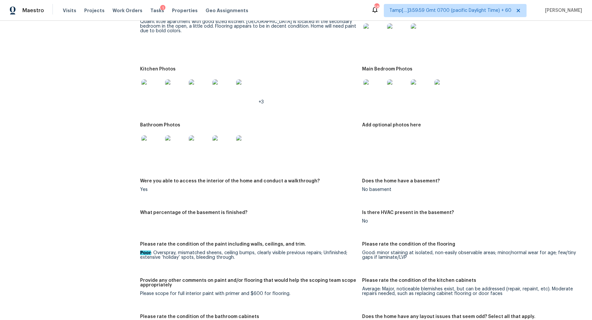
scroll to position [658, 0]
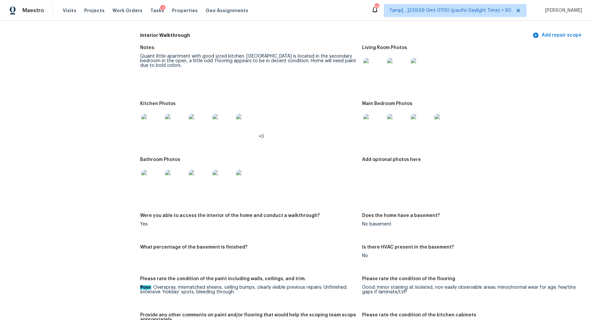
click at [157, 177] on img at bounding box center [151, 180] width 21 height 21
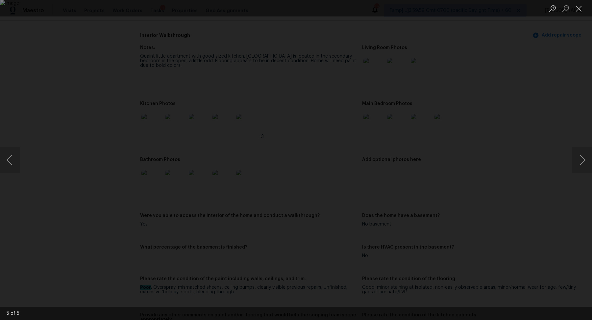
click at [140, 177] on img "Lightbox" at bounding box center [296, 160] width 592 height 320
click at [139, 177] on img "Lightbox" at bounding box center [296, 160] width 592 height 320
click at [121, 174] on div "Lightbox" at bounding box center [296, 160] width 592 height 320
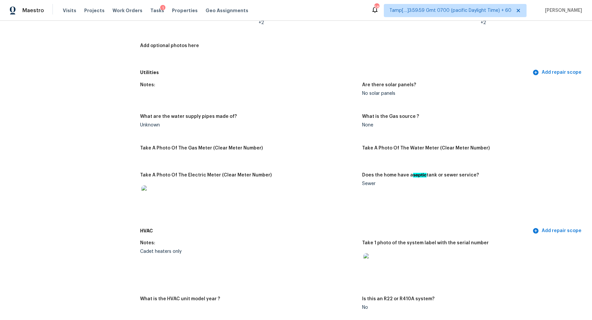
scroll to position [421, 0]
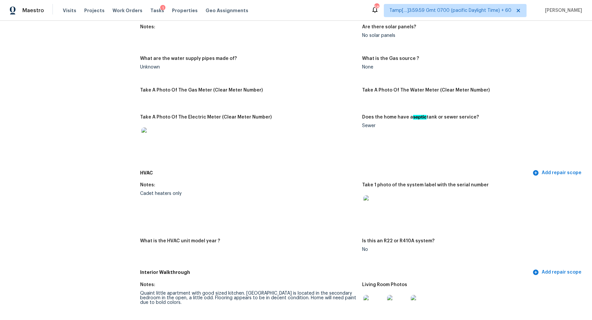
click at [380, 207] on img at bounding box center [373, 205] width 21 height 21
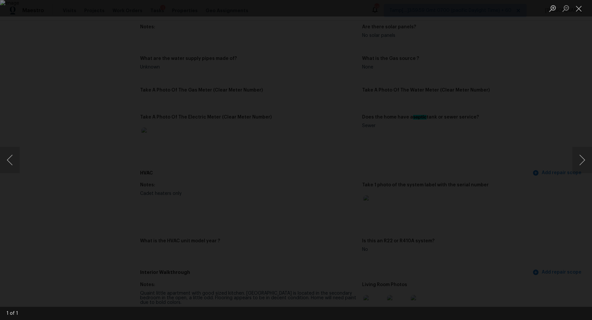
click at [511, 216] on div "Lightbox" at bounding box center [296, 160] width 592 height 320
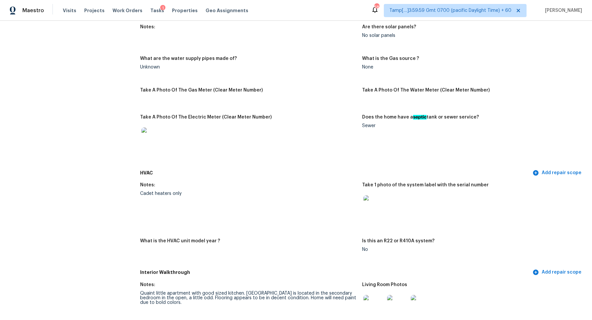
click at [511, 216] on div at bounding box center [470, 205] width 217 height 29
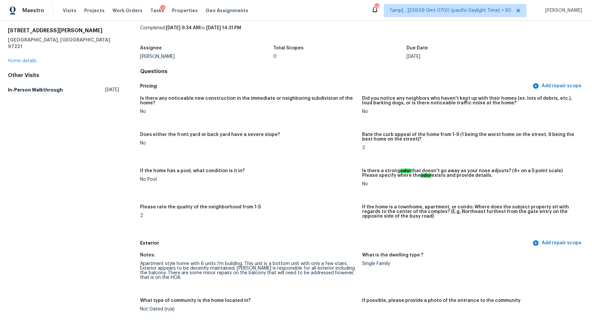
scroll to position [0, 0]
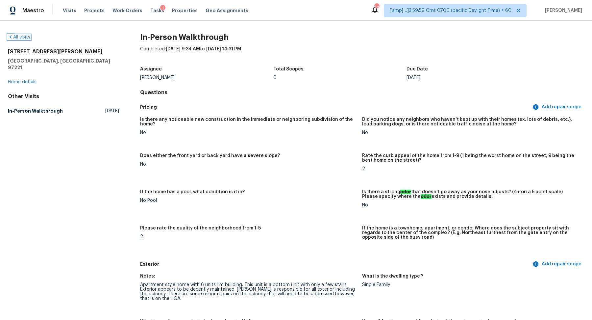
click at [27, 35] on link "All visits" at bounding box center [19, 37] width 22 height 5
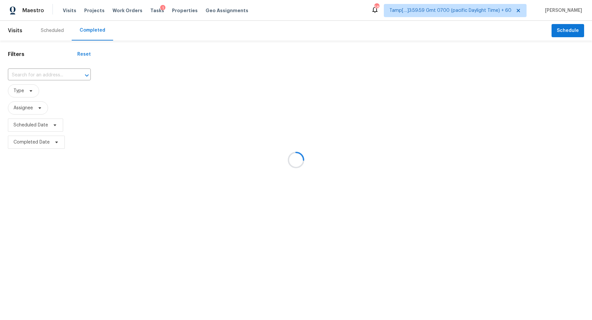
click at [60, 63] on div at bounding box center [296, 160] width 592 height 320
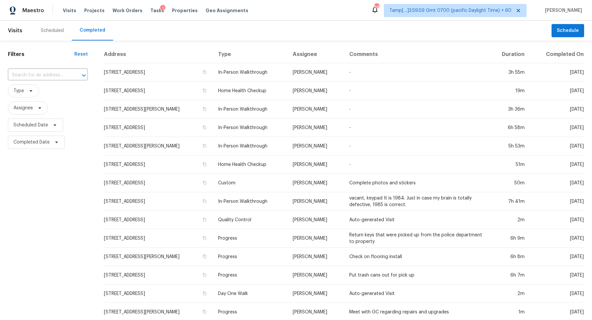
click at [51, 75] on input "text" at bounding box center [38, 75] width 61 height 10
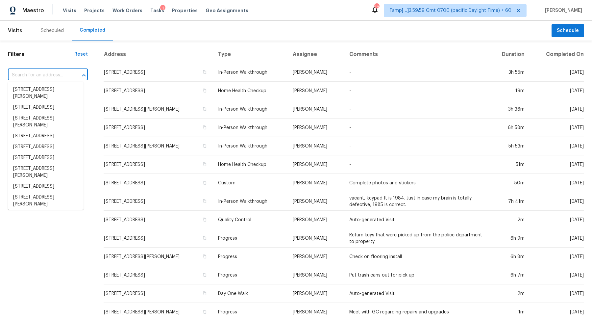
click at [51, 75] on input "text" at bounding box center [38, 75] width 61 height 10
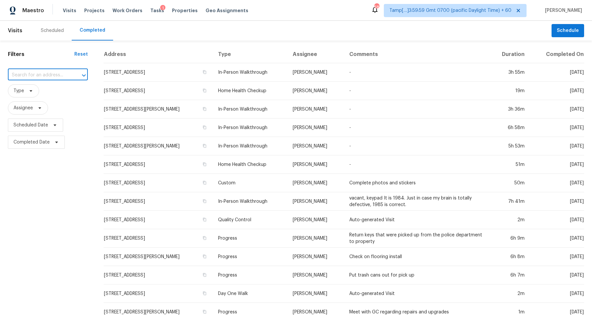
paste input "2536 E Indian Wells Pl, Chandler, AZ 85249"
type input "2536 E Indian Wells Pl, Chandler, AZ 85249"
click at [34, 89] on li "2536 E Indian Wells Pl, Chandler, AZ 85249" at bounding box center [46, 93] width 76 height 18
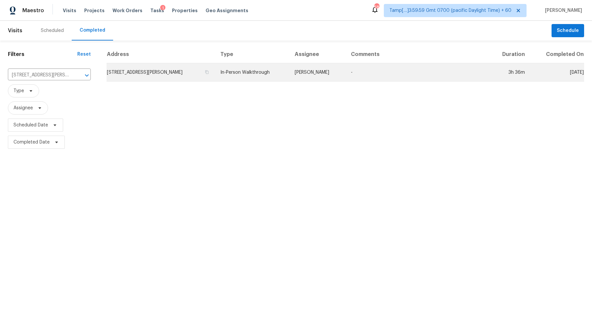
click at [157, 72] on td "2536 E Indian Wells Pl, Chandler, AZ 85249" at bounding box center [161, 72] width 109 height 18
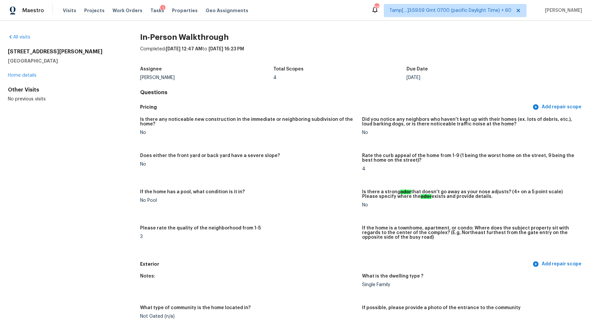
click at [24, 34] on div "All visits" at bounding box center [63, 37] width 111 height 7
click at [27, 39] on link "All visits" at bounding box center [19, 37] width 22 height 5
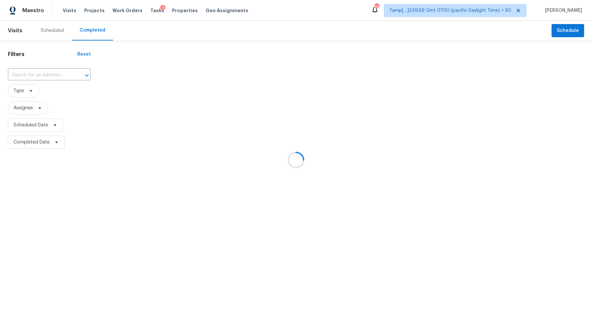
click at [41, 76] on div at bounding box center [296, 160] width 592 height 320
click at [57, 73] on div at bounding box center [296, 160] width 592 height 320
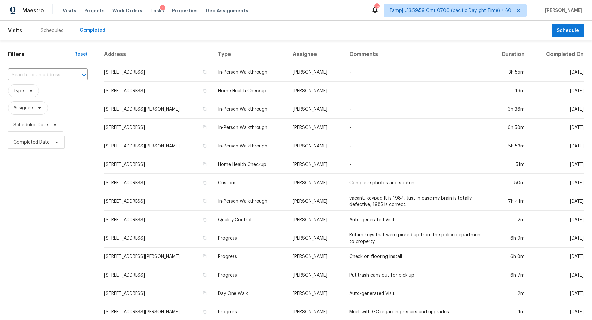
click at [57, 73] on input "text" at bounding box center [38, 75] width 61 height 10
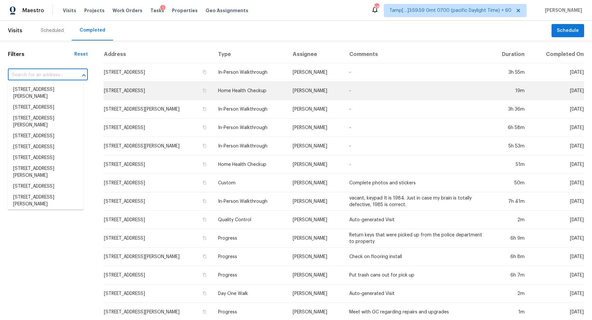
paste input "480 Diamond Oaks Rd, Roseville, CA 95678"
type input "480 Diamond Oaks Rd, Roseville, CA 95678"
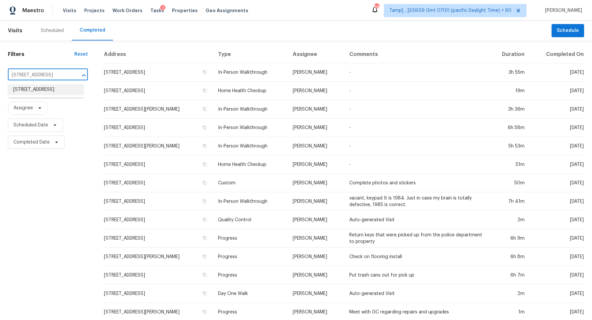
click at [52, 95] on li "480 Diamond Oaks Rd, Roseville, CA 95678" at bounding box center [46, 89] width 76 height 11
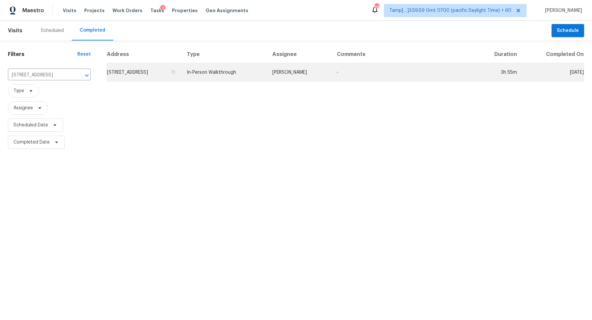
click at [170, 69] on td "480 Diamond Oaks Rd, Roseville, CA 95678" at bounding box center [144, 72] width 75 height 18
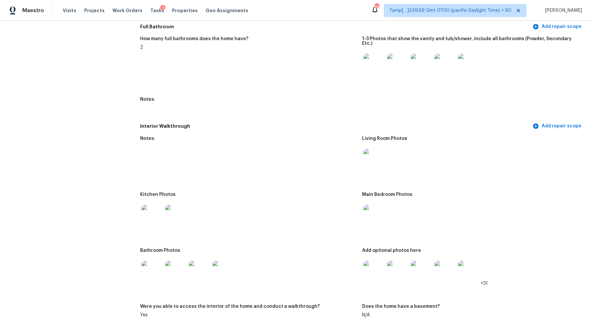
scroll to position [844, 0]
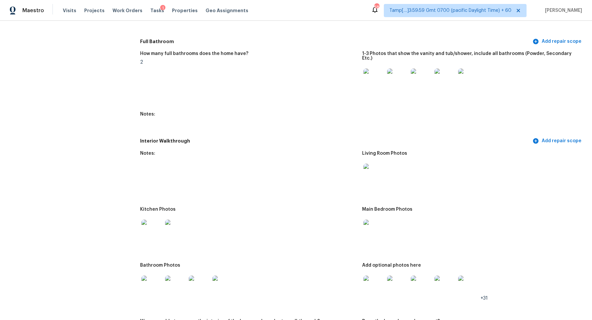
click at [375, 74] on img at bounding box center [373, 78] width 21 height 21
click at [358, 161] on figure "Notes:" at bounding box center [251, 175] width 222 height 48
click at [379, 163] on img at bounding box center [373, 173] width 21 height 21
click at [170, 228] on img at bounding box center [175, 229] width 21 height 21
click at [369, 220] on img at bounding box center [373, 229] width 21 height 21
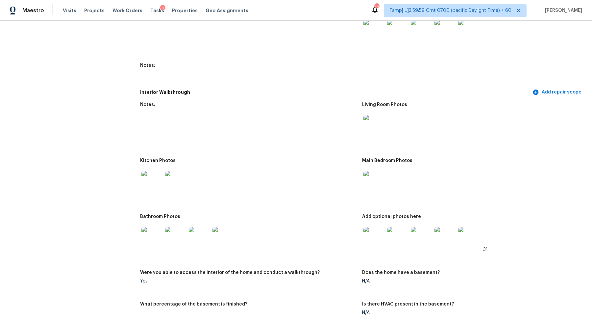
scroll to position [864, 0]
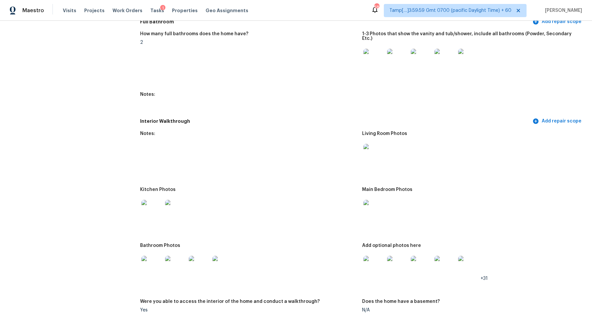
click at [374, 60] on img at bounding box center [373, 59] width 21 height 21
click at [374, 196] on div at bounding box center [374, 210] width 24 height 29
click at [375, 200] on img at bounding box center [373, 210] width 21 height 21
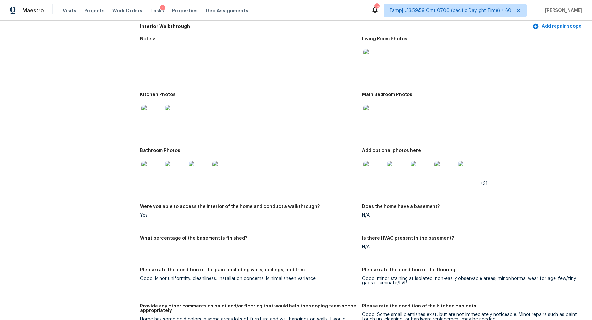
click at [152, 164] on img at bounding box center [151, 171] width 21 height 21
click at [375, 164] on img at bounding box center [373, 171] width 21 height 21
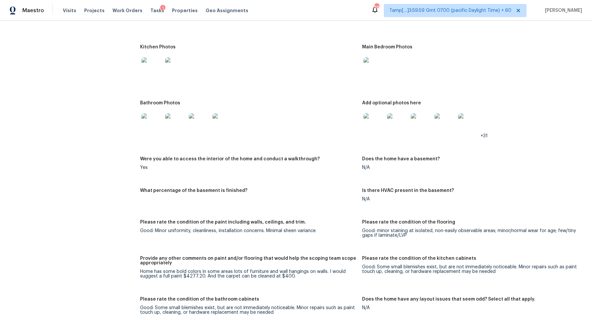
scroll to position [1035, 0]
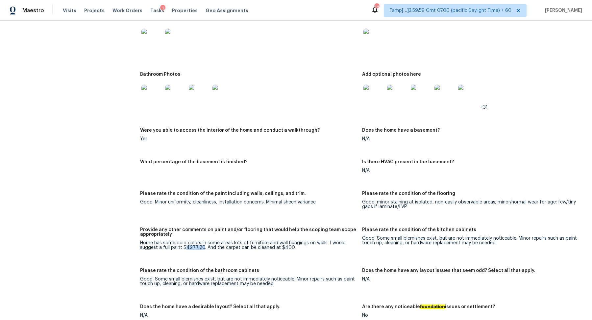
drag, startPoint x: 185, startPoint y: 236, endPoint x: 201, endPoint y: 237, distance: 15.8
click at [201, 240] on div "Home has some bold colors in some areas lots of furniture and wall hangings on …" at bounding box center [248, 244] width 217 height 9
copy div "4277.20"
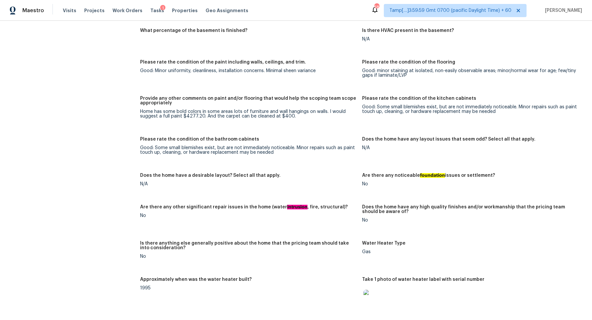
scroll to position [61, 0]
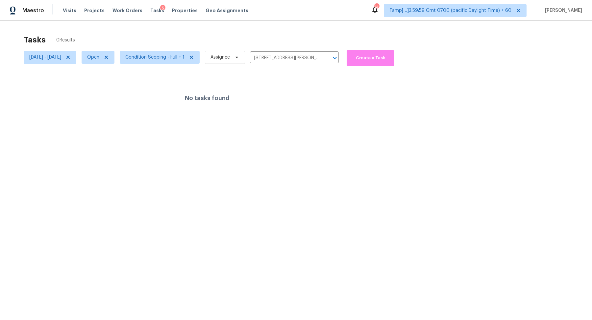
scroll to position [20, 0]
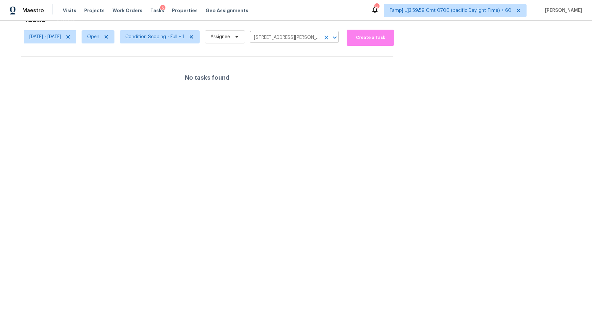
click at [295, 38] on input "13550 Karl St, Southgate, MI 48195" at bounding box center [285, 38] width 70 height 10
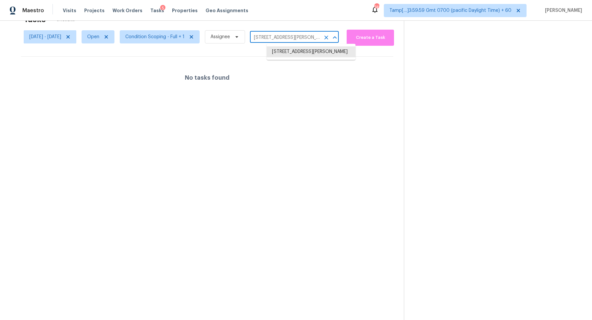
click at [295, 38] on input "13550 Karl St, Southgate, MI 48195" at bounding box center [285, 38] width 70 height 10
paste input "3261 Chesterfield Ct # 18, Snellville, GA 30039"
click at [290, 38] on input "3261 Chesterfield Ct # 18, Snellville, GA 30039" at bounding box center [285, 38] width 70 height 10
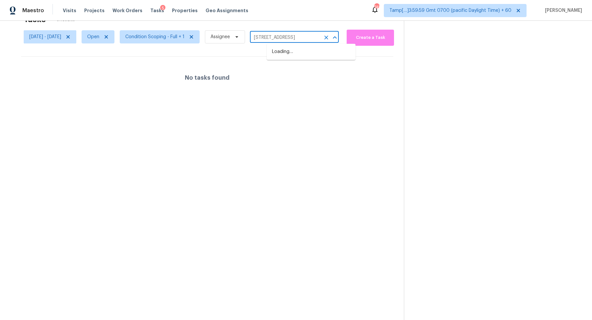
type input "3261 Chesterfield Ct, Snellville, GA 30039"
click at [309, 57] on li "[STREET_ADDRESS][PERSON_NAME]" at bounding box center [311, 51] width 89 height 11
click at [71, 36] on icon at bounding box center [67, 36] width 5 height 5
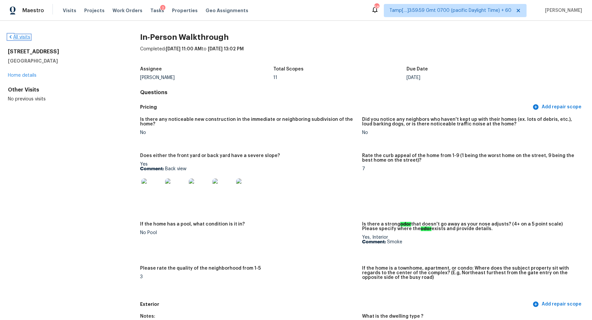
click at [20, 36] on link "All visits" at bounding box center [19, 37] width 22 height 5
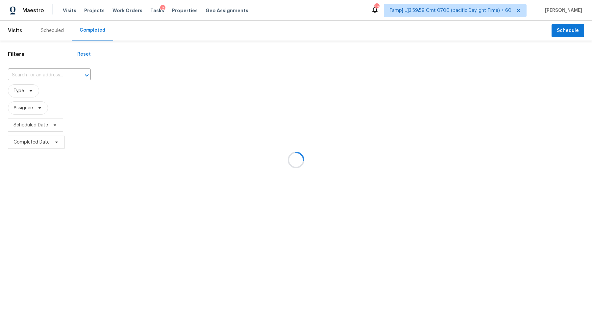
click at [54, 79] on div at bounding box center [296, 160] width 592 height 320
click at [56, 76] on div at bounding box center [296, 160] width 592 height 320
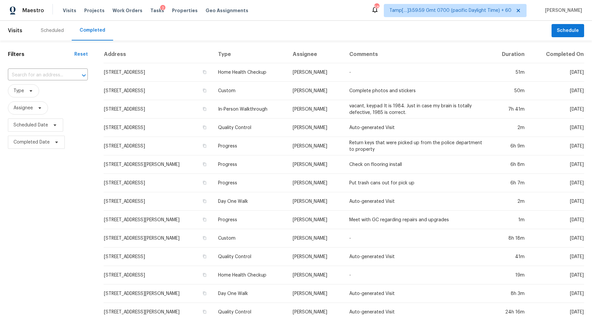
click at [56, 76] on input "text" at bounding box center [38, 75] width 61 height 10
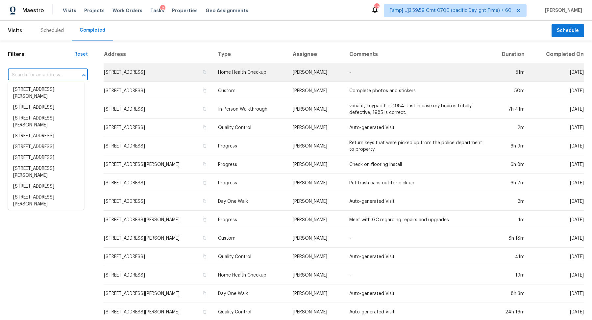
paste input "14721 Polk St, Miami, FL 33176"
type input "14721 Polk St, Miami, FL 33176"
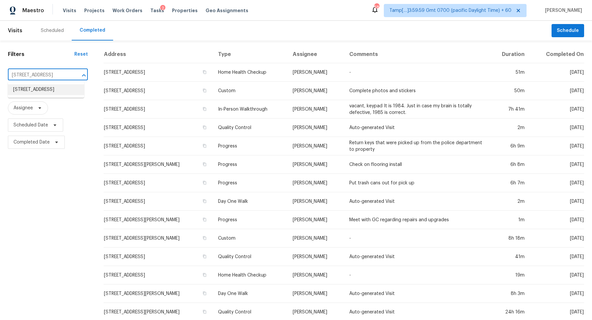
click at [55, 94] on li "14721 Polk St, Miami, FL 33176" at bounding box center [46, 89] width 76 height 11
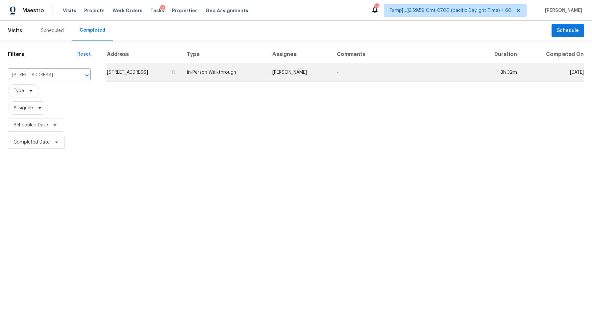
click at [172, 69] on td "14721 Polk St, Miami, FL 33176" at bounding box center [144, 72] width 75 height 18
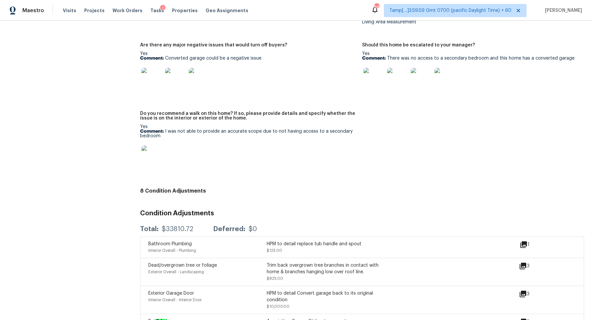
scroll to position [1453, 0]
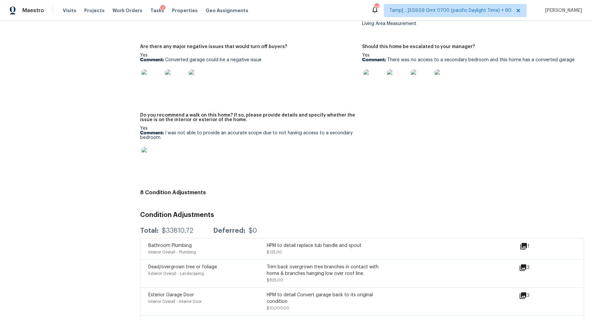
click at [158, 158] on img at bounding box center [151, 157] width 21 height 21
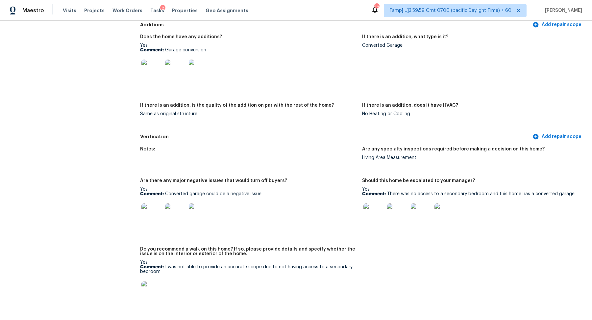
scroll to position [1298, 0]
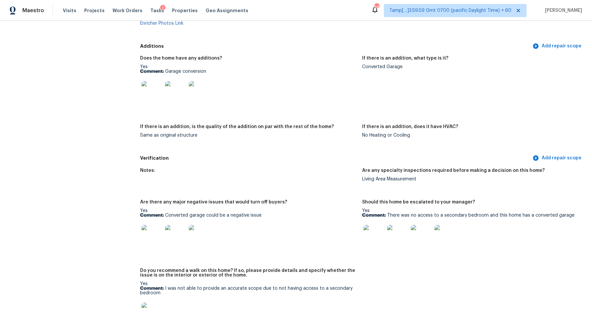
click at [382, 230] on img at bounding box center [373, 235] width 21 height 21
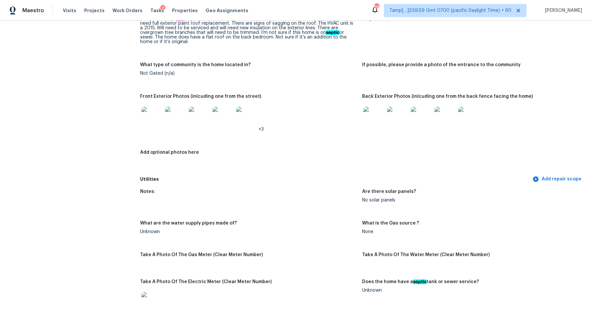
scroll to position [0, 0]
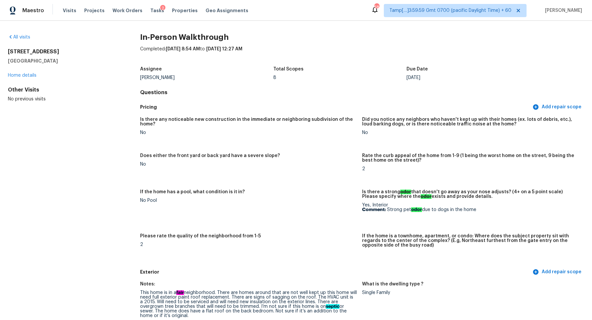
click at [30, 40] on div "All visits" at bounding box center [63, 37] width 111 height 7
click at [28, 40] on div "All visits" at bounding box center [63, 37] width 111 height 7
click at [19, 38] on link "All visits" at bounding box center [19, 37] width 22 height 5
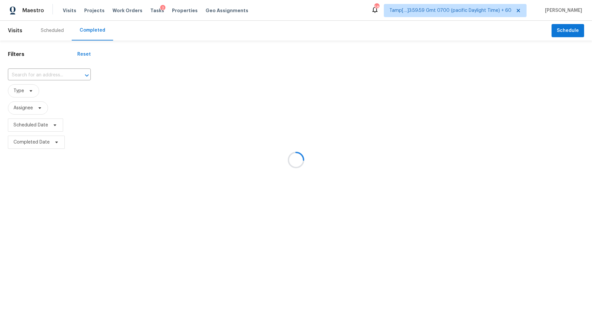
click at [43, 67] on div at bounding box center [296, 160] width 592 height 320
click at [43, 75] on div at bounding box center [296, 160] width 592 height 320
click at [46, 75] on input "text" at bounding box center [40, 75] width 64 height 10
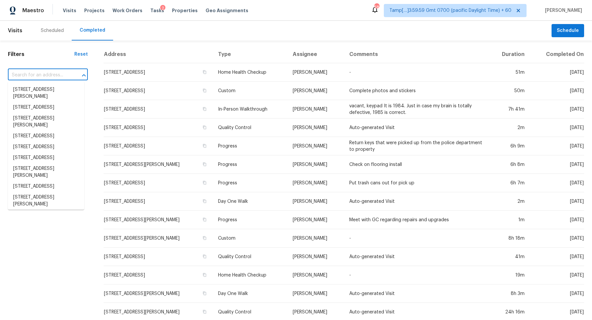
paste input "1076 Imperial Eagle Rd, Alvarado, TX 76009"
type input "1076 Imperial Eagle Rd, Alvarado, TX 76009"
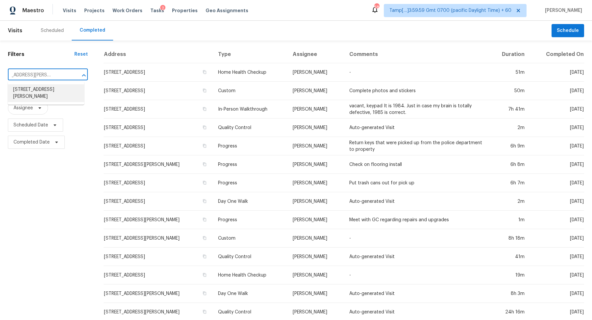
click at [42, 92] on li "1076 Imperial Eagle Rd, Alvarado, TX 76009" at bounding box center [46, 93] width 76 height 18
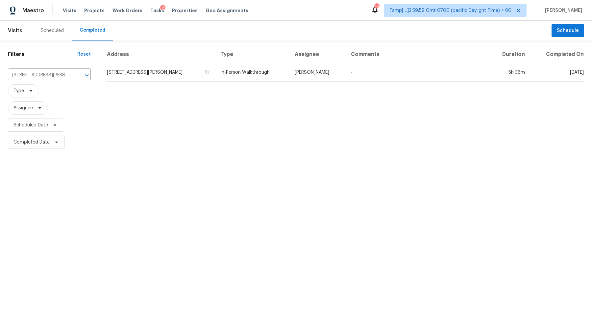
click at [152, 73] on td "1076 Imperial Eagle Rd, Alvarado, TX 76009" at bounding box center [161, 72] width 109 height 18
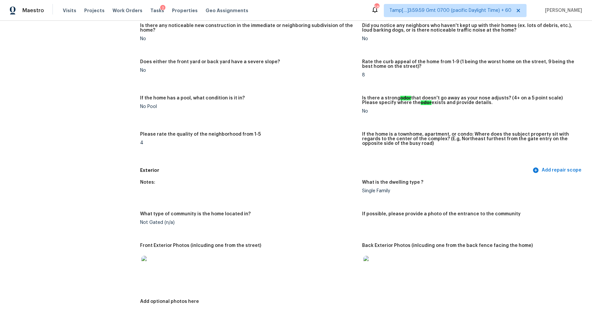
scroll to position [87, 0]
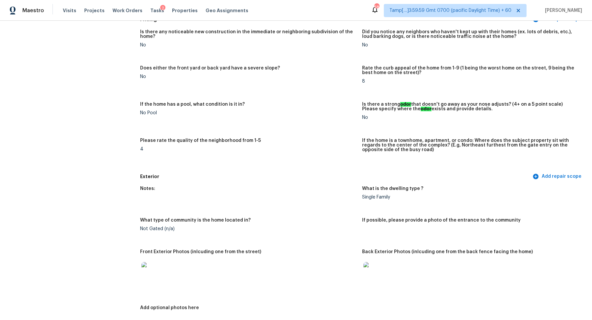
click at [374, 278] on img at bounding box center [373, 272] width 21 height 21
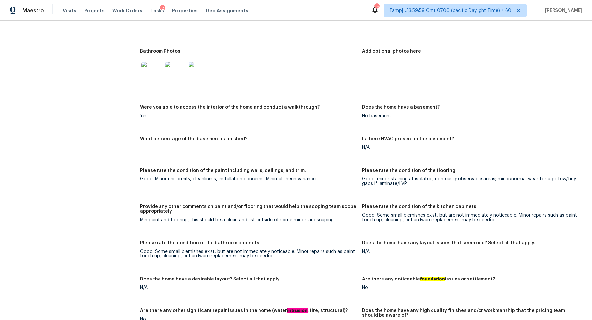
scroll to position [739, 0]
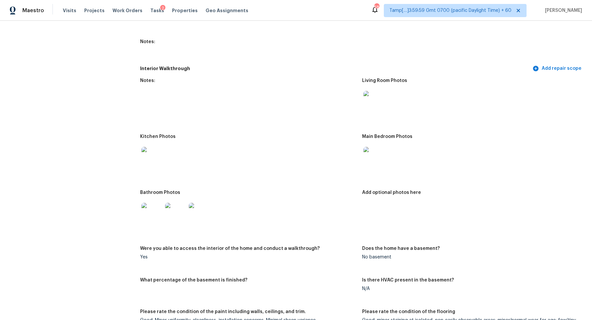
click at [373, 101] on img at bounding box center [373, 101] width 21 height 21
click at [155, 147] on img at bounding box center [151, 157] width 21 height 21
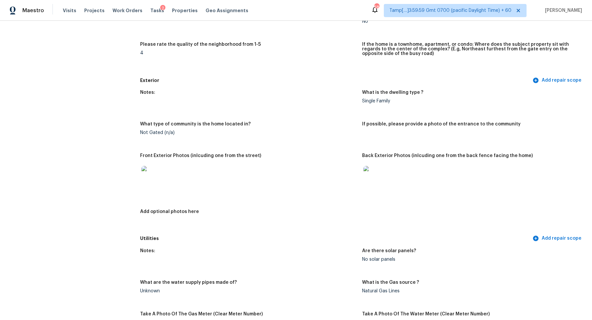
scroll to position [169, 0]
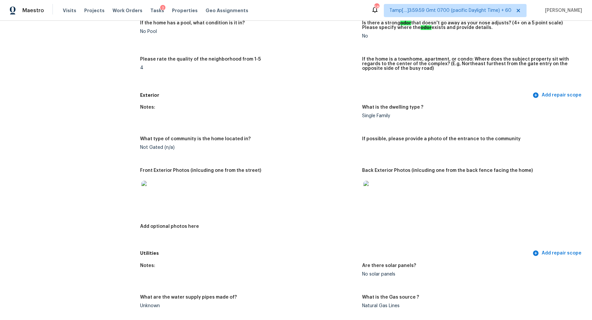
click at [379, 193] on img at bounding box center [373, 191] width 21 height 21
click at [152, 184] on img at bounding box center [151, 191] width 21 height 21
click at [383, 197] on img at bounding box center [373, 191] width 21 height 21
click at [150, 196] on img at bounding box center [151, 191] width 21 height 21
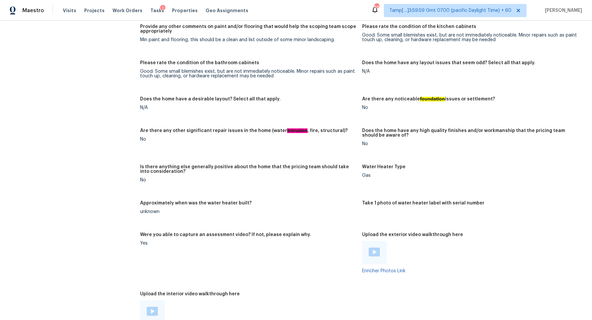
scroll to position [932, 0]
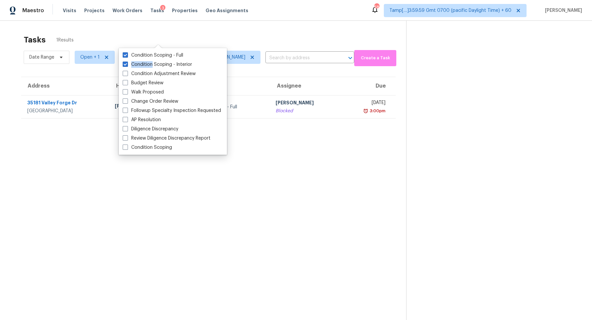
scroll to position [20, 0]
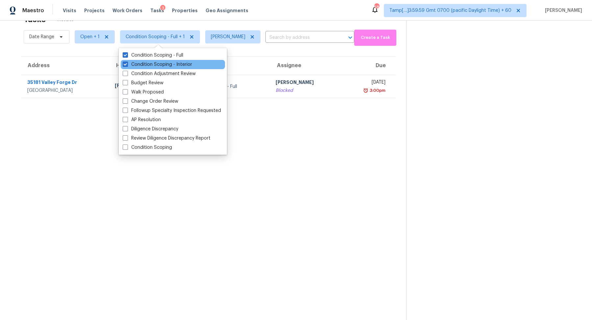
click at [194, 64] on div "Condition Scoping - Interior" at bounding box center [173, 64] width 104 height 9
click at [175, 65] on label "Condition Scoping - Interior" at bounding box center [157, 64] width 69 height 7
click at [127, 65] on input "Condition Scoping - Interior" at bounding box center [125, 63] width 4 height 4
click at [175, 65] on label "Condition Scoping - Interior" at bounding box center [157, 64] width 69 height 7
click at [127, 65] on input "Condition Scoping - Interior" at bounding box center [125, 63] width 4 height 4
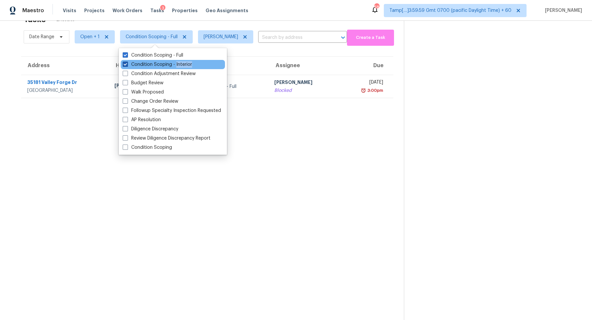
checkbox input "true"
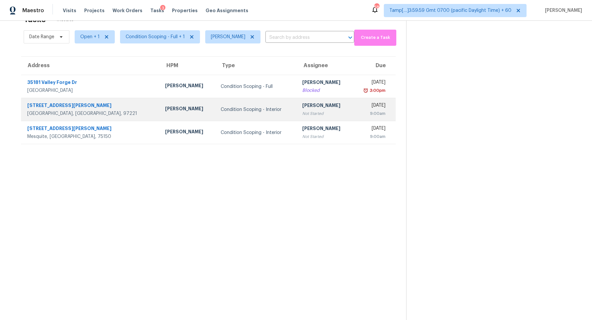
click at [302, 104] on div "[PERSON_NAME]" at bounding box center [324, 106] width 45 height 8
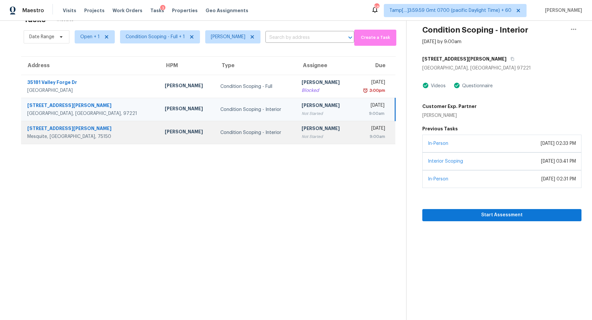
click at [304, 126] on div "[PERSON_NAME]" at bounding box center [324, 129] width 45 height 8
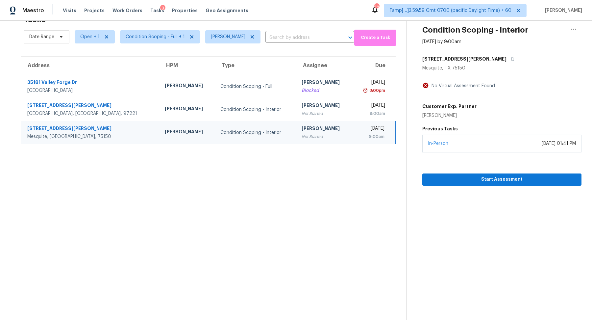
click at [475, 57] on div "[STREET_ADDRESS][PERSON_NAME]" at bounding box center [501, 59] width 159 height 12
click at [510, 58] on icon "button" at bounding box center [512, 59] width 4 height 4
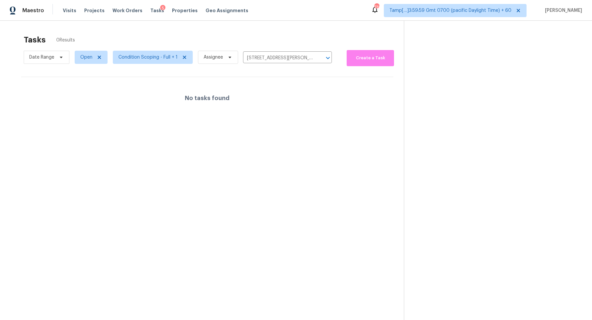
scroll to position [20, 0]
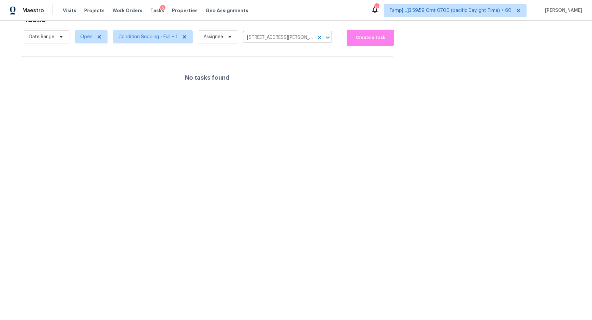
click at [302, 33] on input "[STREET_ADDRESS][PERSON_NAME]" at bounding box center [278, 38] width 70 height 10
click at [316, 37] on icon "Clear" at bounding box center [319, 37] width 7 height 7
click at [148, 37] on div at bounding box center [296, 160] width 592 height 320
